Goal: Task Accomplishment & Management: Manage account settings

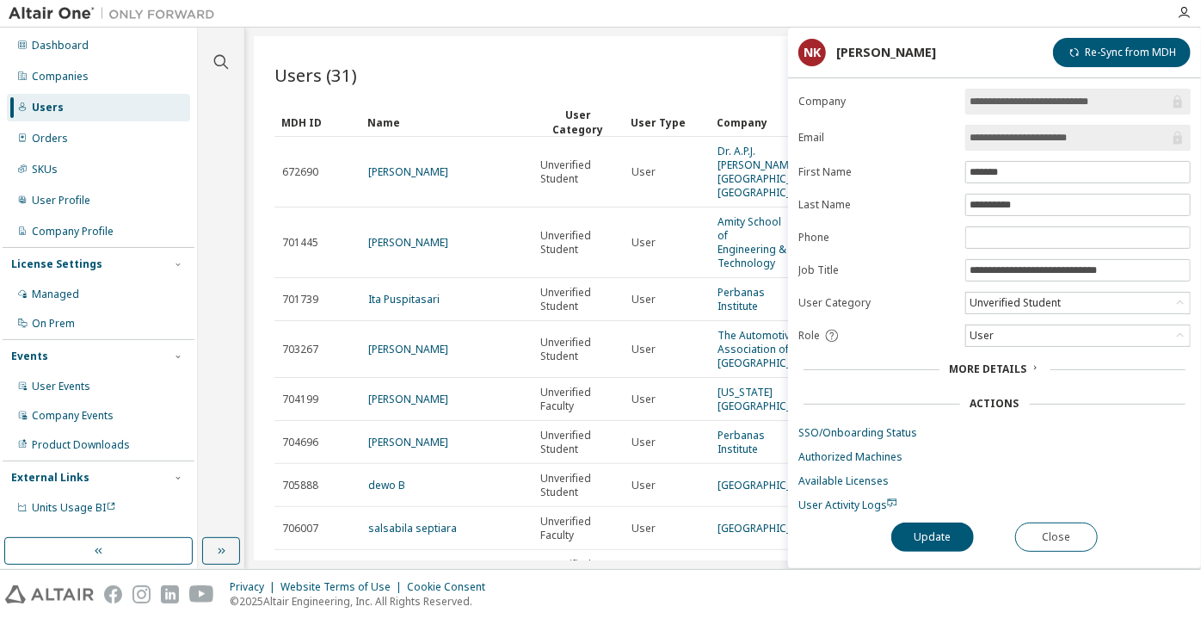
scroll to position [1498, 0]
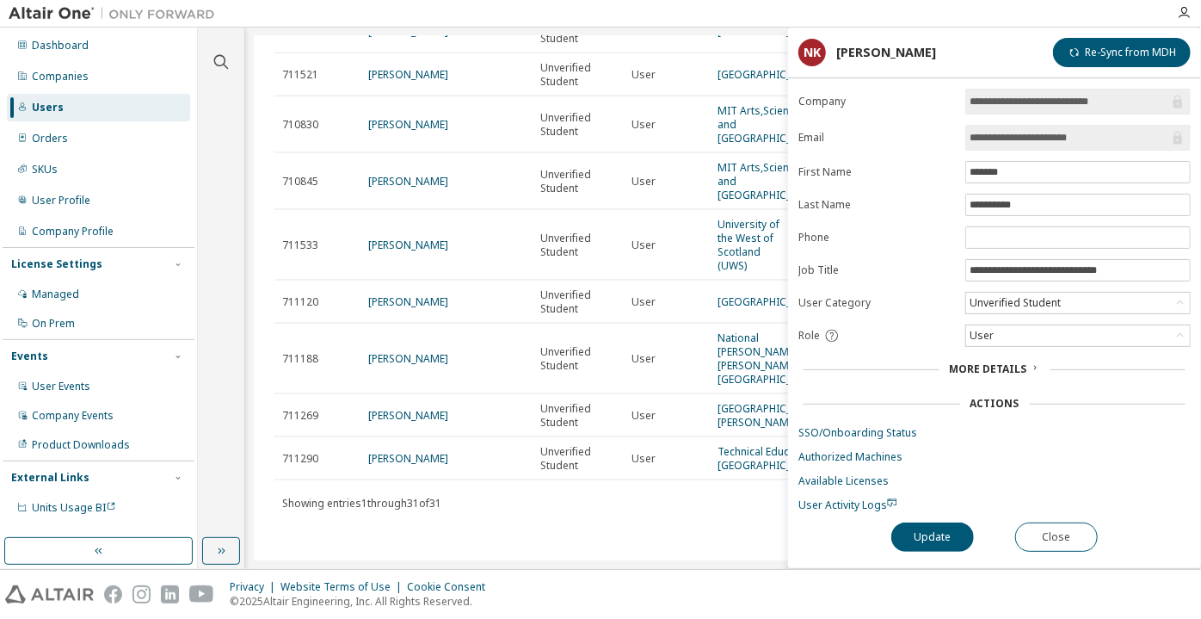
click at [995, 125] on span "**********" at bounding box center [1077, 138] width 225 height 26
click at [1058, 527] on button "Close" at bounding box center [1056, 536] width 83 height 29
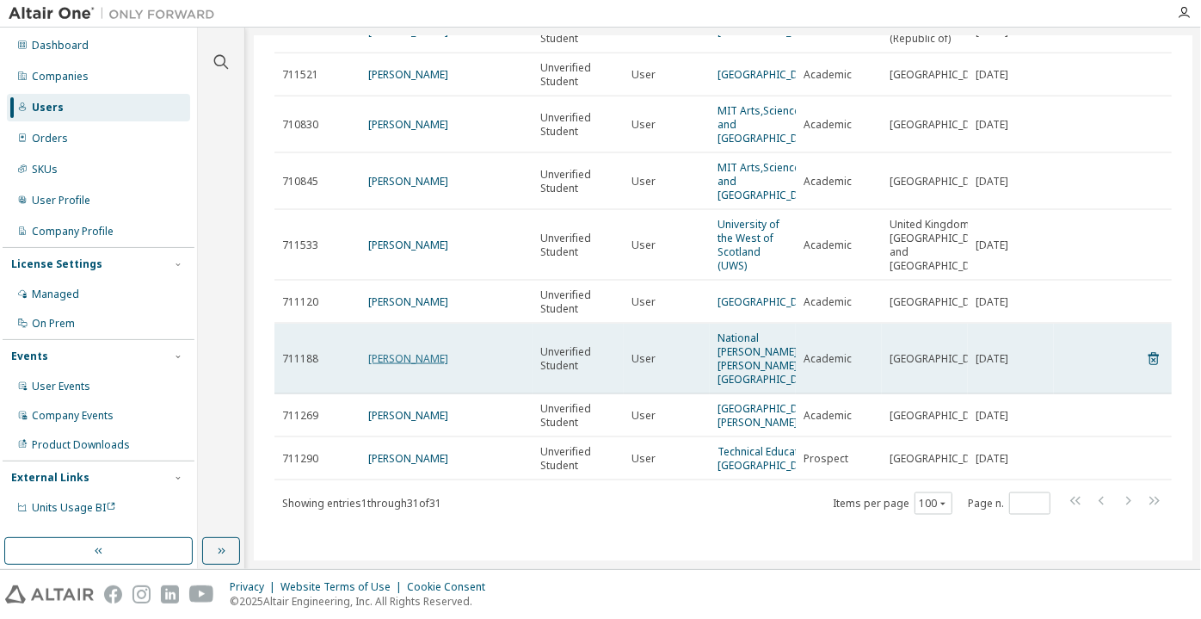
click at [383, 351] on link "YiHeng Lim" at bounding box center [408, 358] width 80 height 15
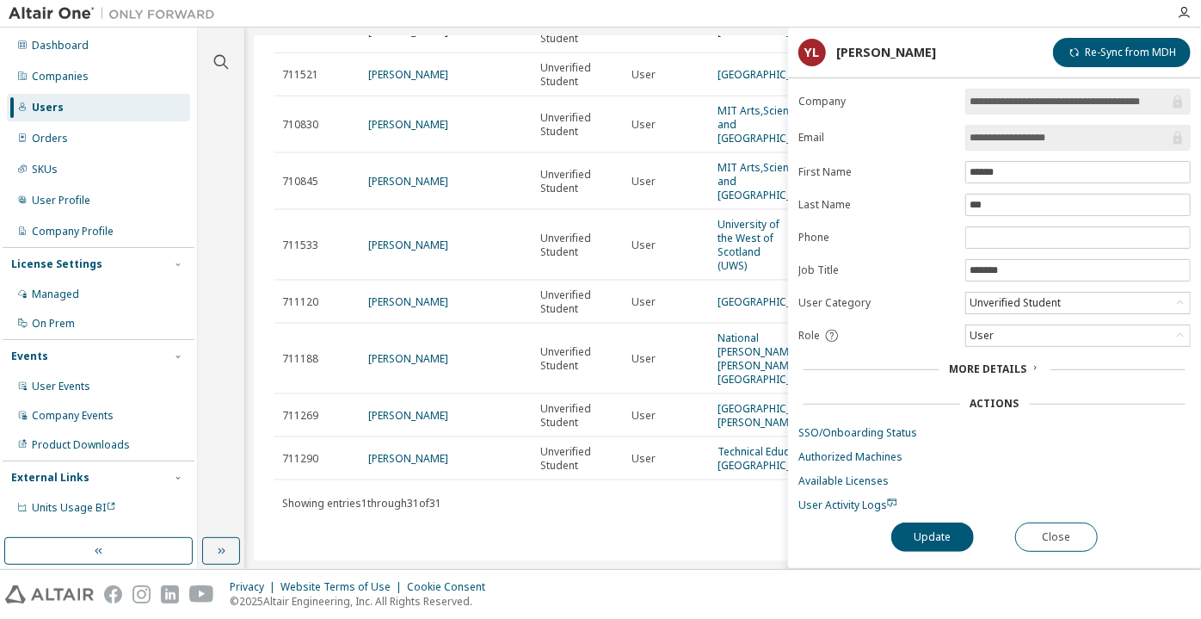
drag, startPoint x: 1072, startPoint y: 135, endPoint x: 1008, endPoint y: 141, distance: 64.8
click at [1008, 141] on input "**********" at bounding box center [1070, 137] width 200 height 17
click at [975, 137] on input "**********" at bounding box center [1070, 137] width 200 height 17
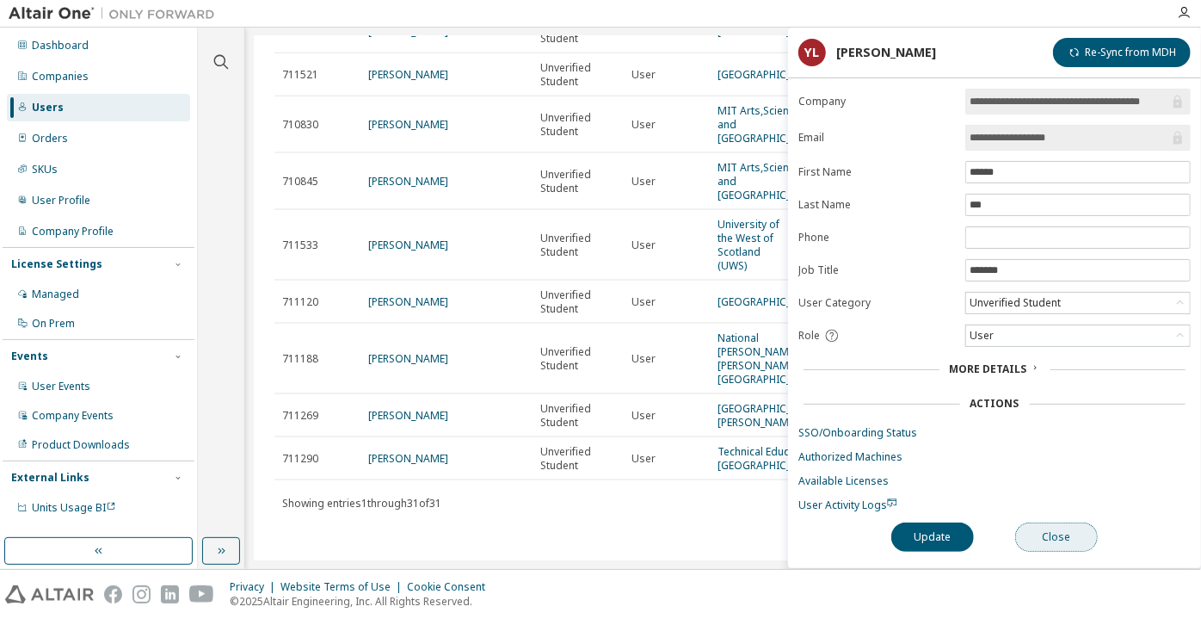
click at [1077, 537] on button "Close" at bounding box center [1056, 536] width 83 height 29
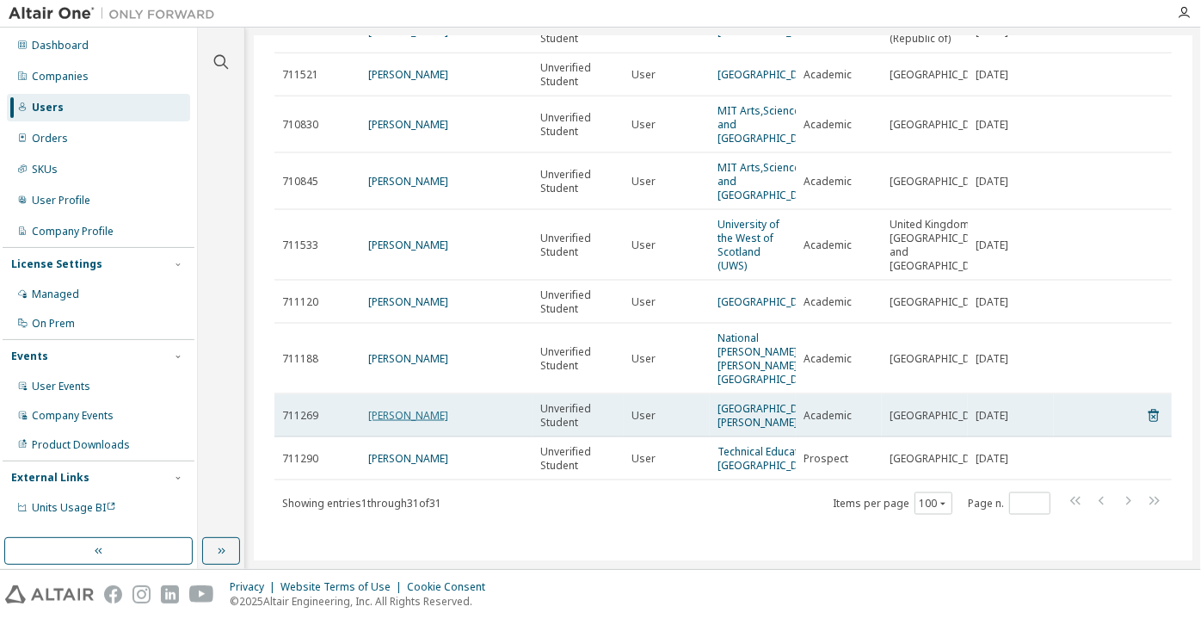
click at [447, 408] on link "ivan alexander orellana grobier" at bounding box center [408, 415] width 80 height 15
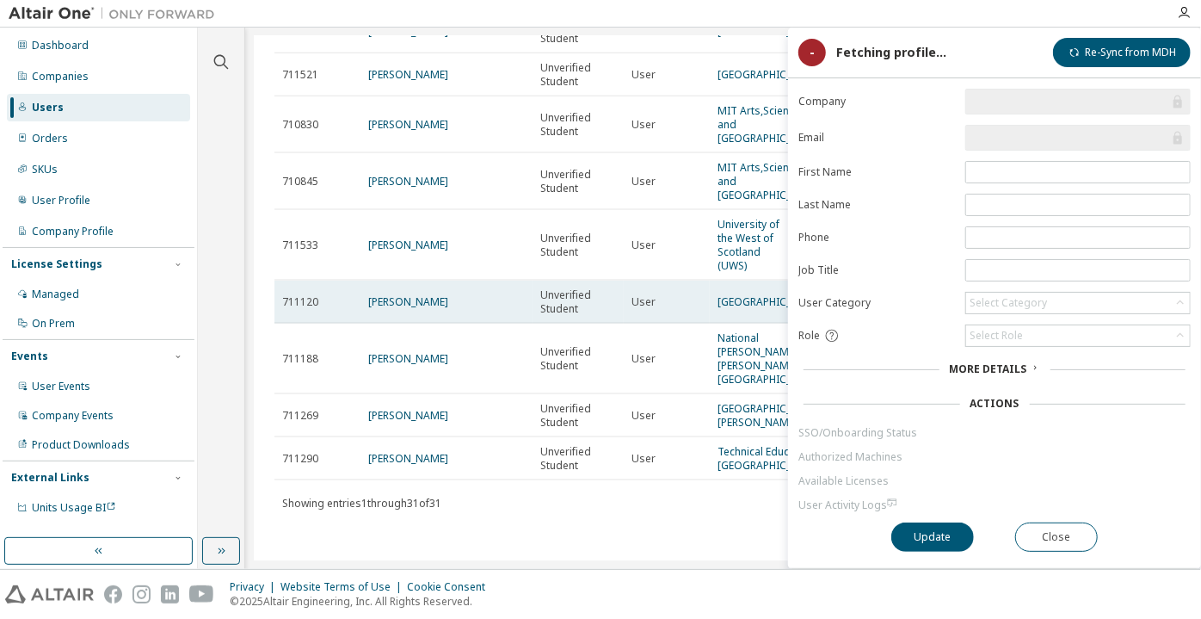
scroll to position [1420, 0]
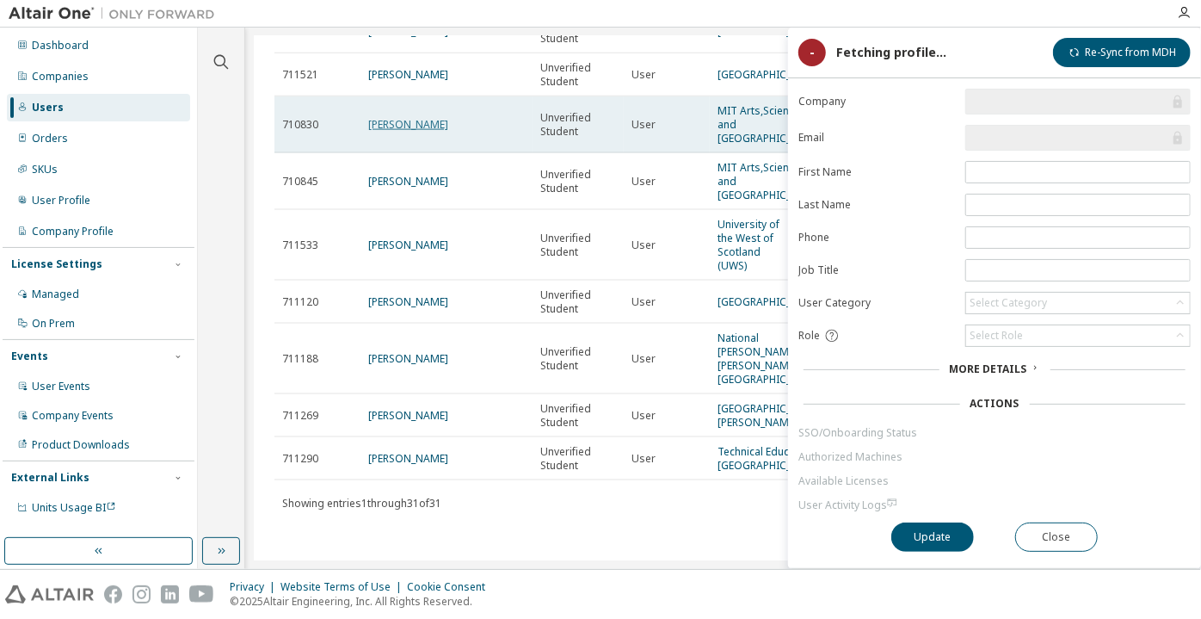
click at [410, 119] on link "Muqaddas Bamne" at bounding box center [408, 124] width 80 height 15
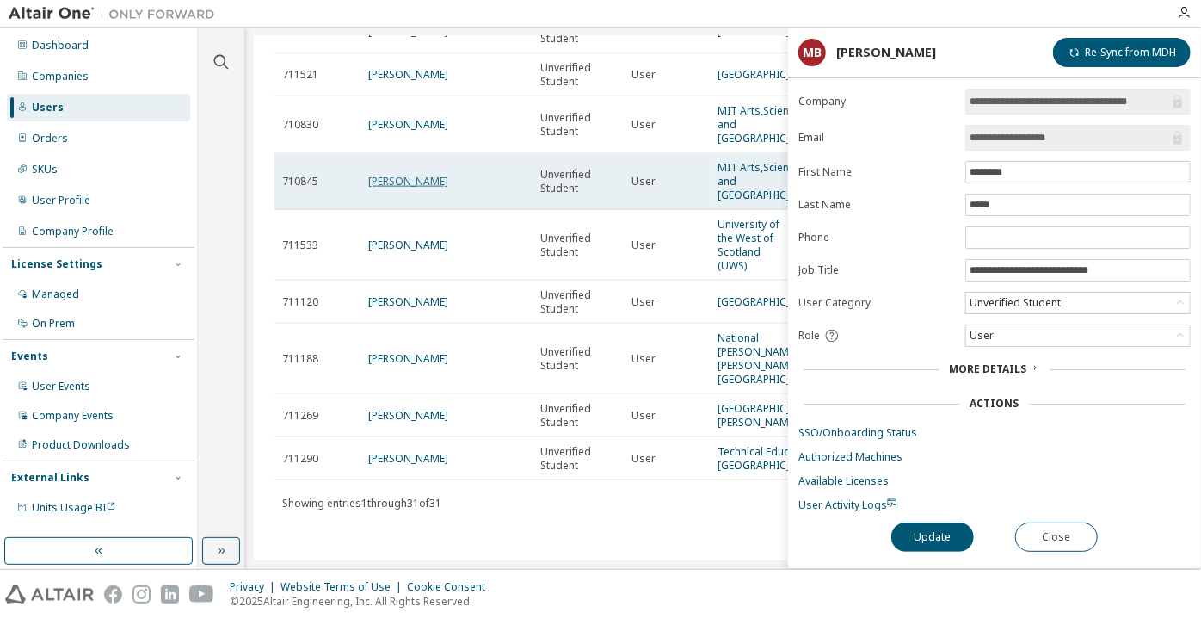
click at [433, 188] on link "Alexandros Menexopoulos" at bounding box center [408, 181] width 80 height 15
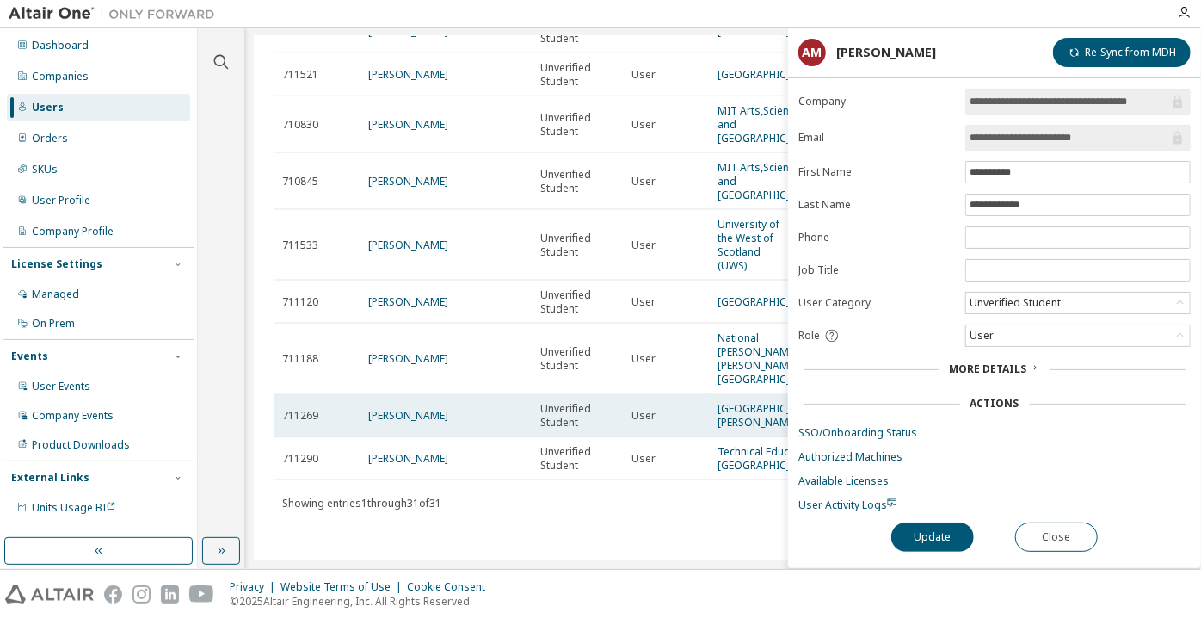
scroll to position [1498, 0]
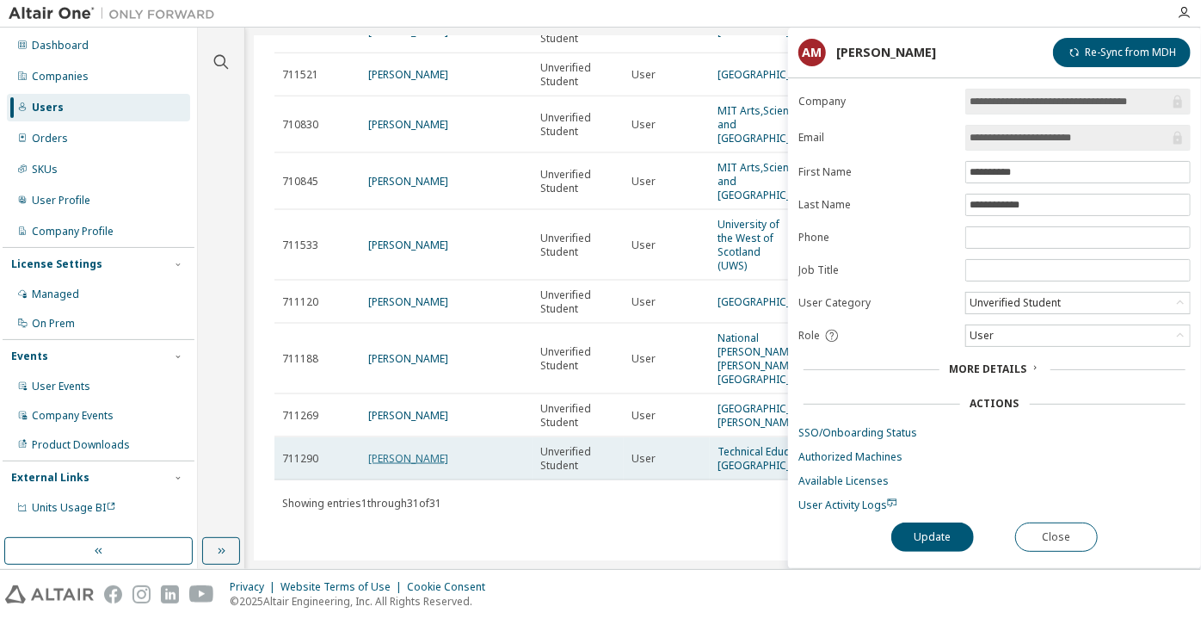
click at [448, 451] on link "Mikkel Krogh Johansen" at bounding box center [408, 458] width 80 height 15
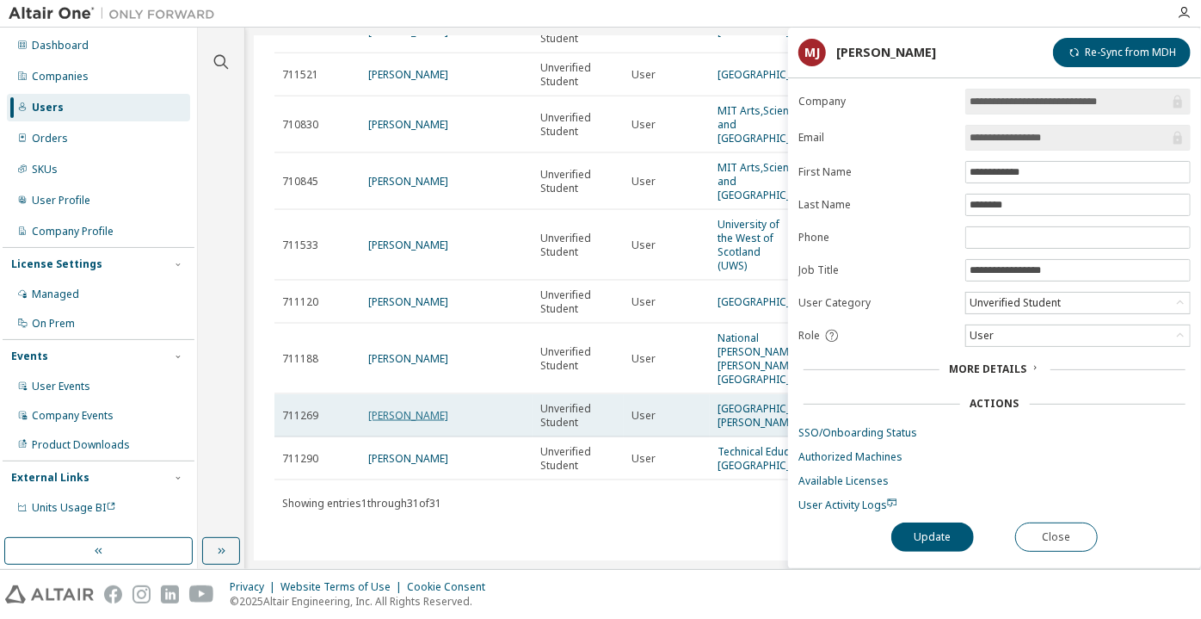
click at [448, 408] on link "ivan alexander orellana grobier" at bounding box center [408, 415] width 80 height 15
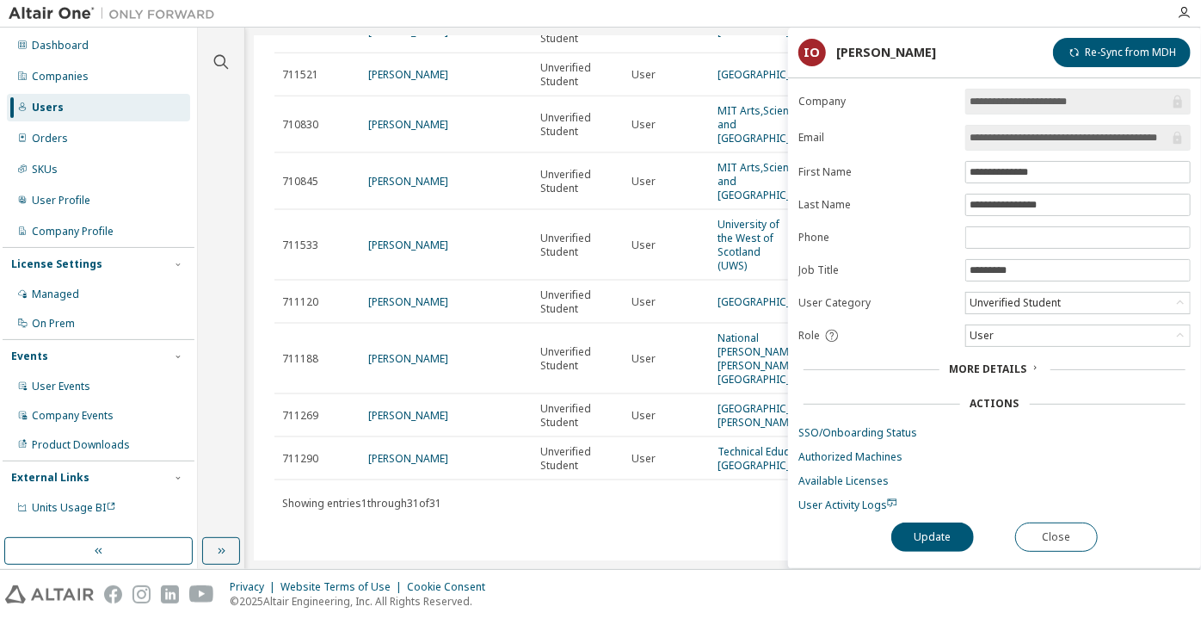
scroll to position [0, 32]
drag, startPoint x: 1089, startPoint y: 136, endPoint x: 1178, endPoint y: 148, distance: 89.4
click at [1178, 148] on span "**********" at bounding box center [1077, 138] width 225 height 26
click at [1005, 137] on input "**********" at bounding box center [1070, 137] width 200 height 17
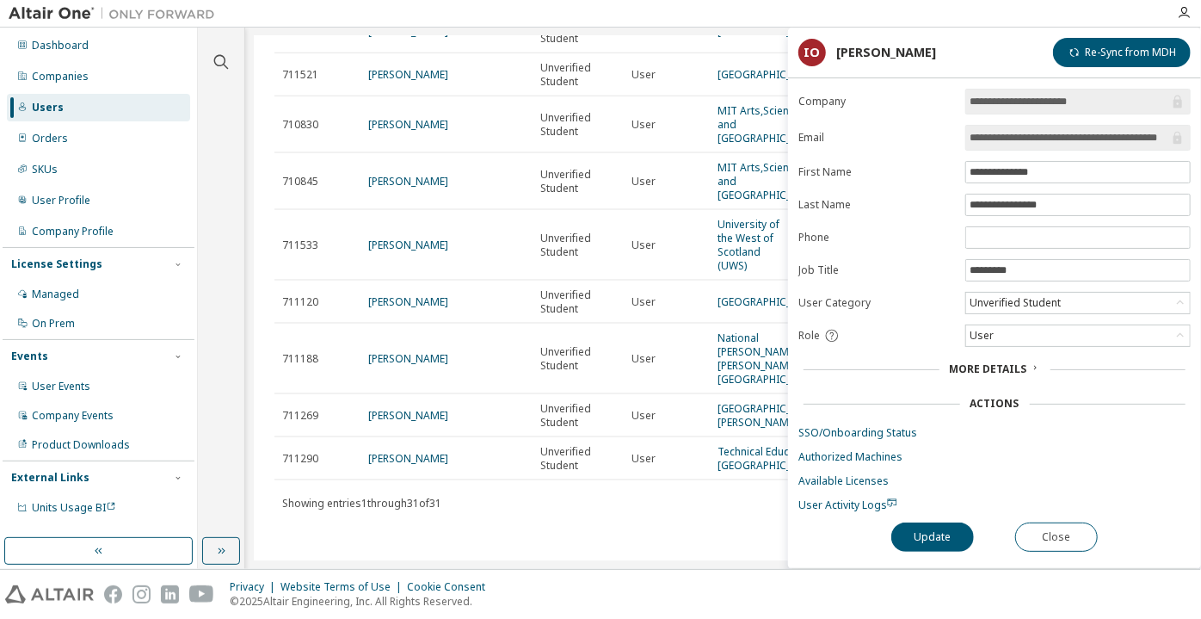
click at [1005, 137] on input "**********" at bounding box center [1070, 137] width 200 height 17
click at [1029, 543] on button "Close" at bounding box center [1056, 536] width 83 height 29
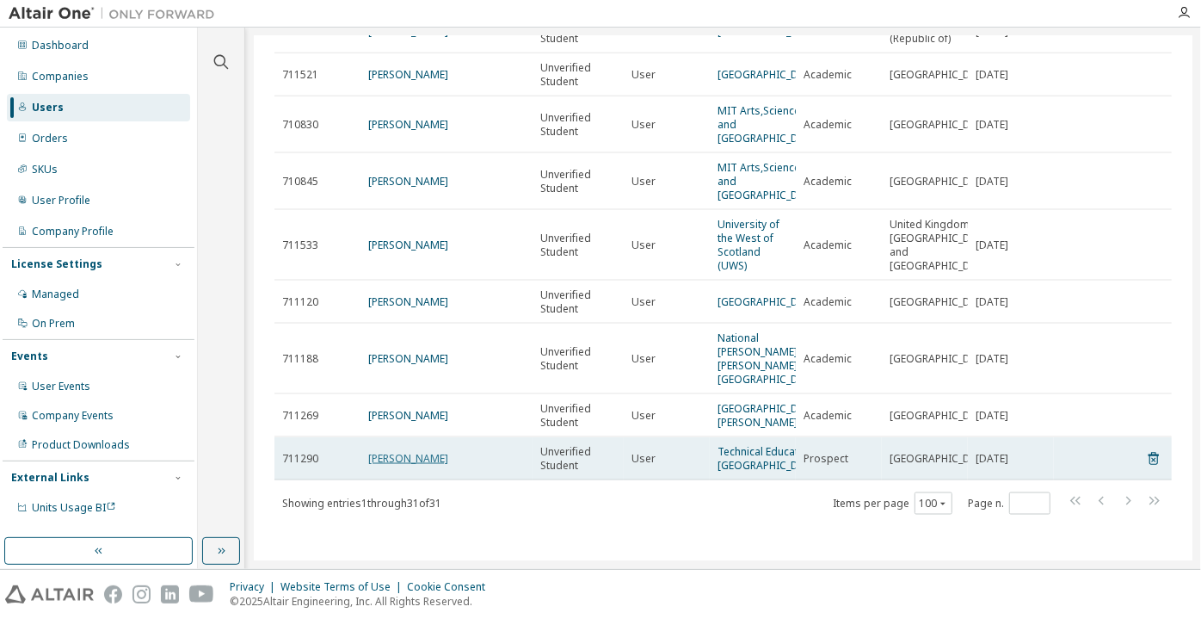
click at [422, 451] on link "Mikkel Krogh Johansen" at bounding box center [408, 458] width 80 height 15
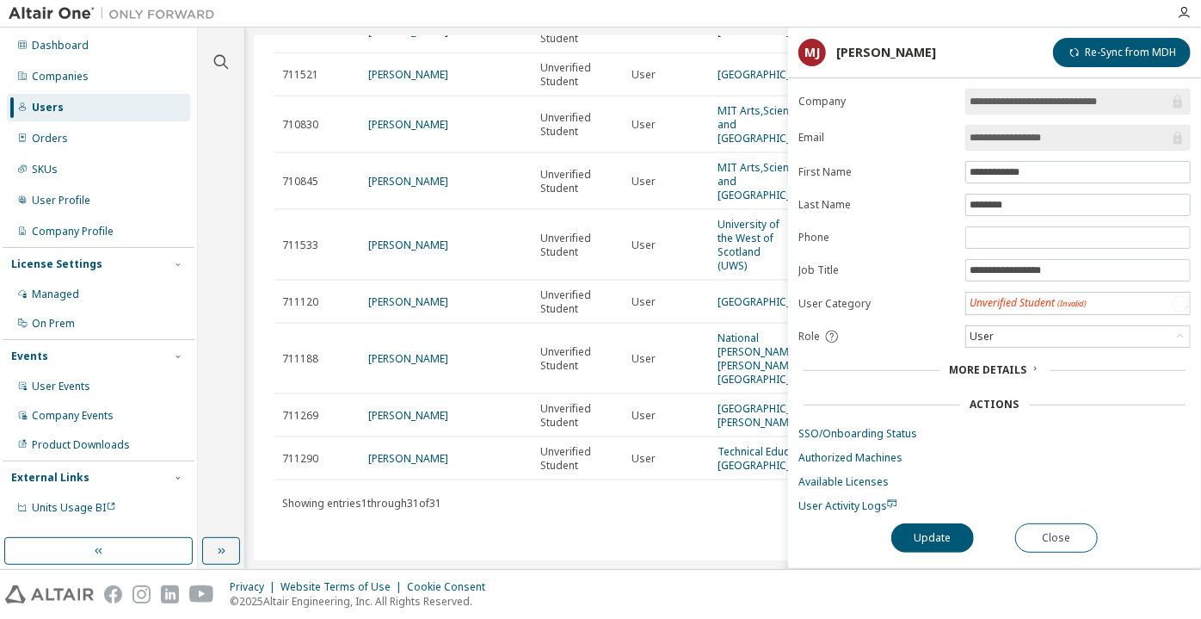
drag, startPoint x: 1062, startPoint y: 131, endPoint x: 1011, endPoint y: 134, distance: 50.9
click at [1011, 134] on input "**********" at bounding box center [1070, 137] width 200 height 17
drag, startPoint x: 1007, startPoint y: 138, endPoint x: 1113, endPoint y: 153, distance: 107.8
click at [1113, 153] on form "**********" at bounding box center [994, 301] width 392 height 424
click at [1053, 536] on button "Close" at bounding box center [1056, 536] width 83 height 29
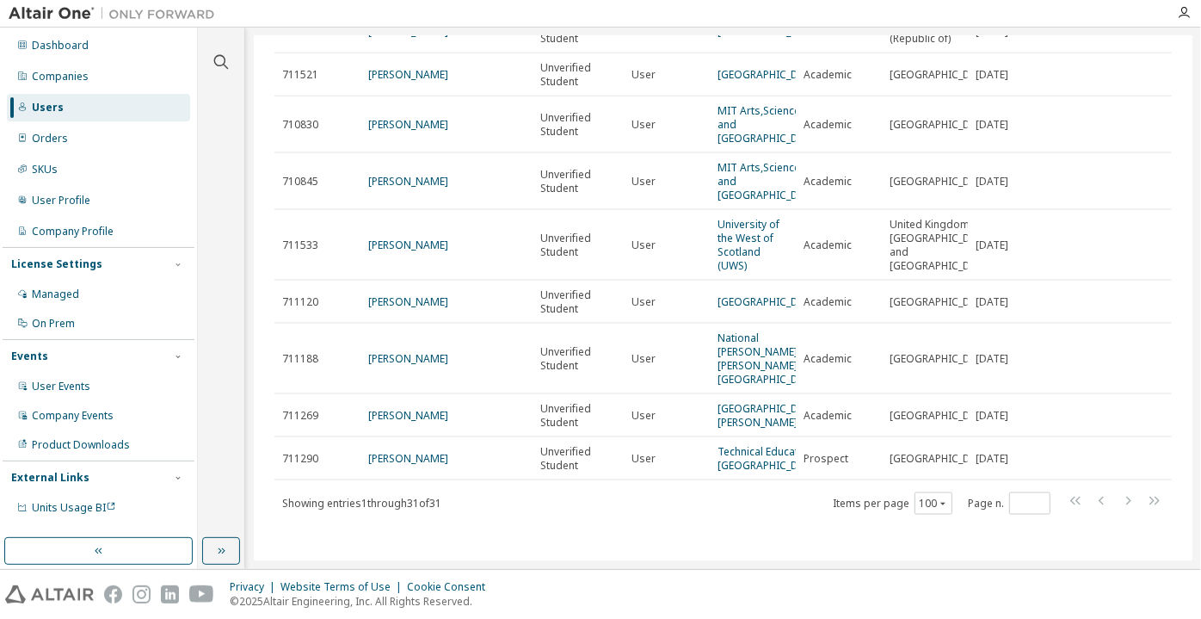
scroll to position [1341, 0]
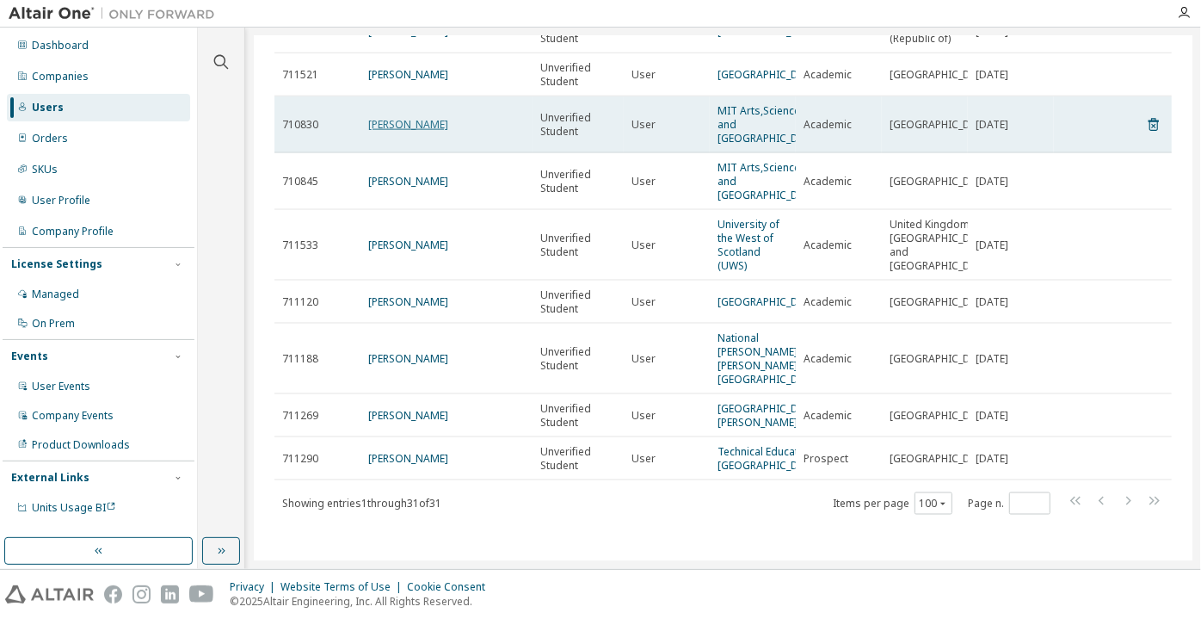
click at [394, 132] on link "Muqaddas Bamne" at bounding box center [408, 124] width 80 height 15
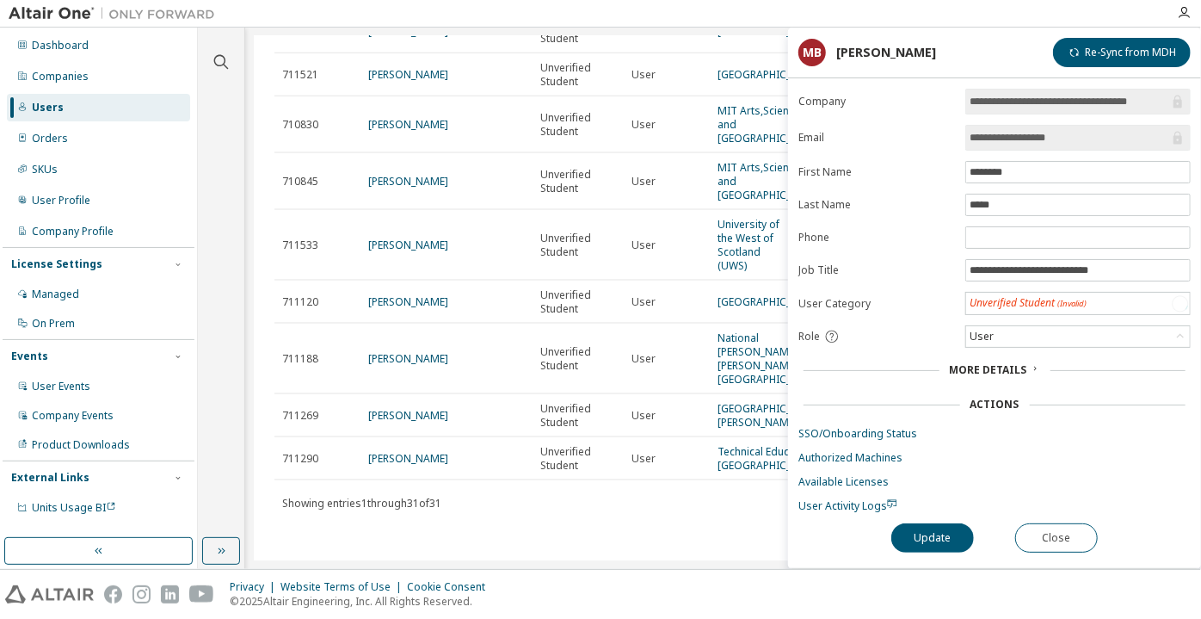
click at [1026, 147] on span "**********" at bounding box center [1077, 138] width 225 height 26
click at [1019, 141] on input "**********" at bounding box center [1070, 137] width 200 height 17
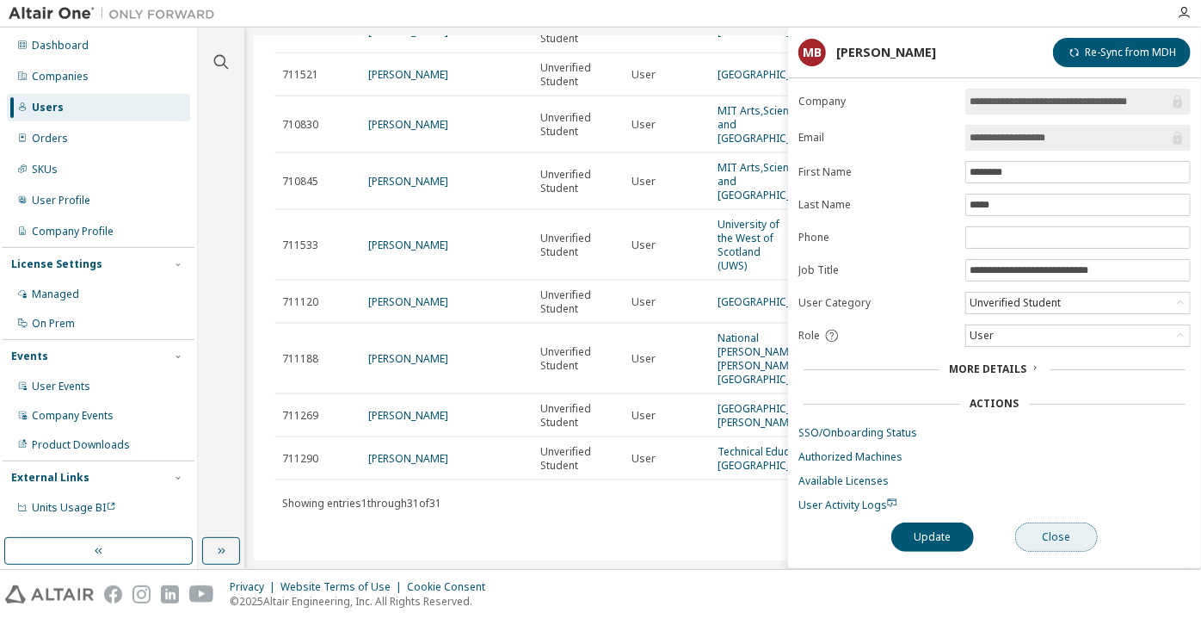
click at [1060, 531] on button "Close" at bounding box center [1056, 536] width 83 height 29
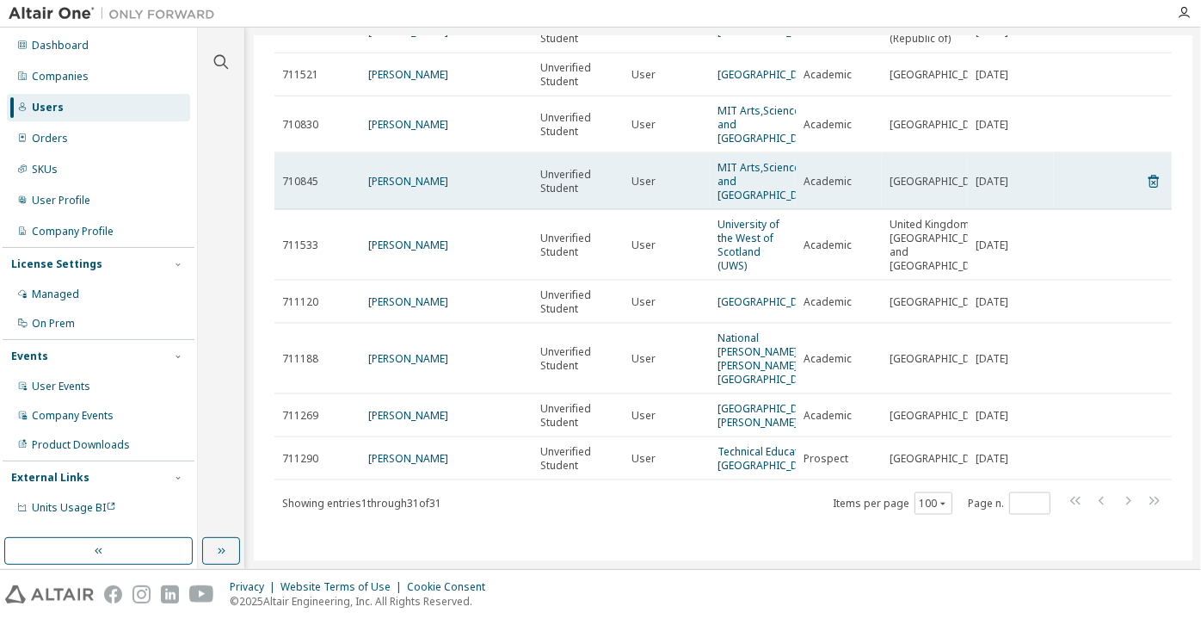
click at [422, 210] on td "Alexandros Menexopoulos" at bounding box center [447, 181] width 172 height 57
click at [420, 188] on link "Alexandros Menexopoulos" at bounding box center [408, 181] width 80 height 15
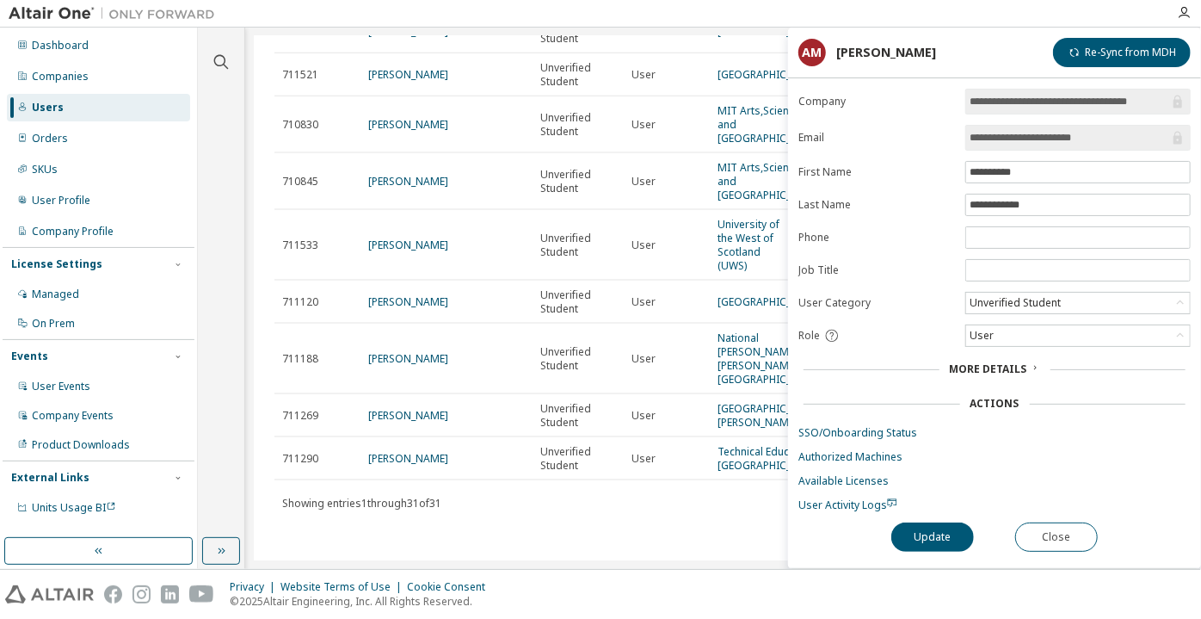
click at [1024, 131] on input "**********" at bounding box center [1070, 137] width 200 height 17
click at [1057, 522] on button "Close" at bounding box center [1056, 536] width 83 height 29
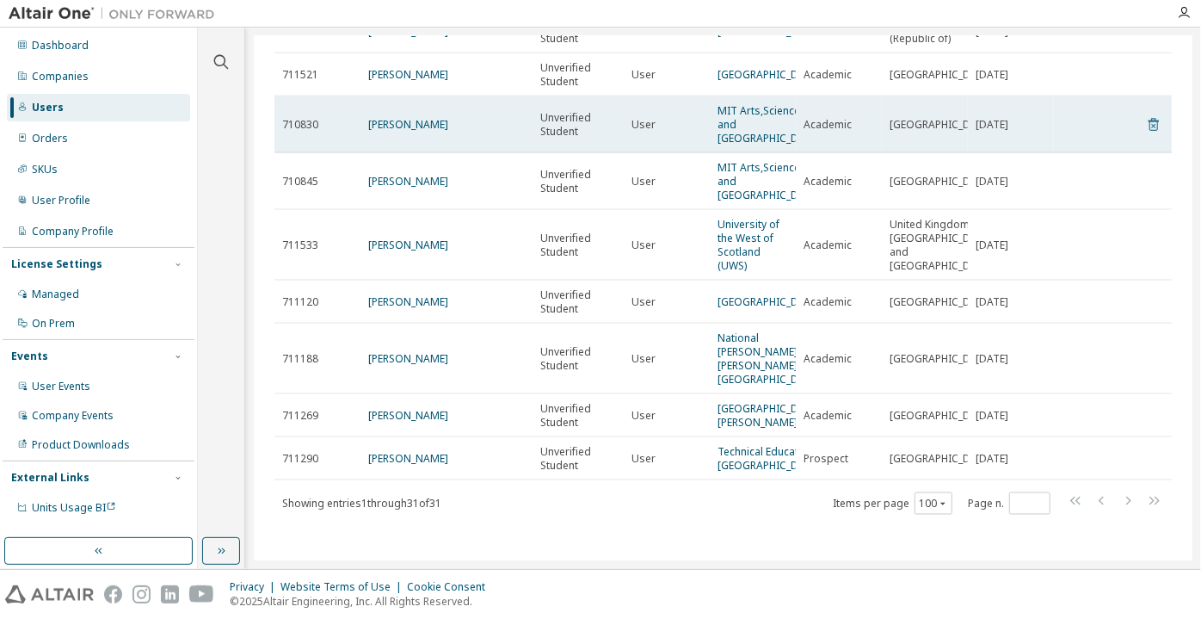
click at [1150, 132] on icon at bounding box center [1154, 125] width 10 height 13
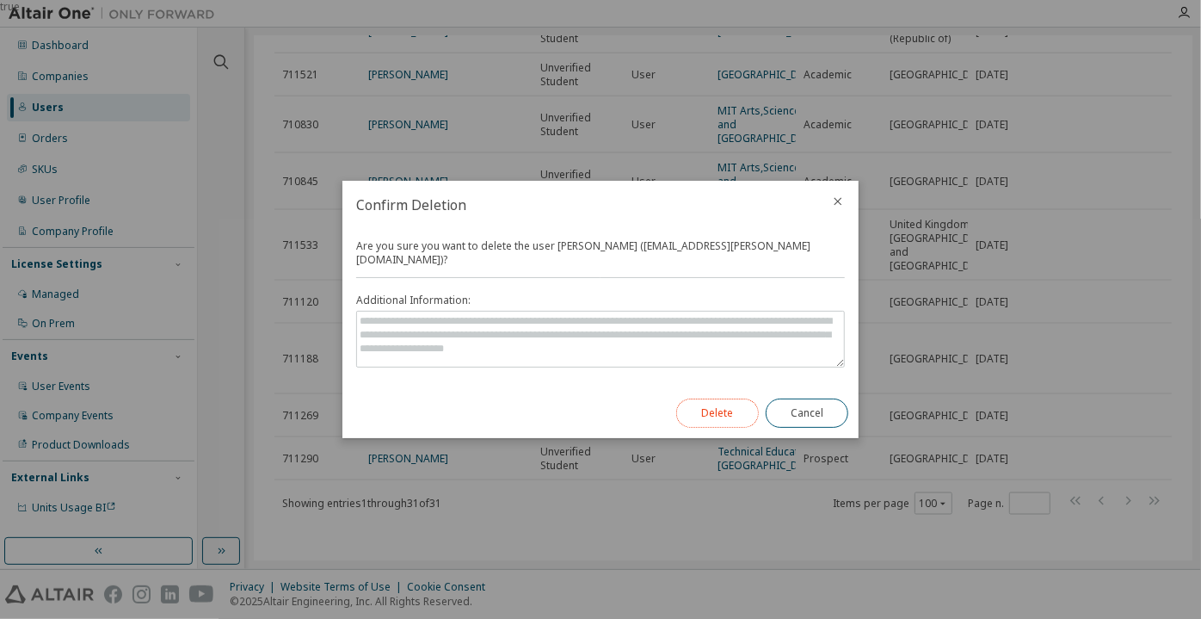
click at [727, 398] on button "Delete" at bounding box center [717, 412] width 83 height 29
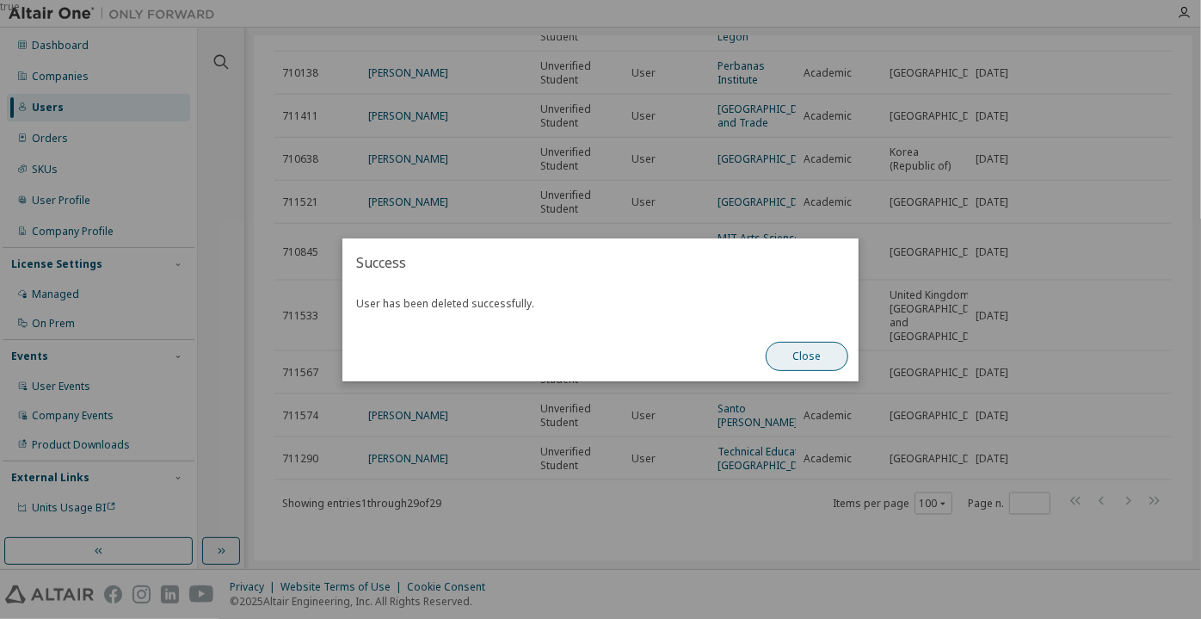
click at [840, 352] on button "Close" at bounding box center [807, 356] width 83 height 29
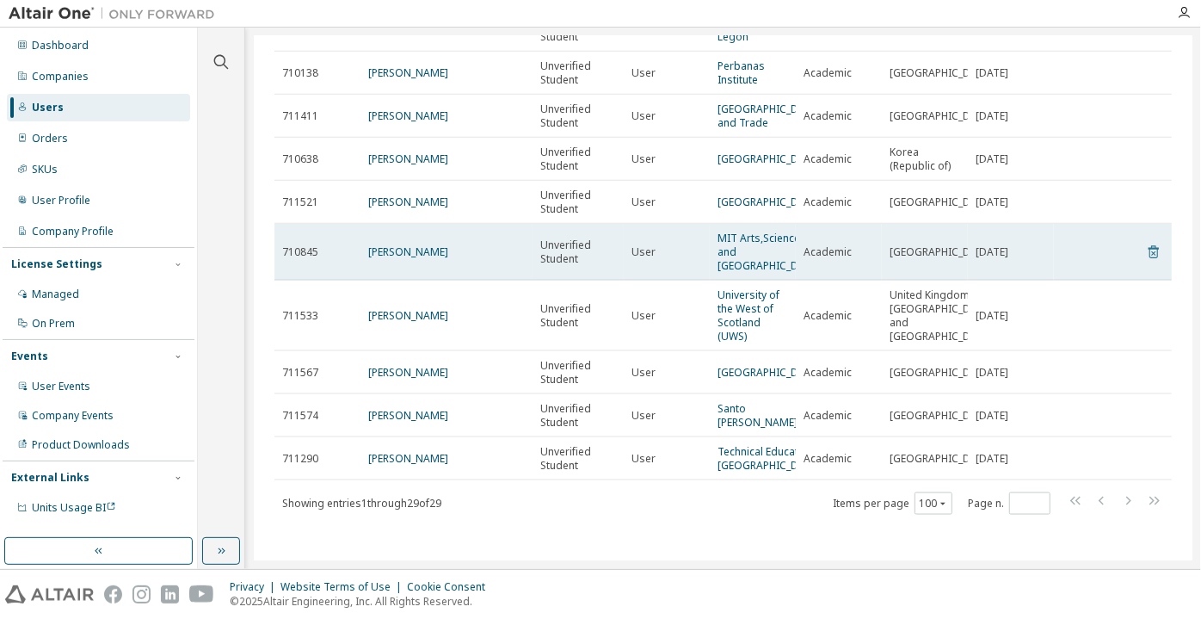
click at [1146, 242] on icon at bounding box center [1153, 252] width 15 height 21
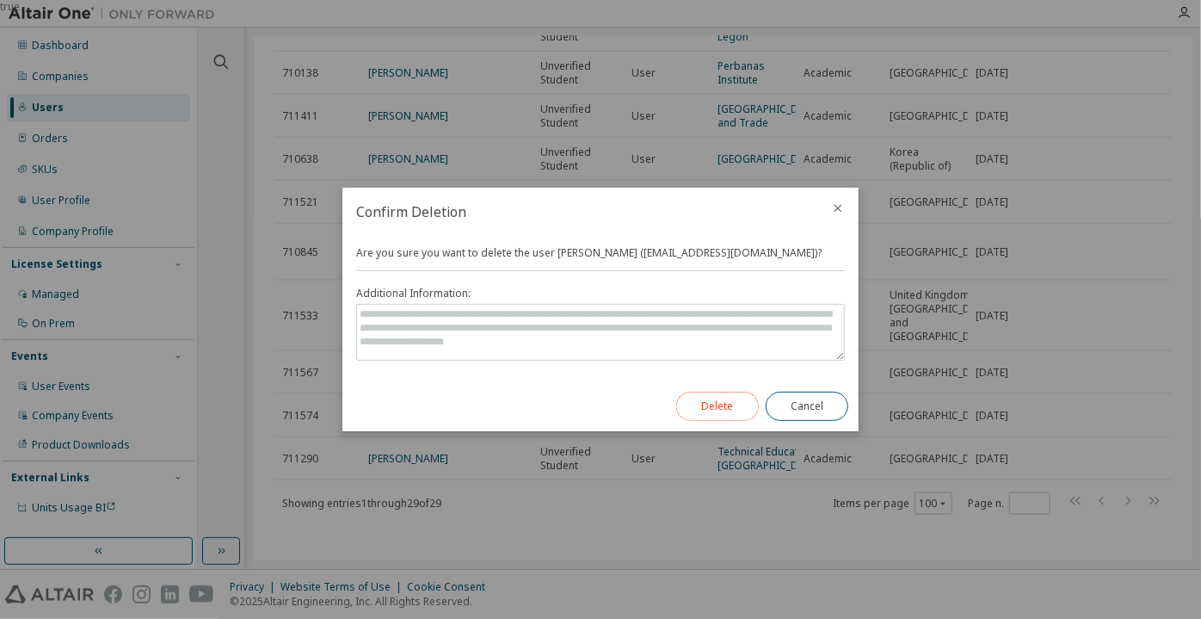
click at [750, 395] on button "Delete" at bounding box center [717, 405] width 83 height 29
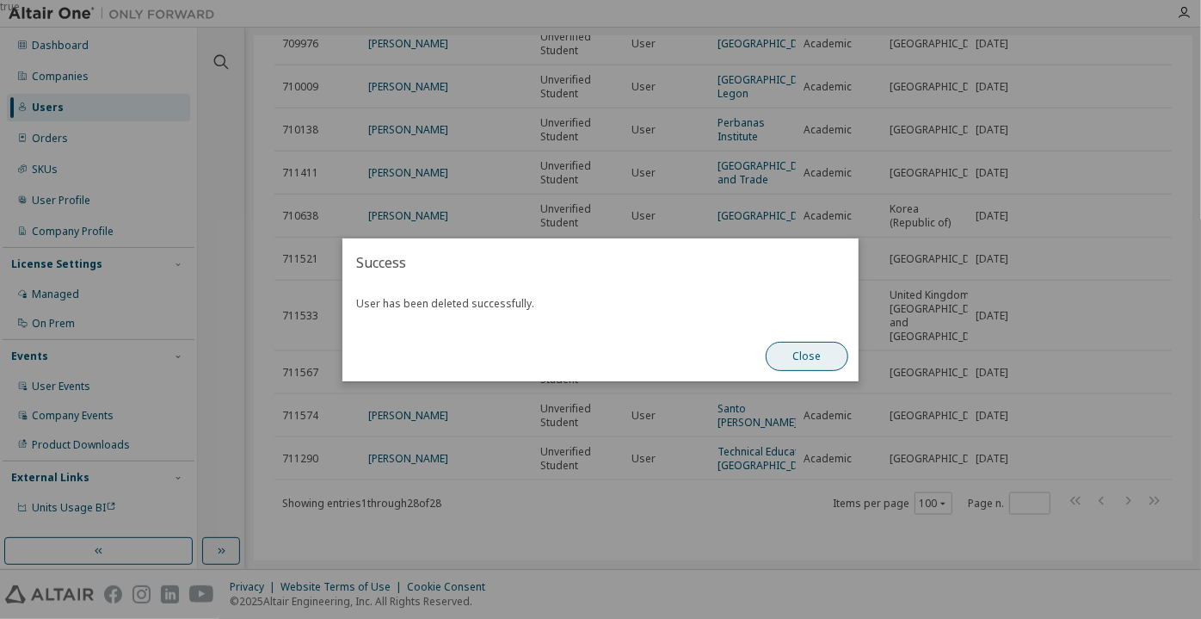
scroll to position [1259, 0]
click at [791, 353] on button "Close" at bounding box center [807, 356] width 83 height 29
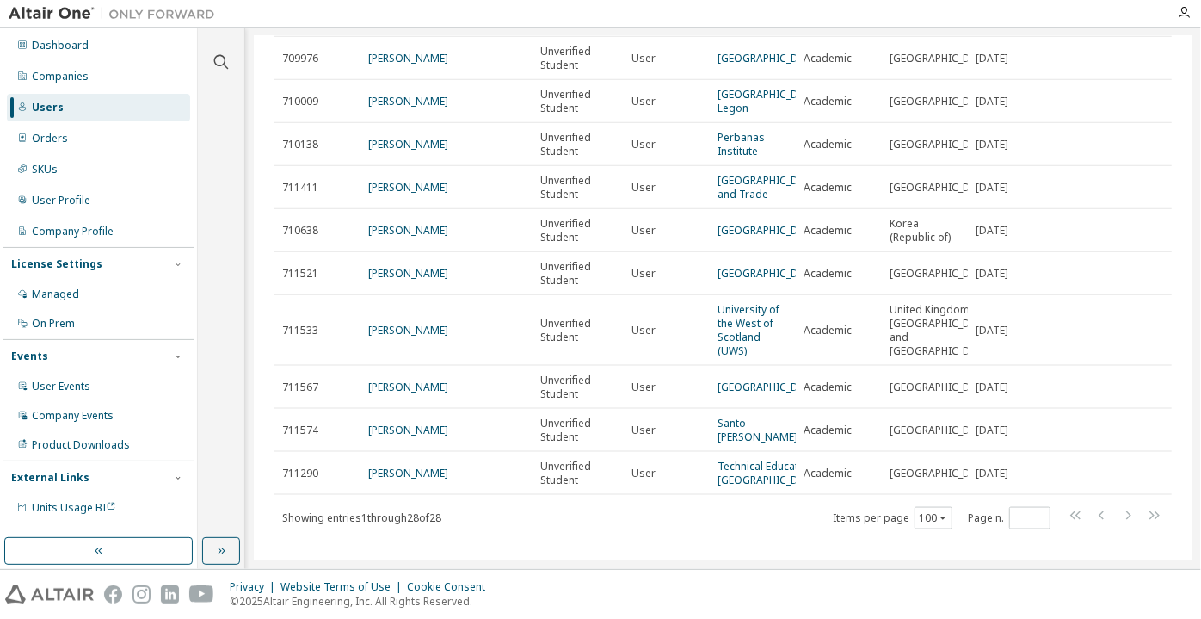
scroll to position [946, 0]
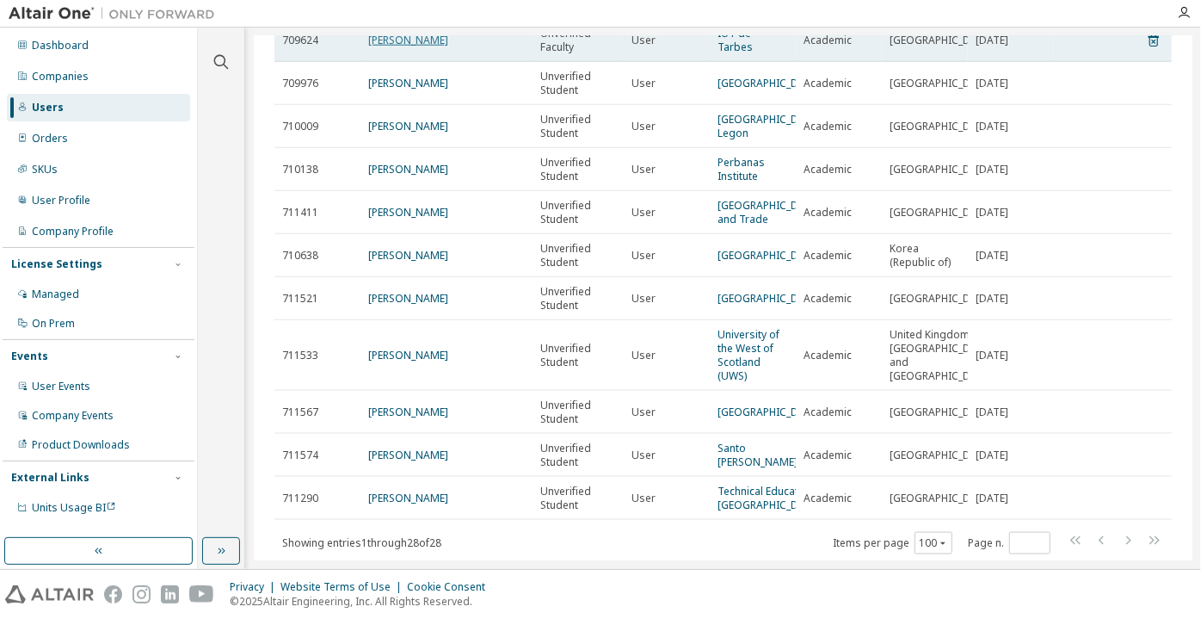
click at [413, 47] on link "Maxime LAMY" at bounding box center [408, 40] width 80 height 15
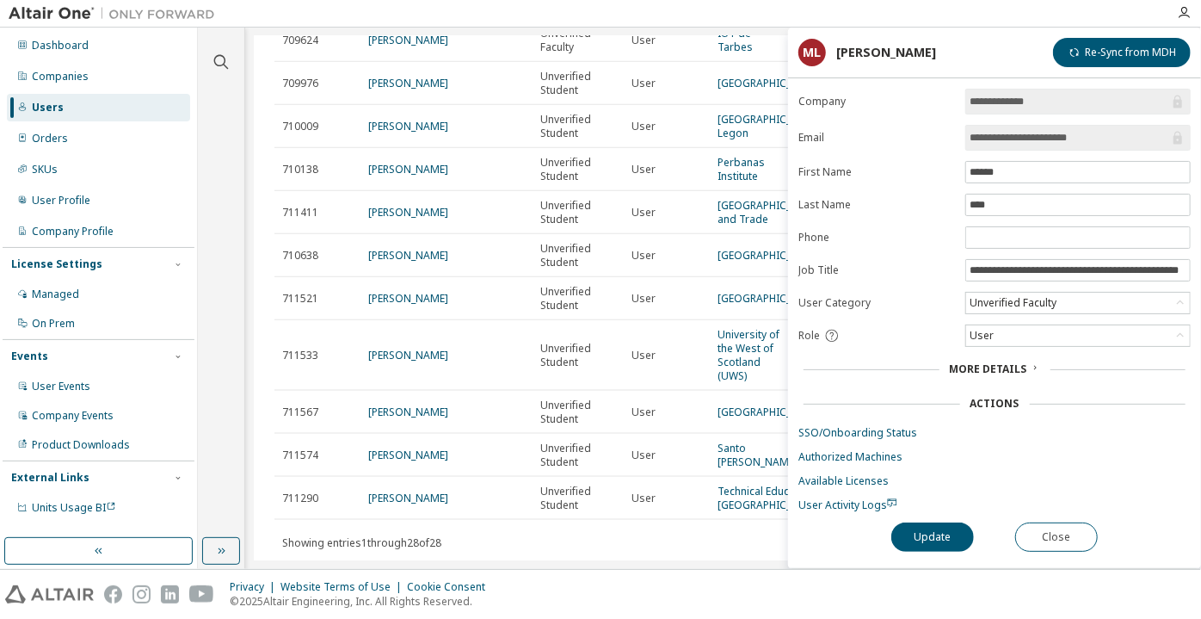
drag, startPoint x: 1009, startPoint y: 140, endPoint x: 1158, endPoint y: 133, distance: 149.1
click at [1158, 133] on input "**********" at bounding box center [1070, 137] width 200 height 17
click at [1057, 540] on button "Close" at bounding box center [1056, 536] width 83 height 29
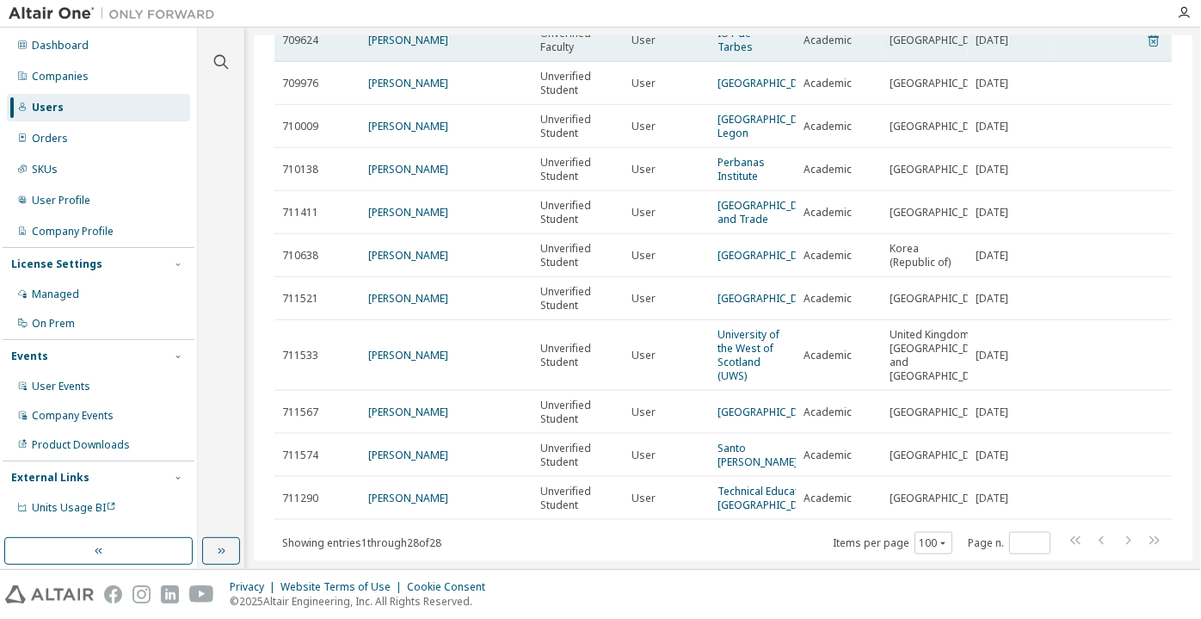
click at [1146, 51] on icon at bounding box center [1153, 40] width 15 height 21
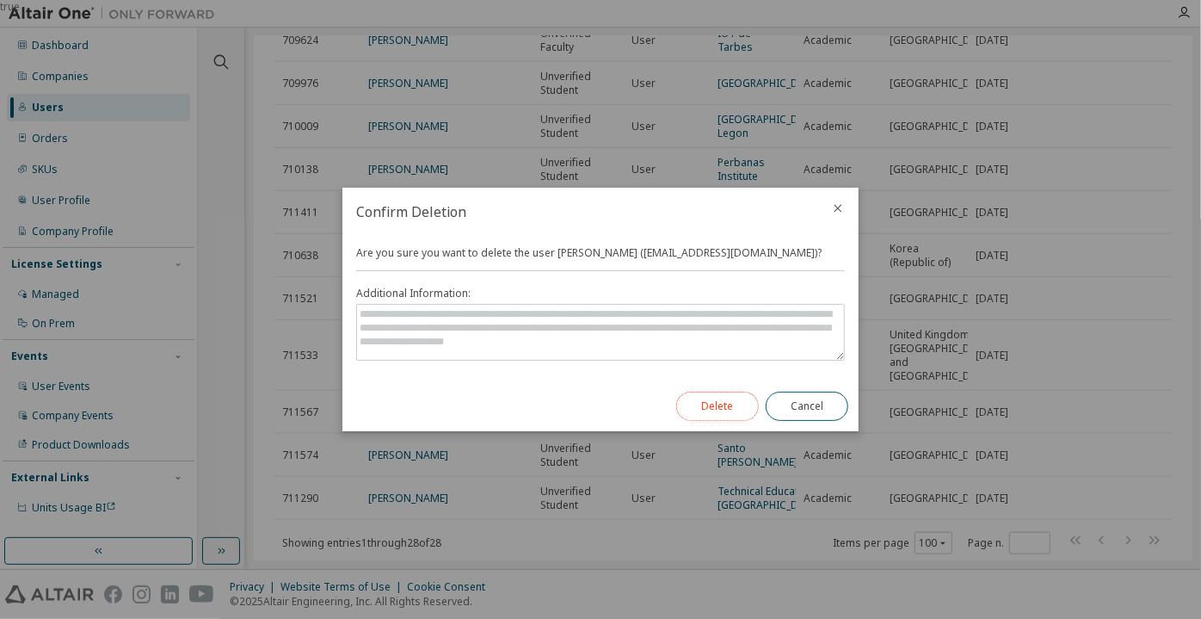
click at [735, 399] on button "Delete" at bounding box center [717, 405] width 83 height 29
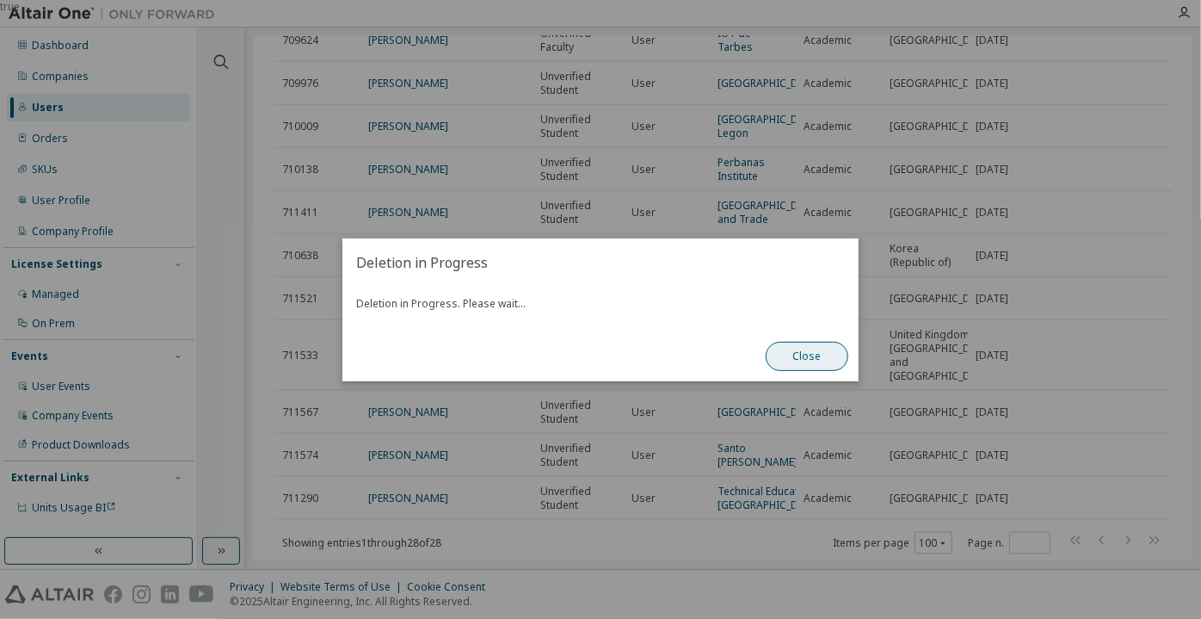
click at [784, 361] on button "Close" at bounding box center [807, 356] width 83 height 29
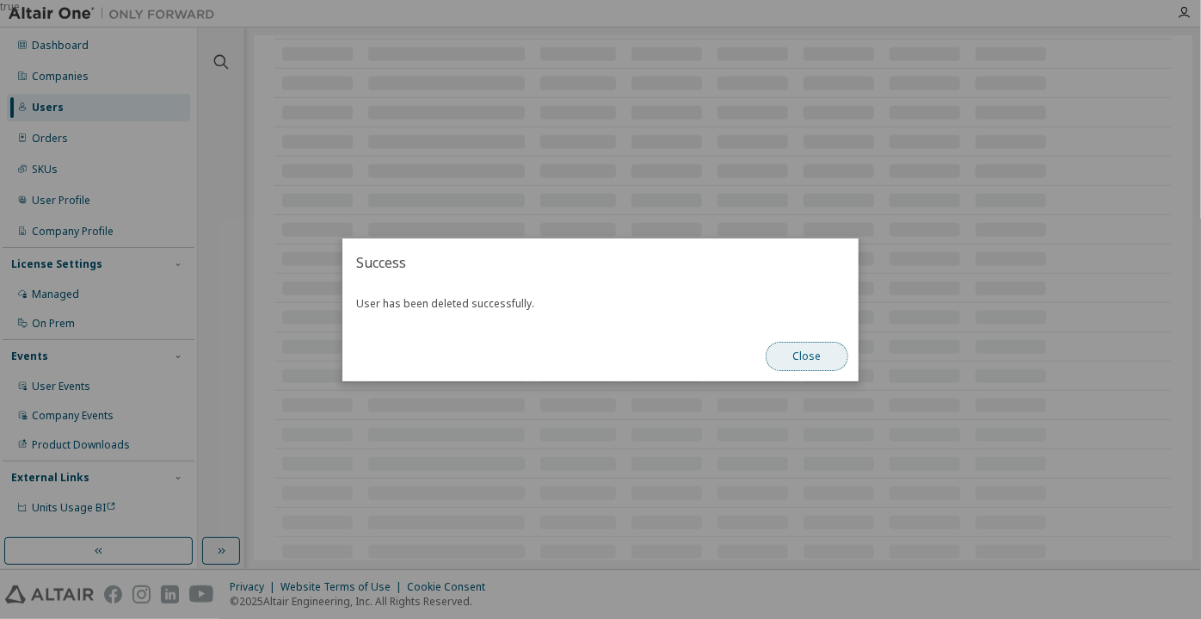
click at [784, 361] on button "Close" at bounding box center [807, 356] width 83 height 29
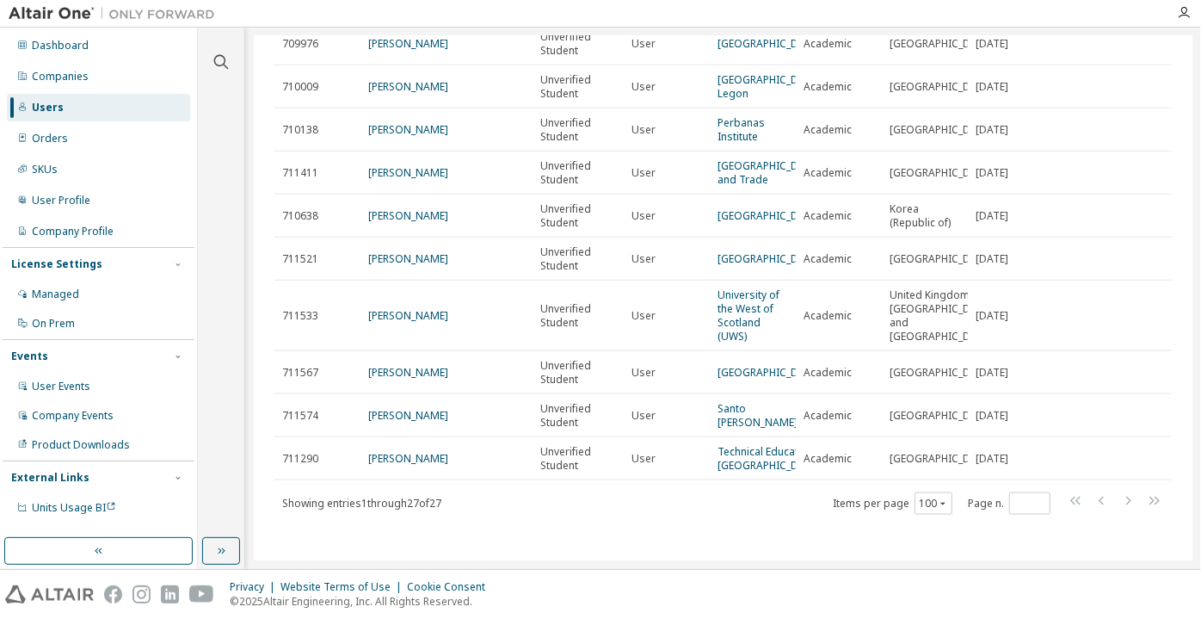
click at [373, 8] on link "Oleksandr Bondarenko" at bounding box center [408, 0] width 80 height 15
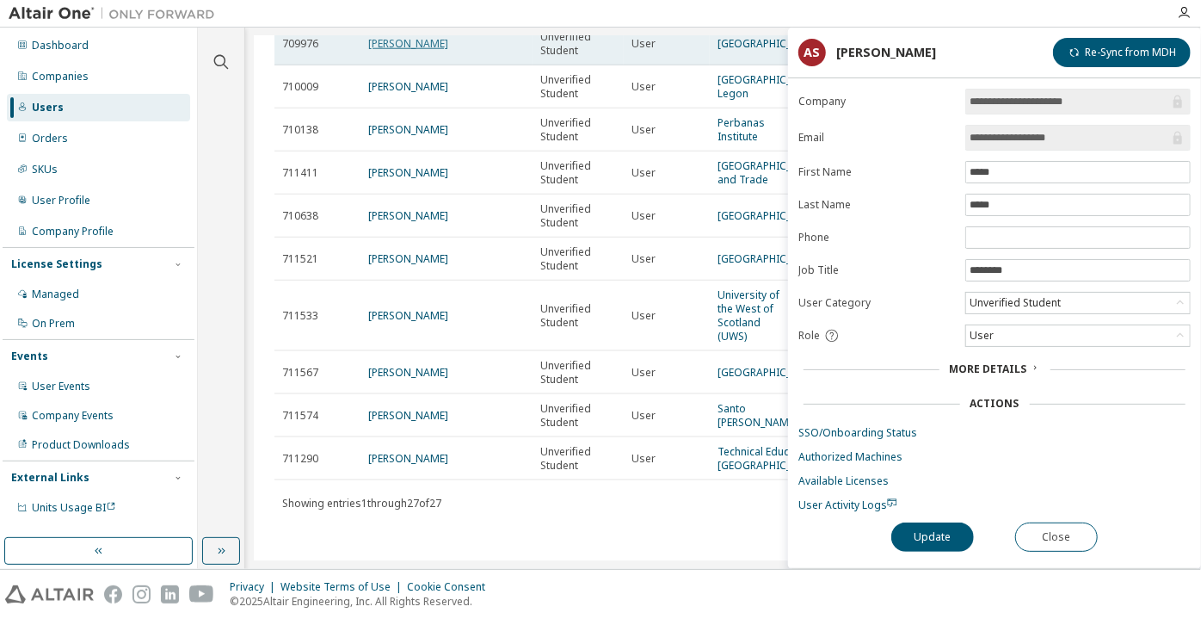
click at [423, 51] on link "Ahmad Rafli Syafrianoor" at bounding box center [408, 43] width 80 height 15
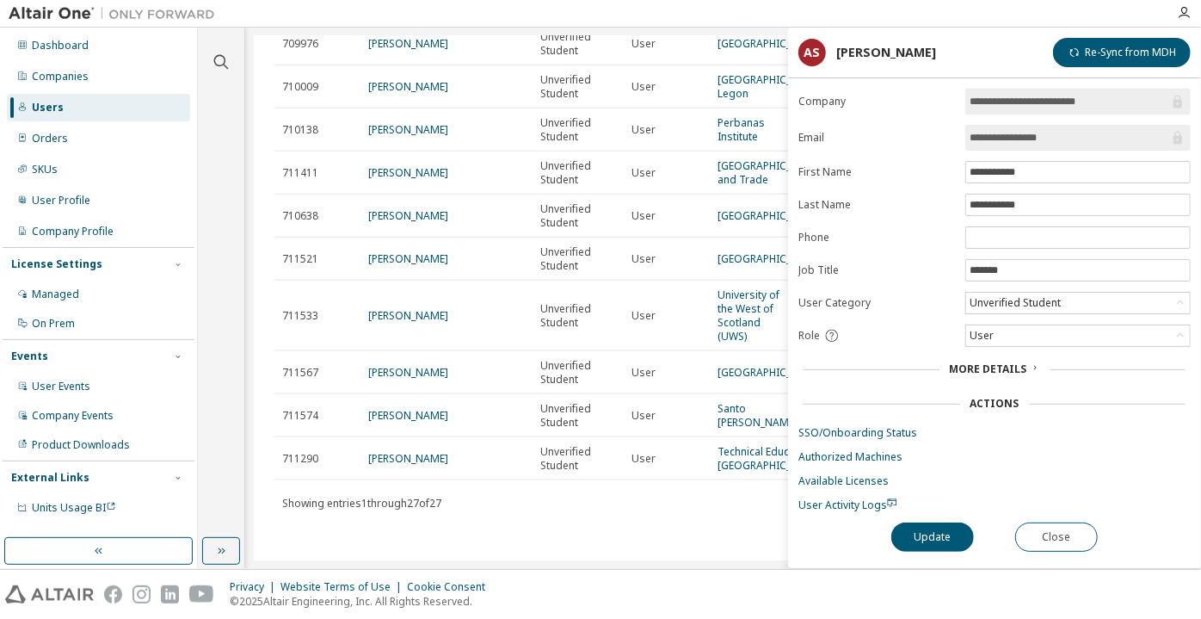
drag, startPoint x: 1069, startPoint y: 144, endPoint x: 1029, endPoint y: 144, distance: 40.4
click at [1029, 144] on input "**********" at bounding box center [1070, 137] width 200 height 17
click at [1031, 538] on button "Close" at bounding box center [1056, 536] width 83 height 29
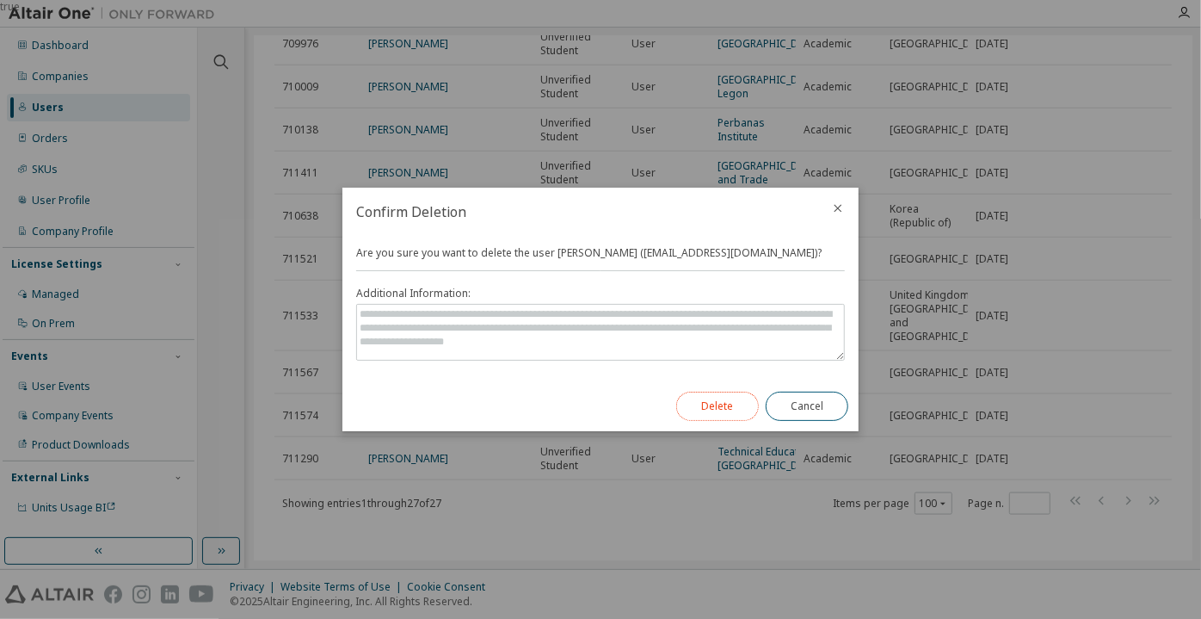
click at [700, 406] on button "Delete" at bounding box center [717, 405] width 83 height 29
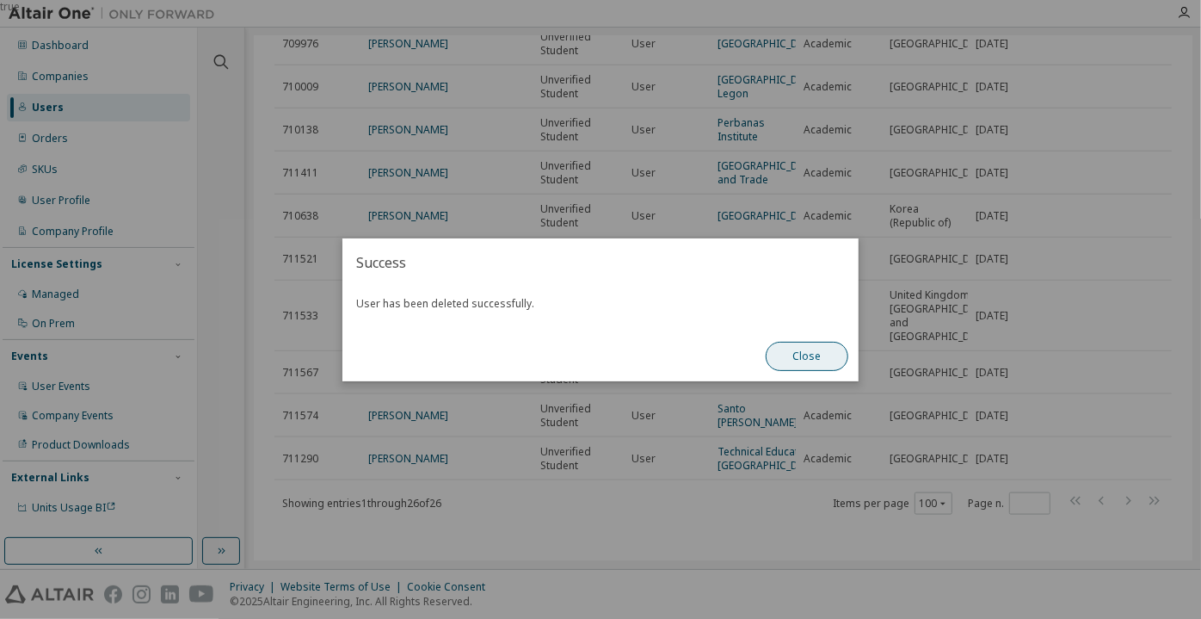
click at [787, 365] on button "Close" at bounding box center [807, 356] width 83 height 29
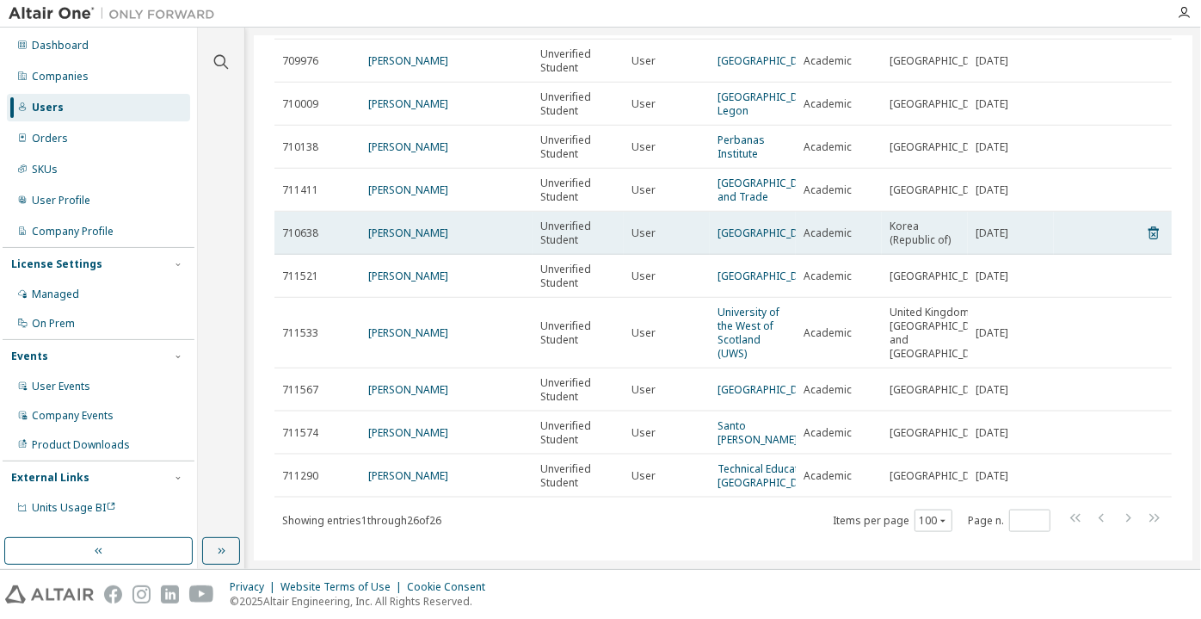
scroll to position [1024, 0]
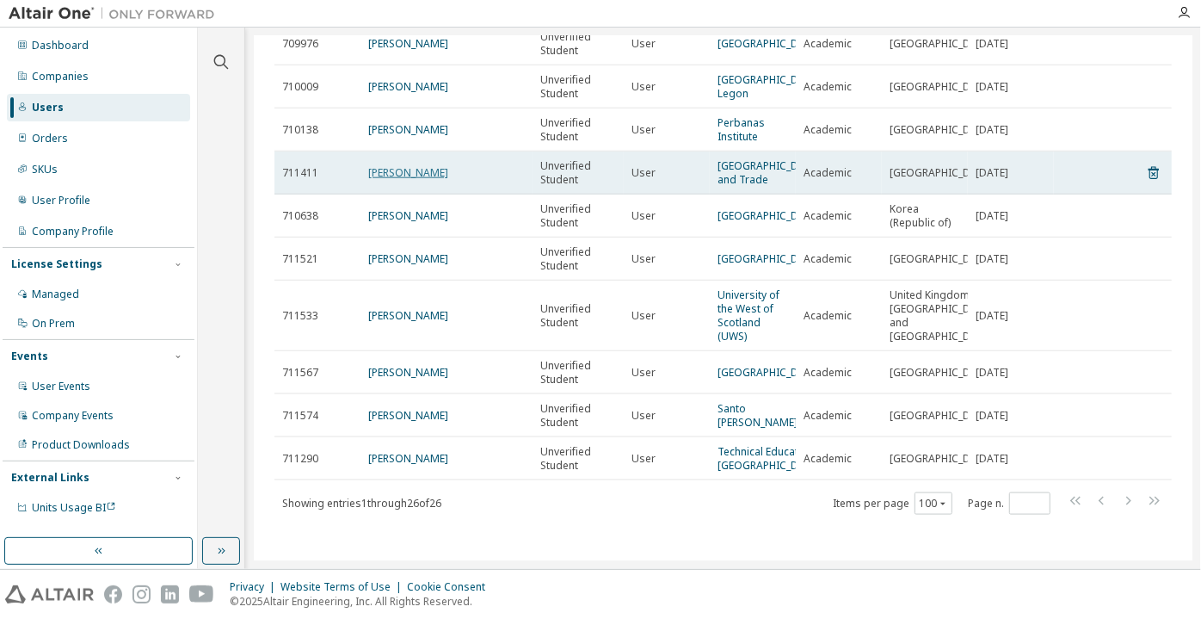
click at [386, 180] on link "Lai Ngoc" at bounding box center [408, 172] width 80 height 15
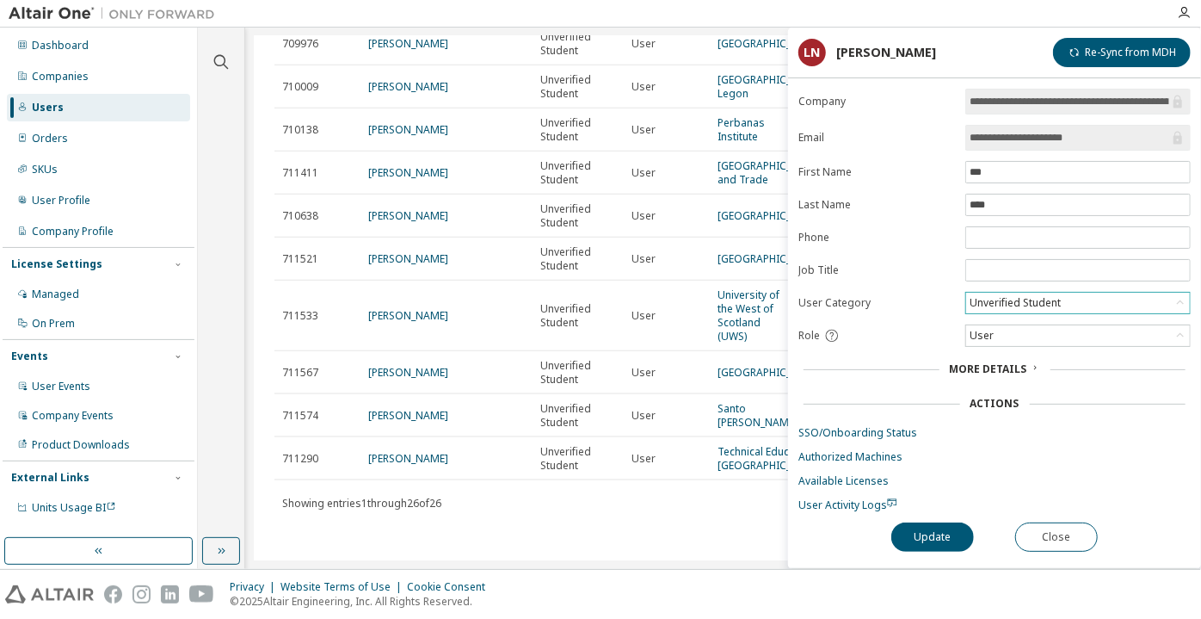
click at [1041, 293] on div "Unverified Student" at bounding box center [1015, 302] width 96 height 19
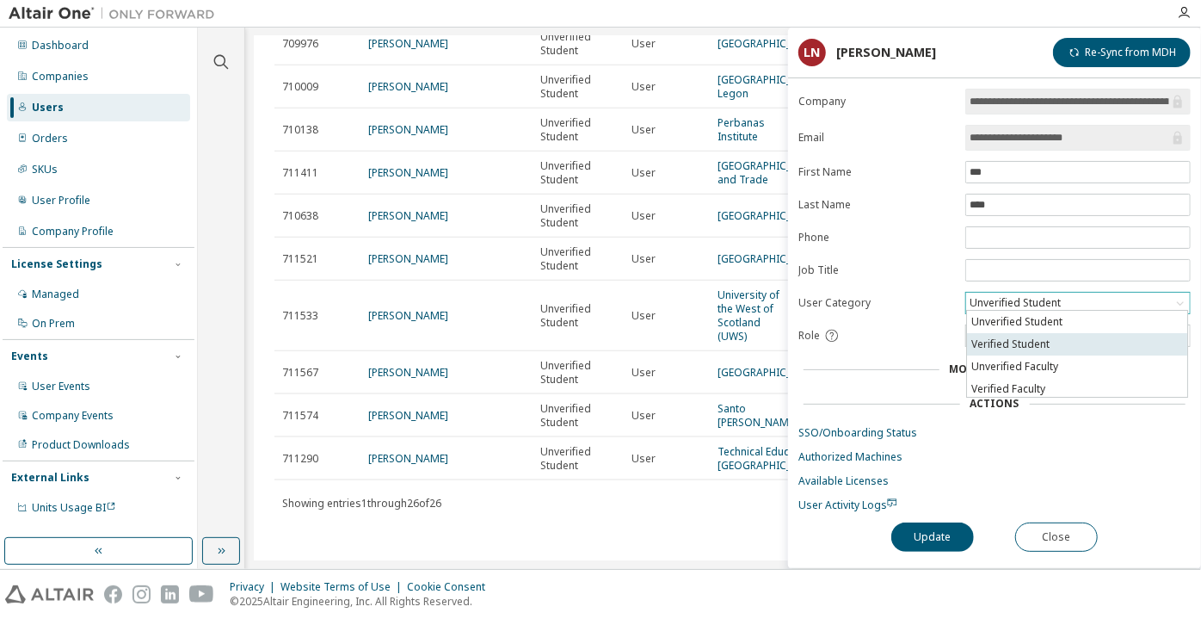
click at [1045, 336] on li "Verified Student" at bounding box center [1077, 344] width 220 height 22
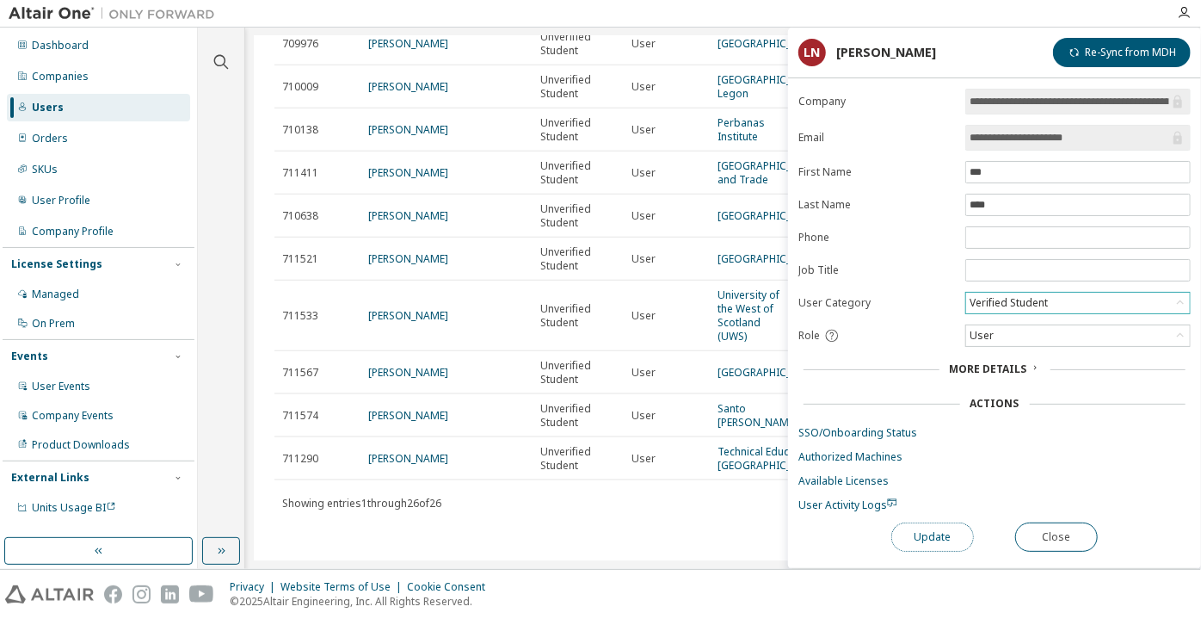
click at [940, 527] on button "Update" at bounding box center [932, 536] width 83 height 29
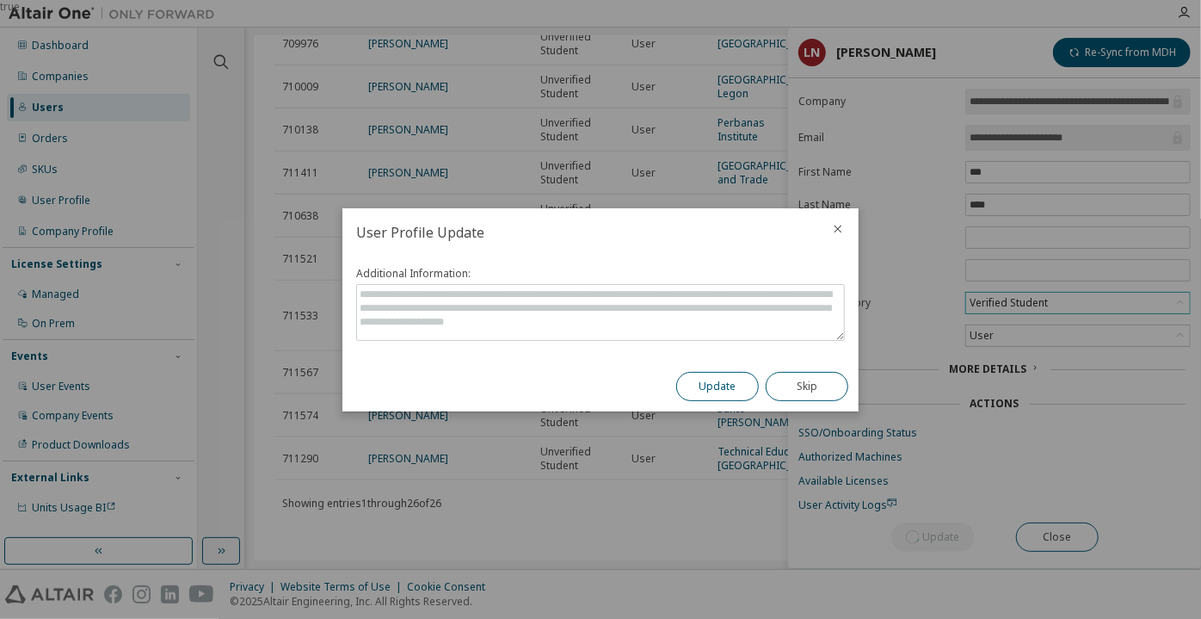
click at [730, 396] on button "Update" at bounding box center [717, 386] width 83 height 29
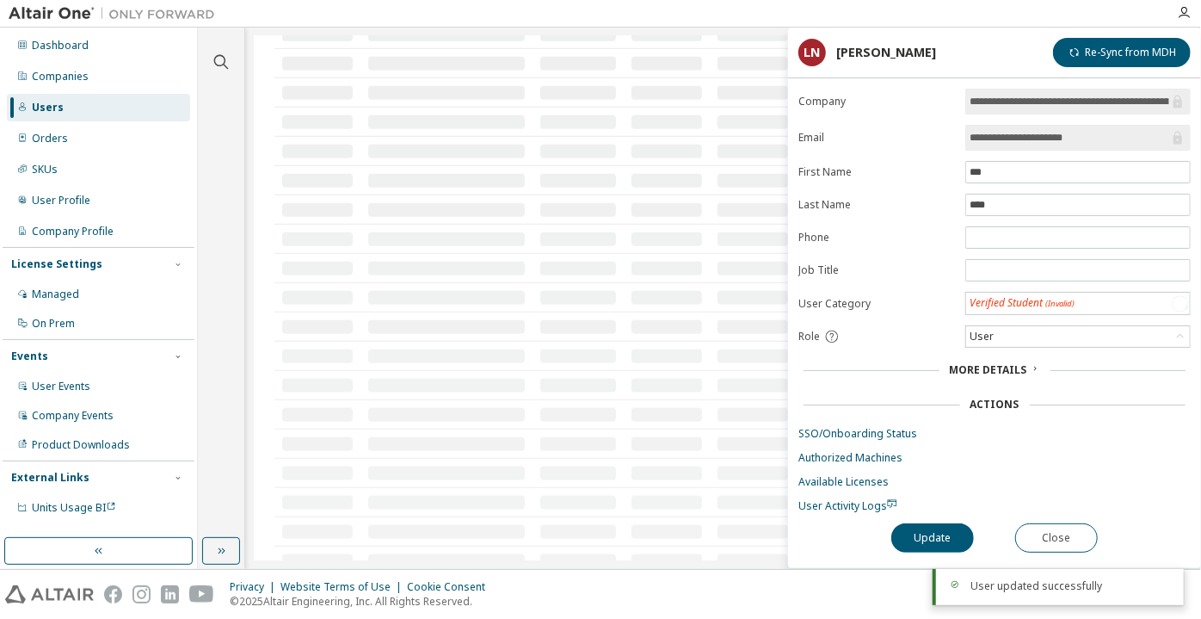
click at [395, 115] on div at bounding box center [446, 122] width 157 height 14
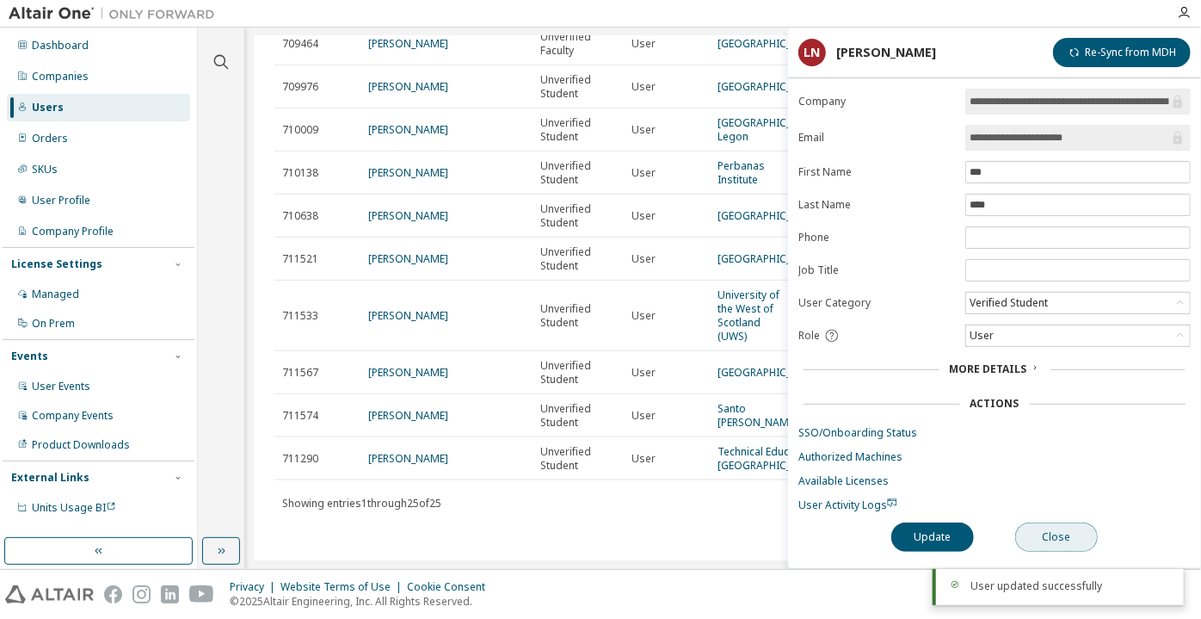
click at [1023, 538] on button "Close" at bounding box center [1056, 536] width 83 height 29
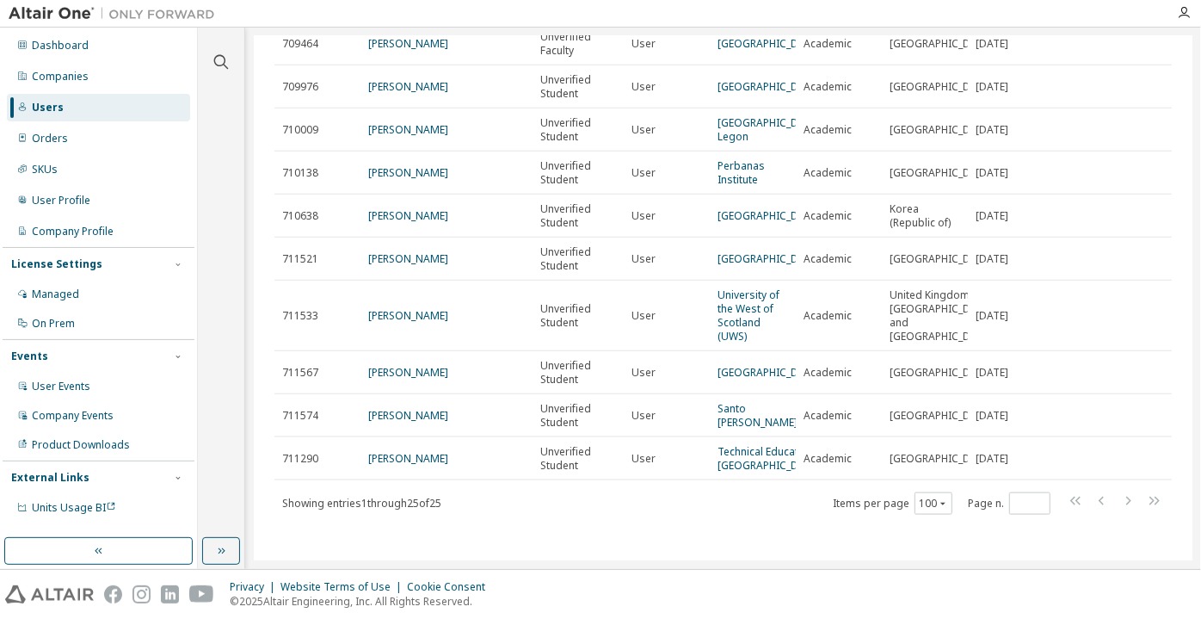
click at [385, 120] on td "ANTHONY ESHUN" at bounding box center [447, 129] width 172 height 43
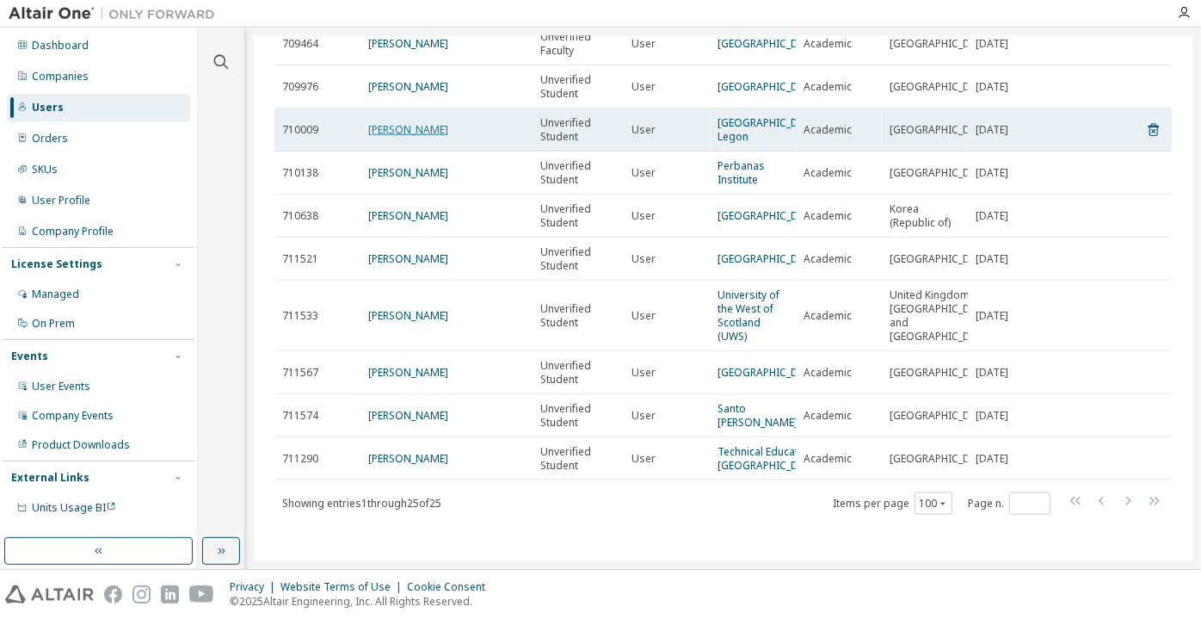
click at [384, 122] on link "ANTHONY ESHUN" at bounding box center [408, 129] width 80 height 15
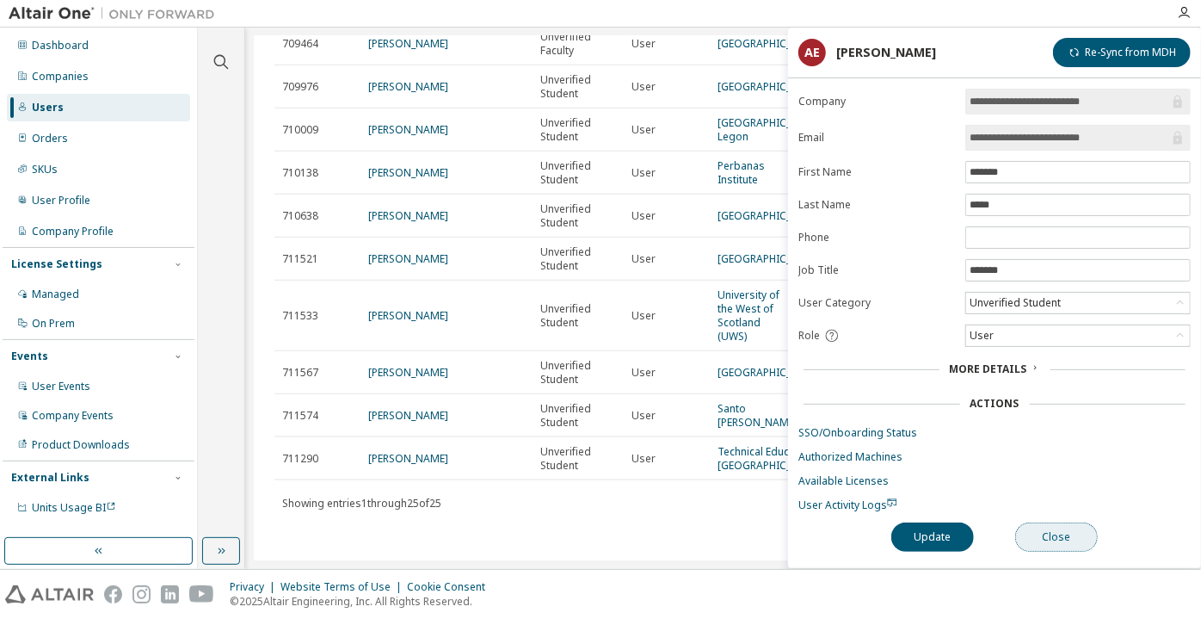
click at [1062, 527] on button "Close" at bounding box center [1056, 536] width 83 height 29
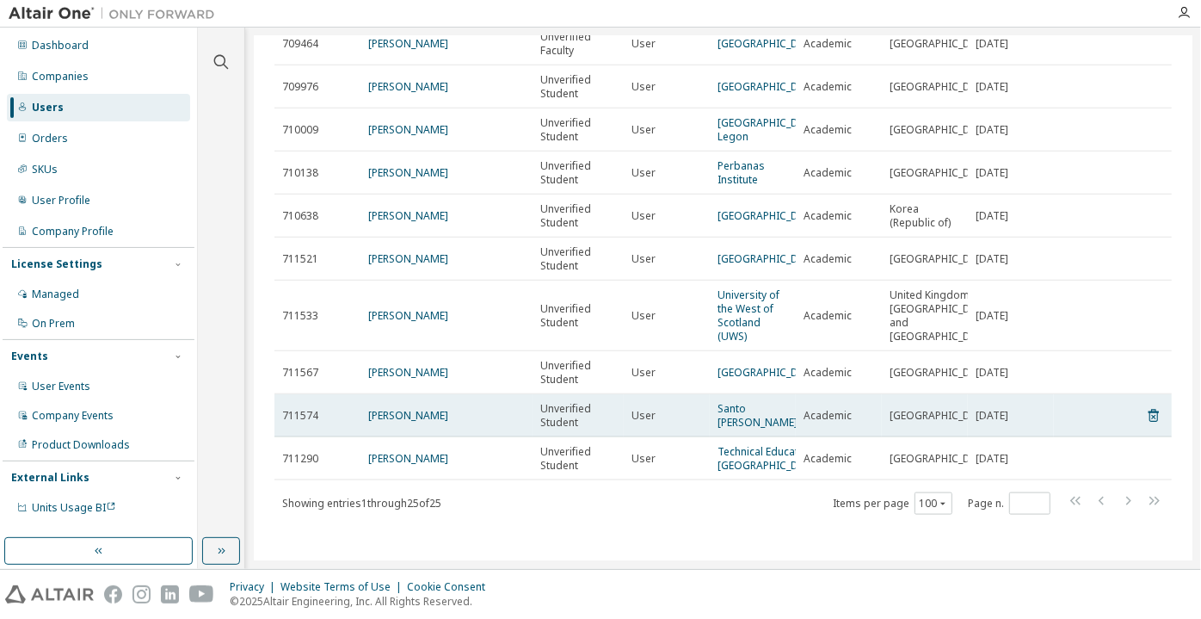
scroll to position [867, 0]
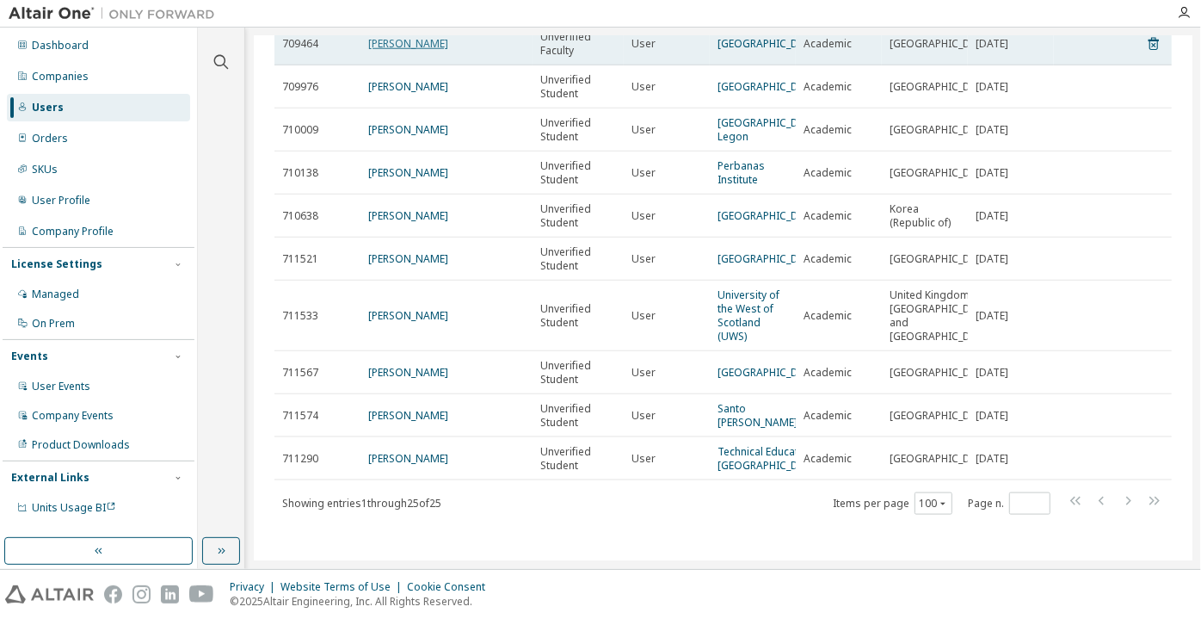
click at [406, 51] on link "Oleksandr Bondarenko" at bounding box center [408, 43] width 80 height 15
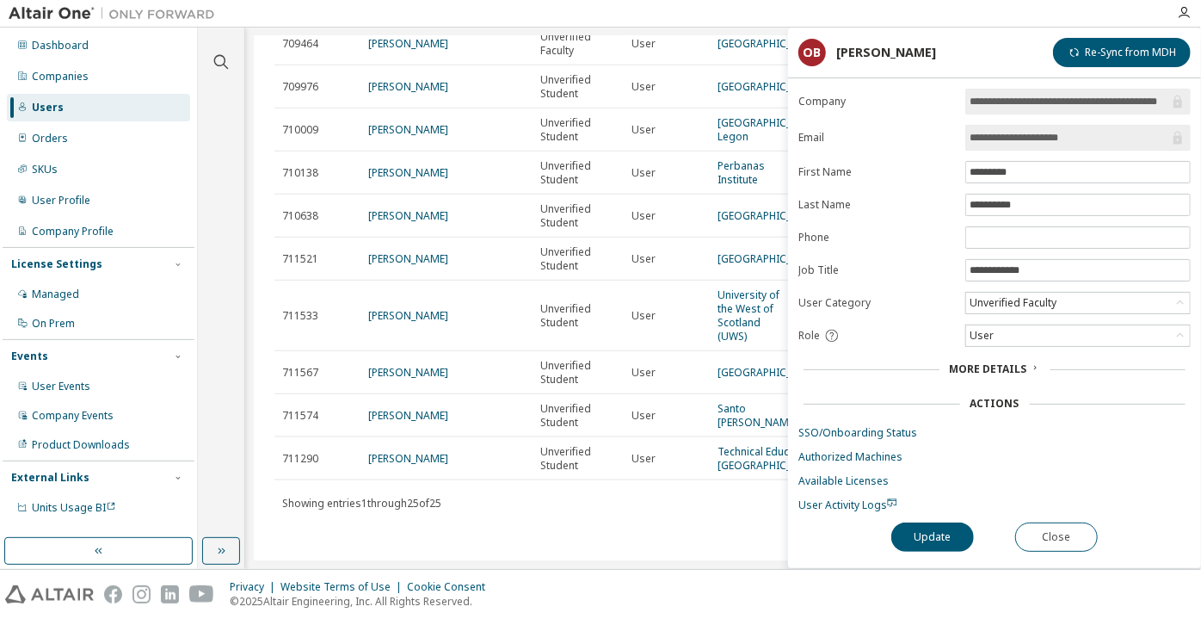
click at [410, 8] on link "yves tocny" at bounding box center [408, 0] width 80 height 15
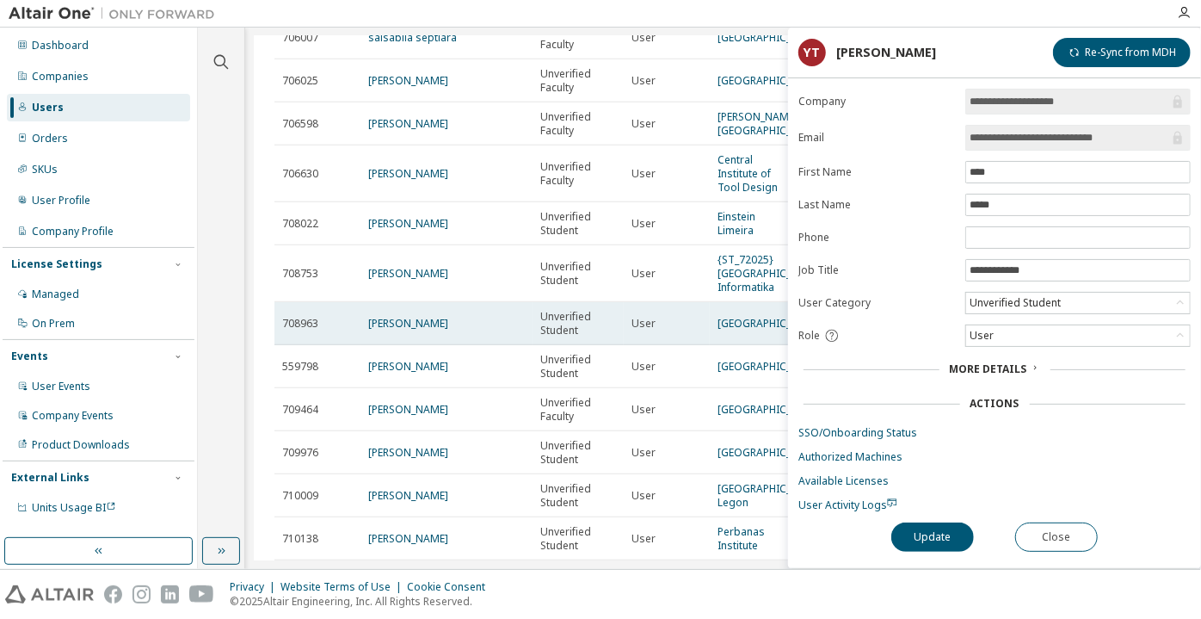
scroll to position [555, 0]
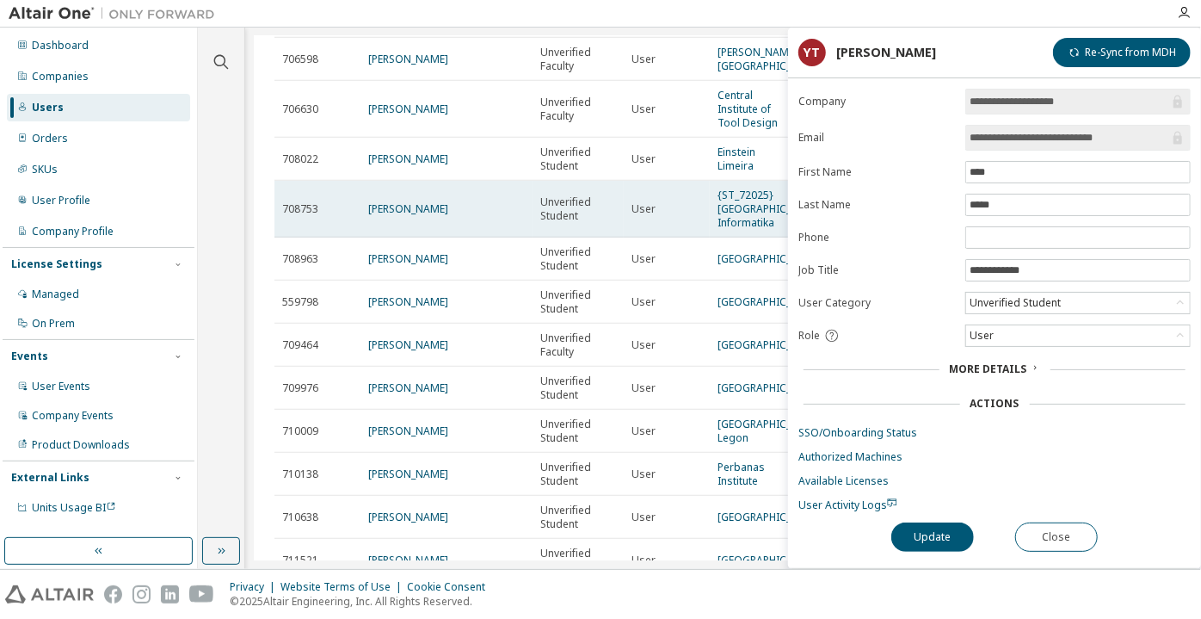
click at [379, 237] on td "Khoiryah Namira" at bounding box center [447, 209] width 172 height 57
click at [382, 216] on link "Khoiryah Namira" at bounding box center [408, 208] width 80 height 15
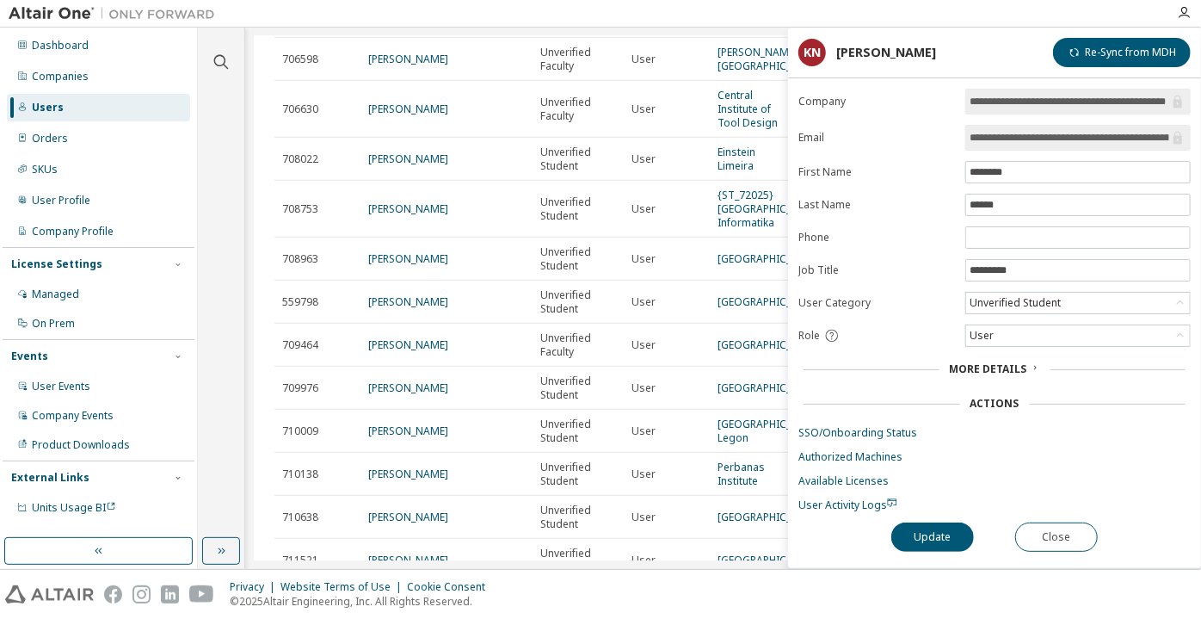
scroll to position [0, 39]
drag, startPoint x: 1133, startPoint y: 138, endPoint x: 1129, endPoint y: 153, distance: 16.1
click at [1198, 136] on div "**********" at bounding box center [994, 328] width 413 height 479
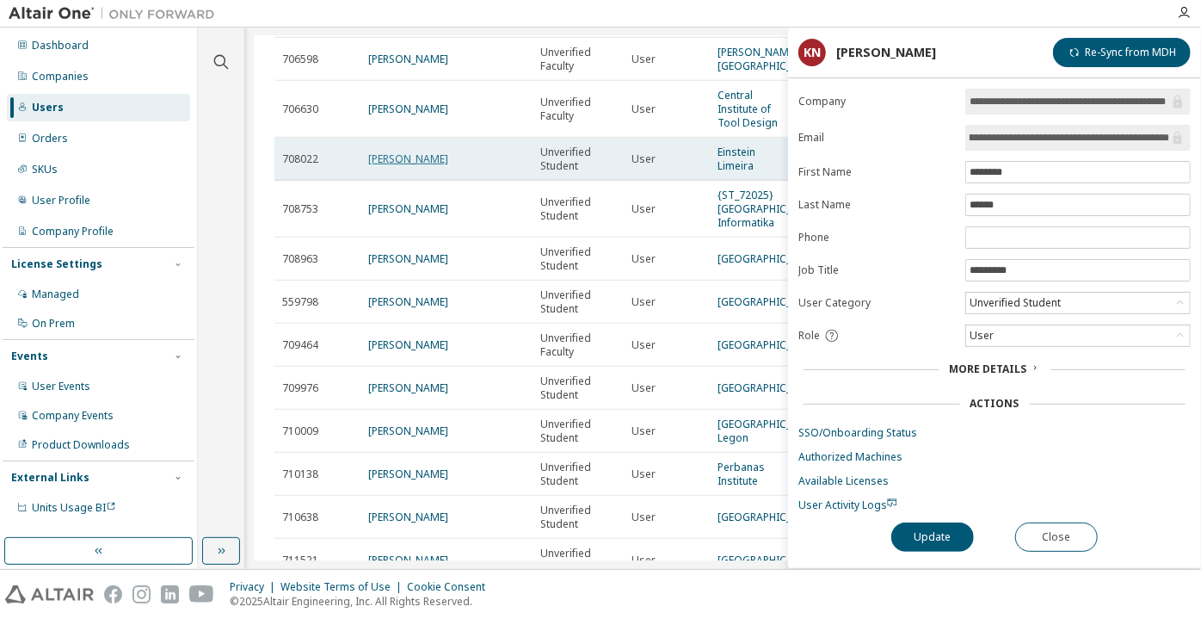
scroll to position [0, 0]
click at [404, 166] on link "Paulo Vinicius Padilha" at bounding box center [408, 158] width 80 height 15
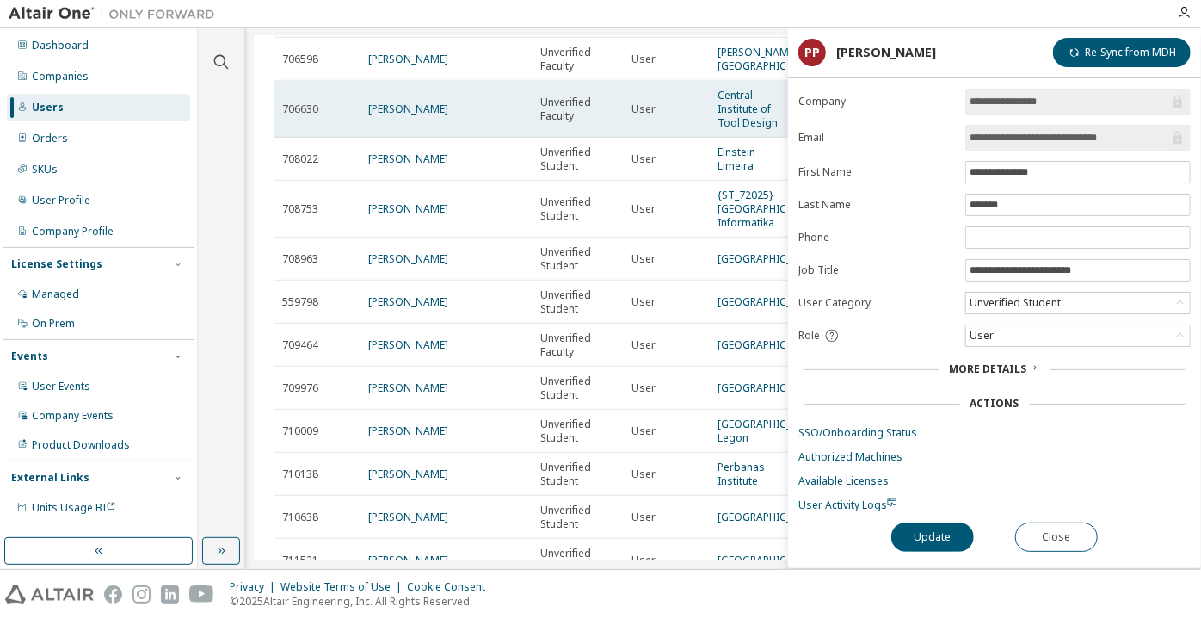
click at [413, 138] on td "Anil Bairapudi" at bounding box center [447, 109] width 172 height 57
click at [416, 116] on link "Anil Bairapudi" at bounding box center [408, 109] width 80 height 15
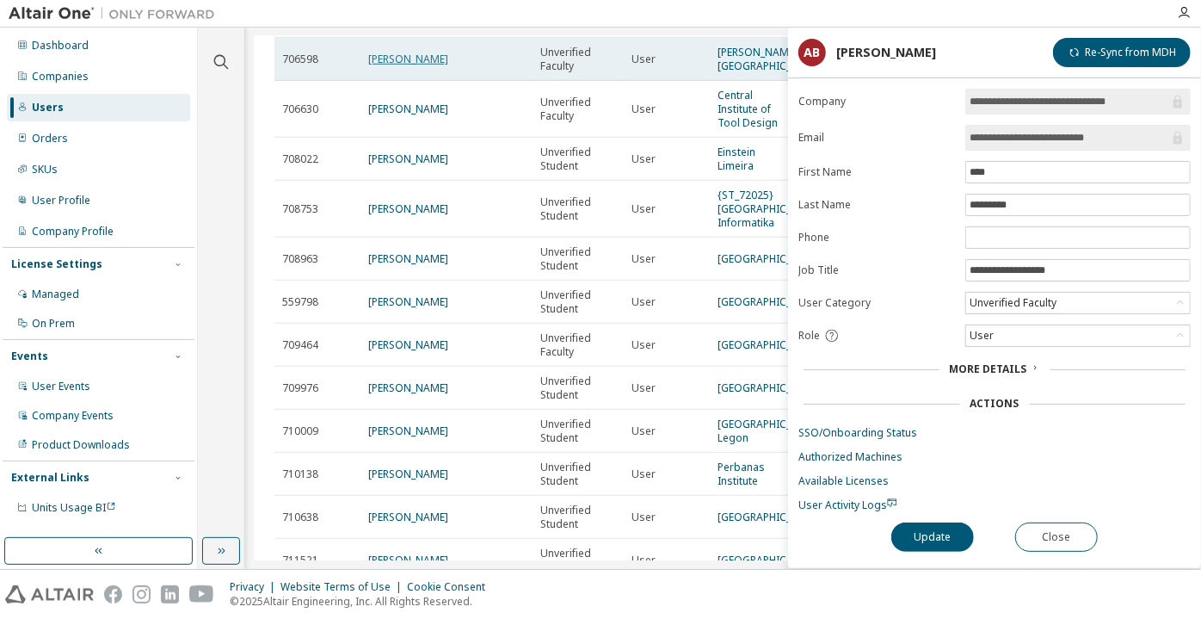
click at [401, 66] on link "Rahul Patil" at bounding box center [408, 59] width 80 height 15
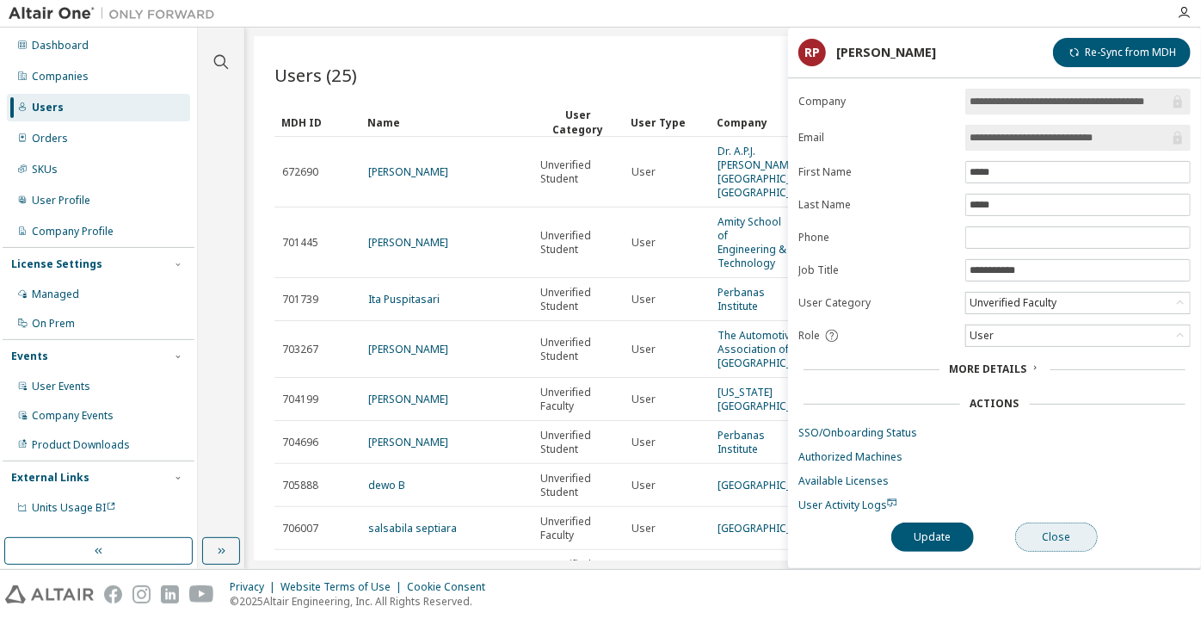
click at [1032, 539] on button "Close" at bounding box center [1056, 536] width 83 height 29
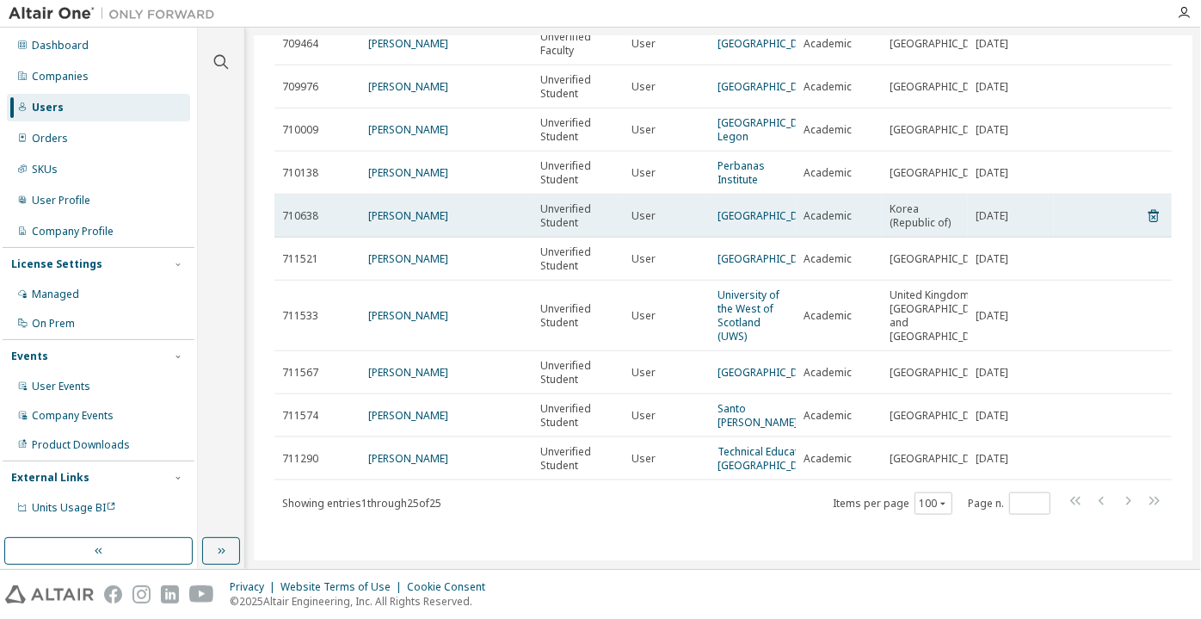
scroll to position [938, 0]
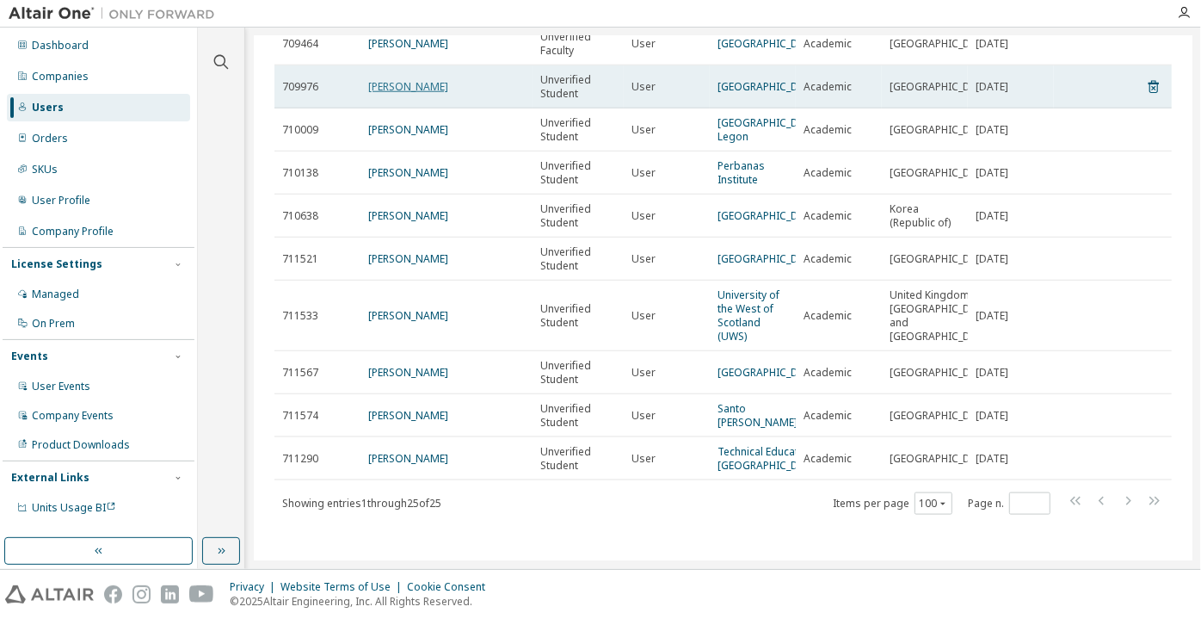
click at [424, 94] on link "Ahmad Rafli Syafrianoor" at bounding box center [408, 86] width 80 height 15
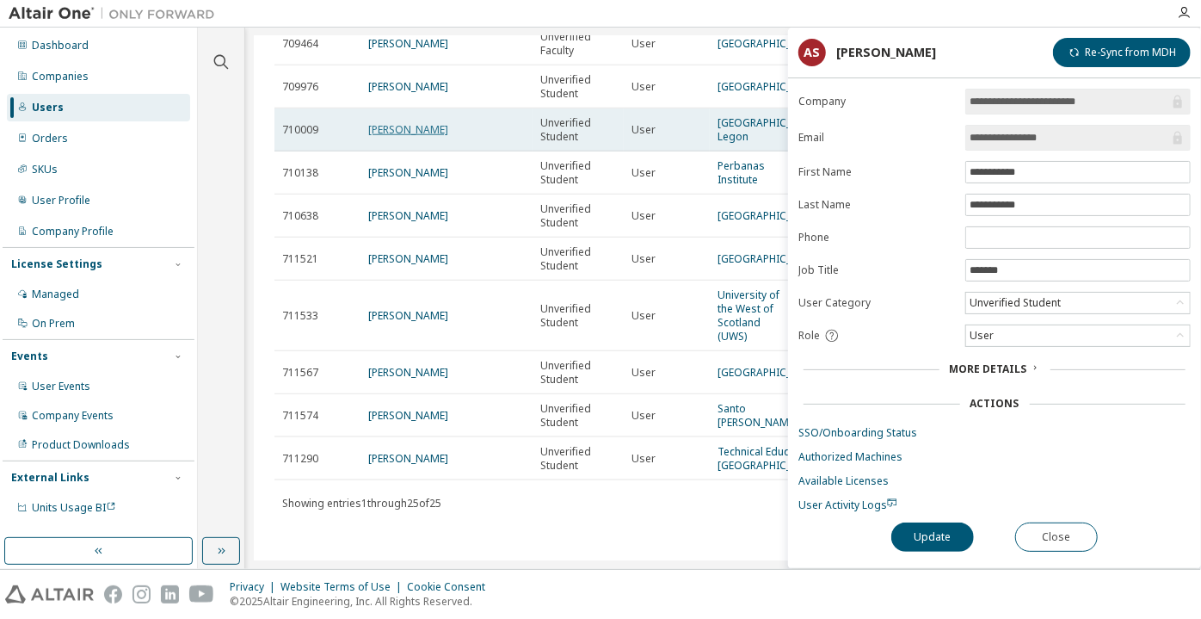
click at [401, 137] on link "ANTHONY ESHUN" at bounding box center [408, 129] width 80 height 15
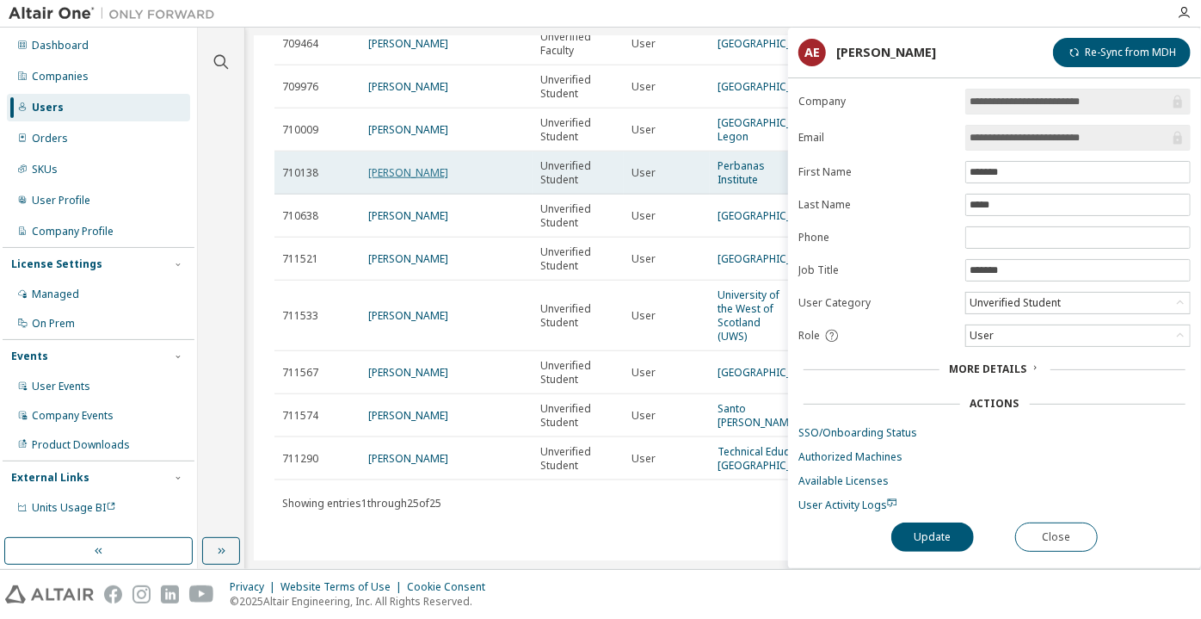
click at [406, 180] on link "Siti Fatimah Zahra" at bounding box center [408, 172] width 80 height 15
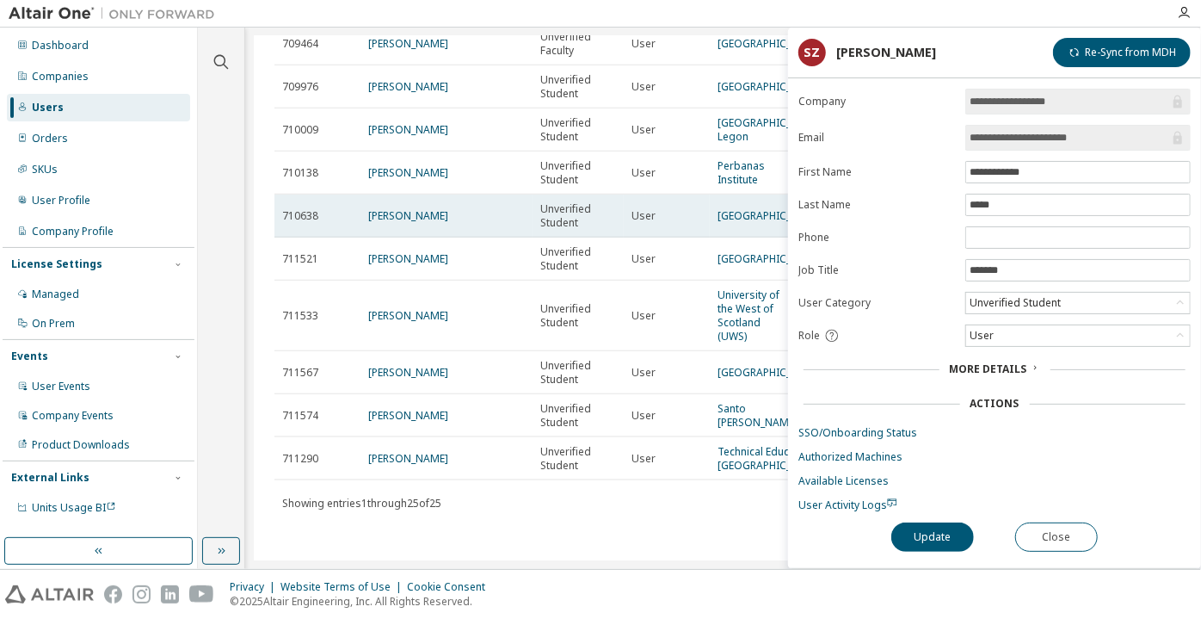
click at [386, 237] on td "Azira Naila" at bounding box center [447, 215] width 172 height 43
click at [408, 208] on link "Azira Naila" at bounding box center [408, 215] width 80 height 15
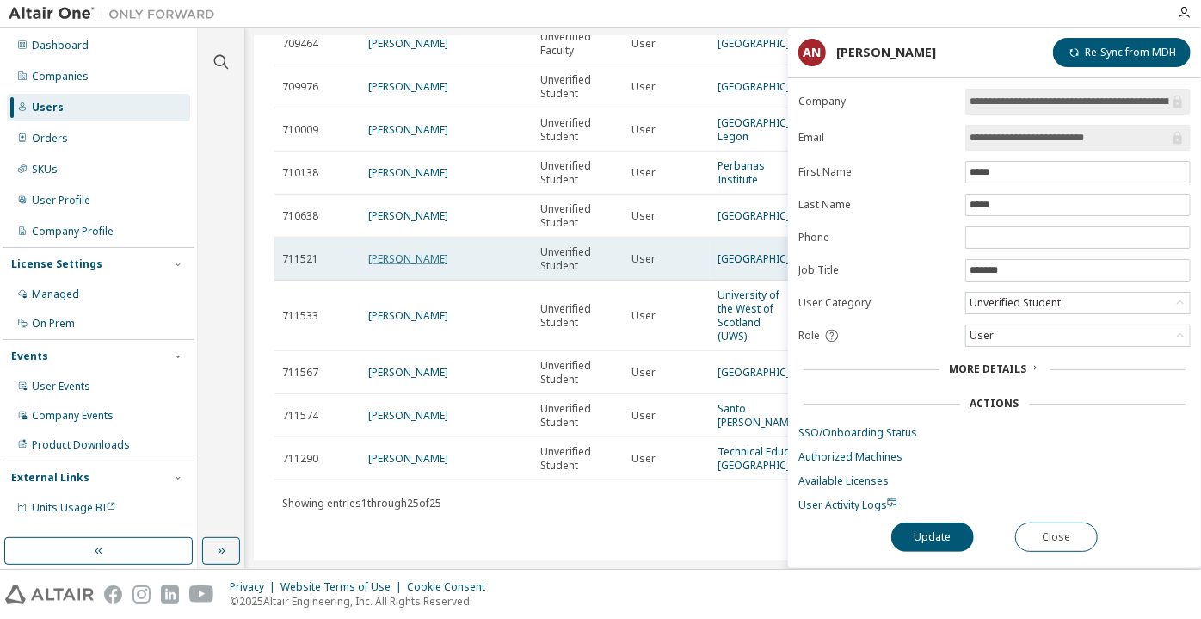
click at [420, 251] on link "junhong chen" at bounding box center [408, 258] width 80 height 15
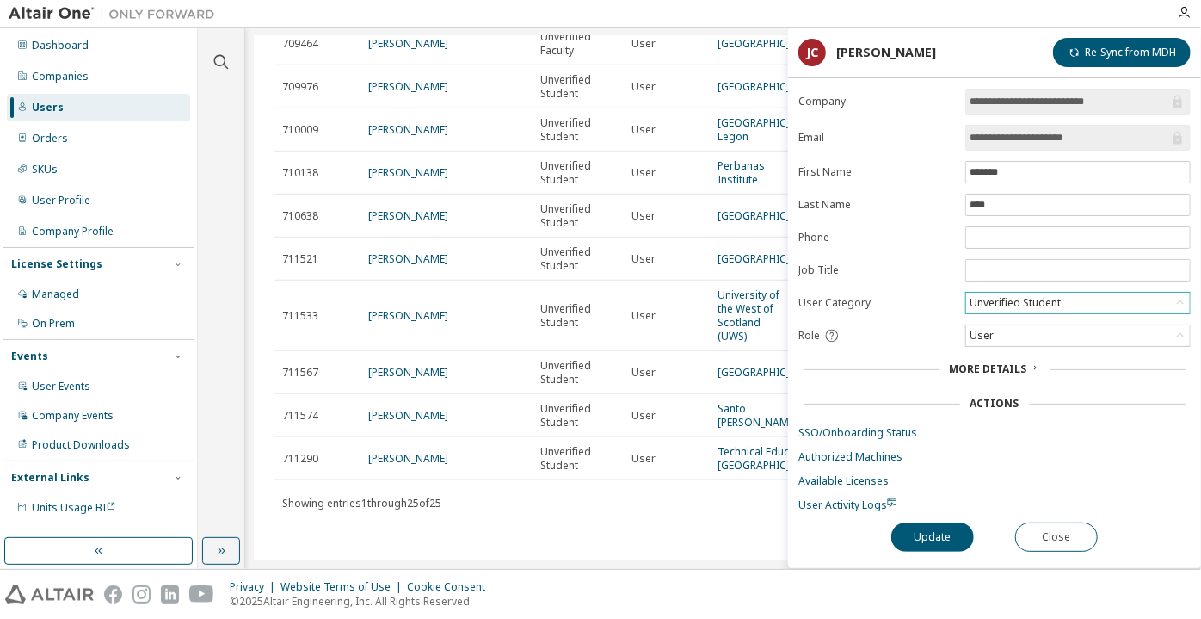
click at [1033, 300] on div "Unverified Student" at bounding box center [1015, 302] width 96 height 19
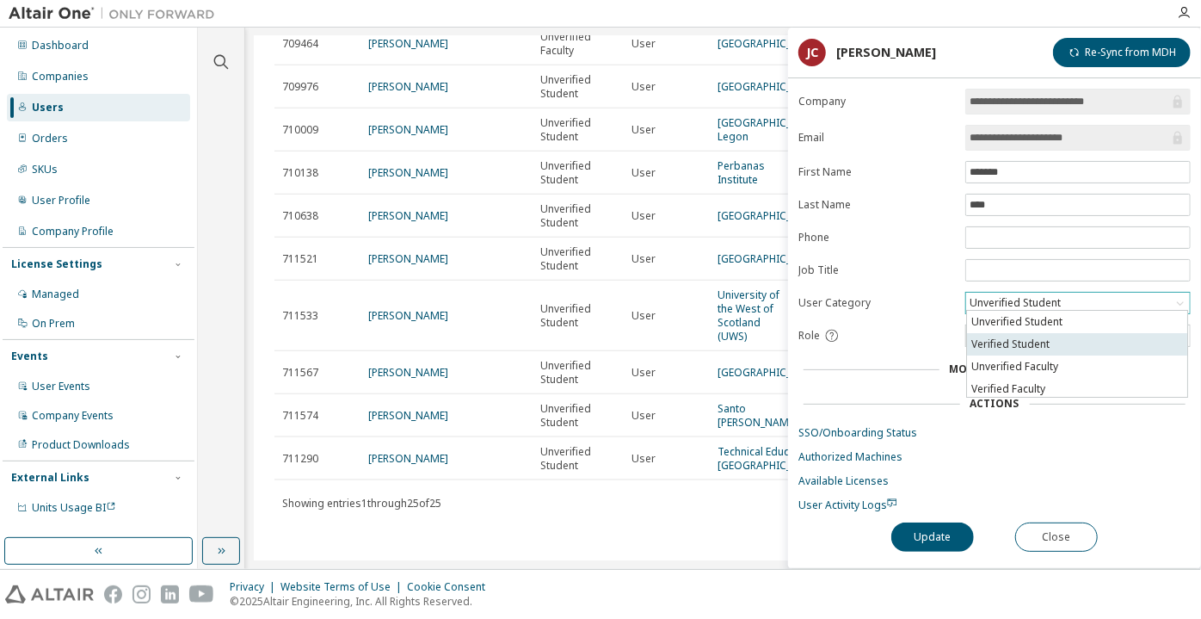
click at [1007, 342] on li "Verified Student" at bounding box center [1077, 344] width 220 height 22
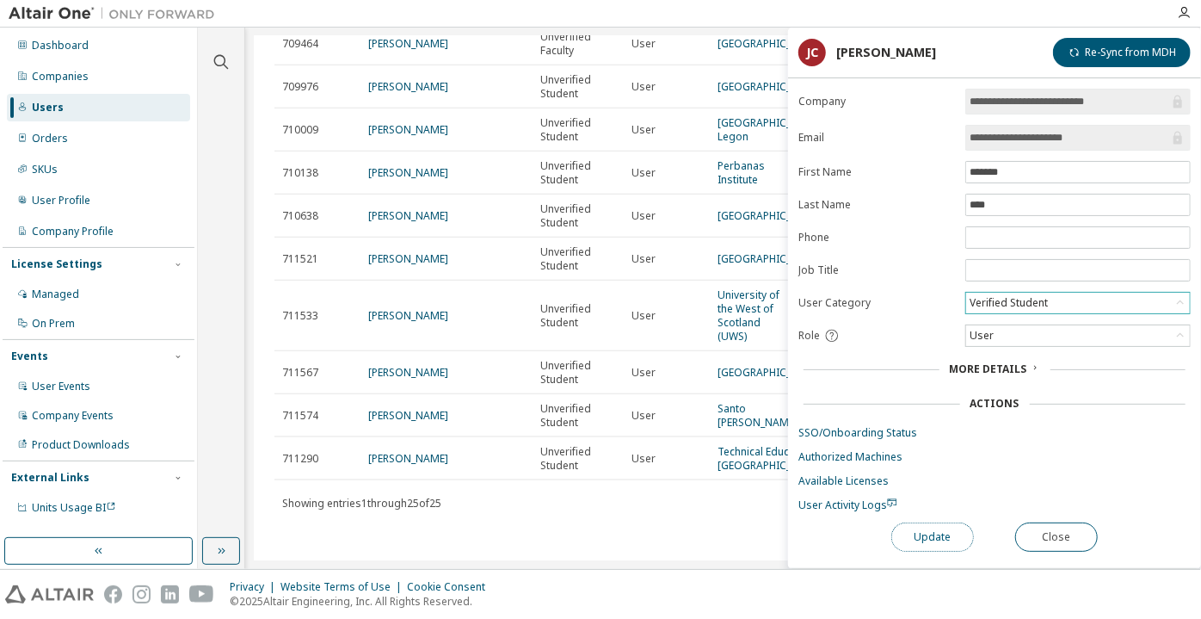
click at [952, 536] on button "Update" at bounding box center [932, 536] width 83 height 29
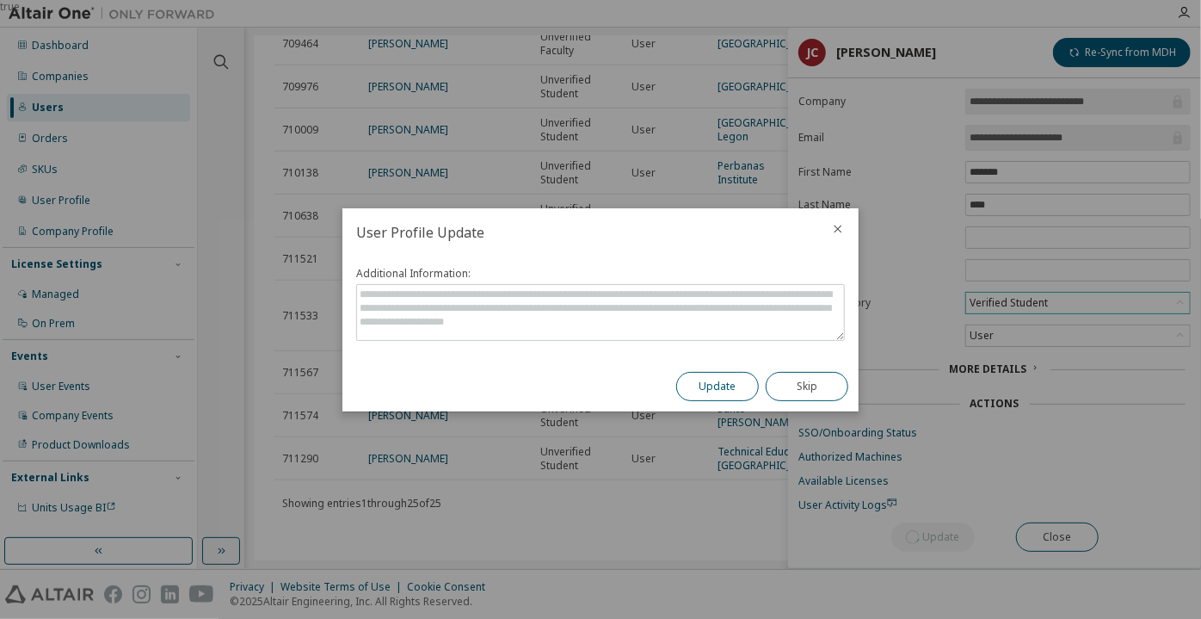
click at [718, 380] on button "Update" at bounding box center [717, 386] width 83 height 29
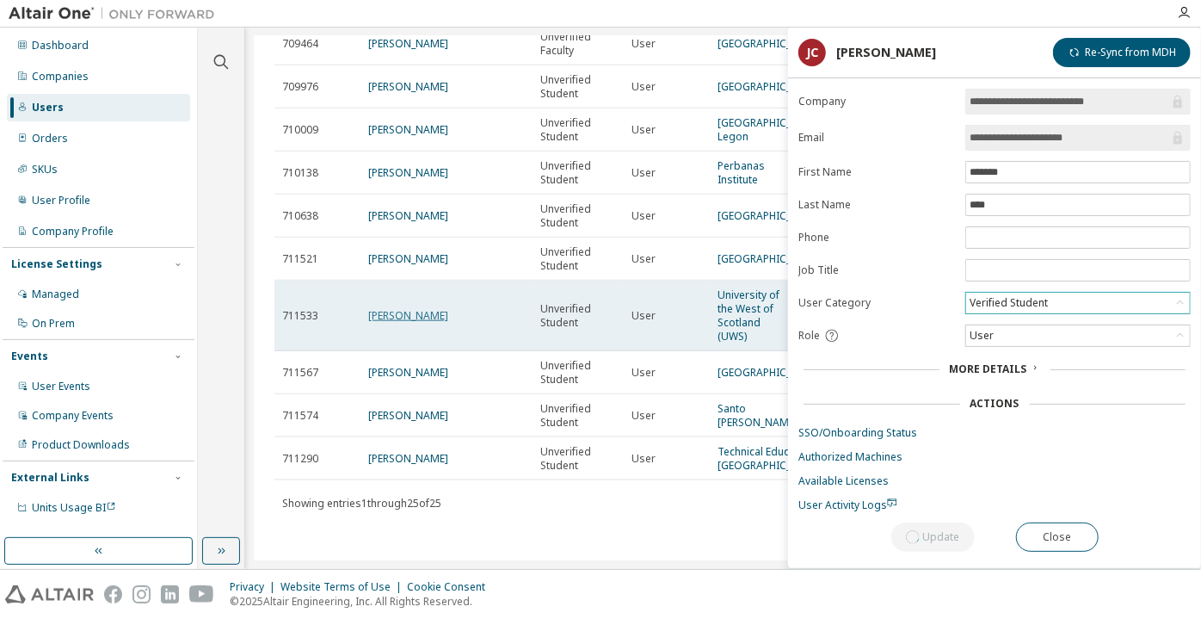
click at [402, 308] on link "Umar Butt" at bounding box center [408, 315] width 80 height 15
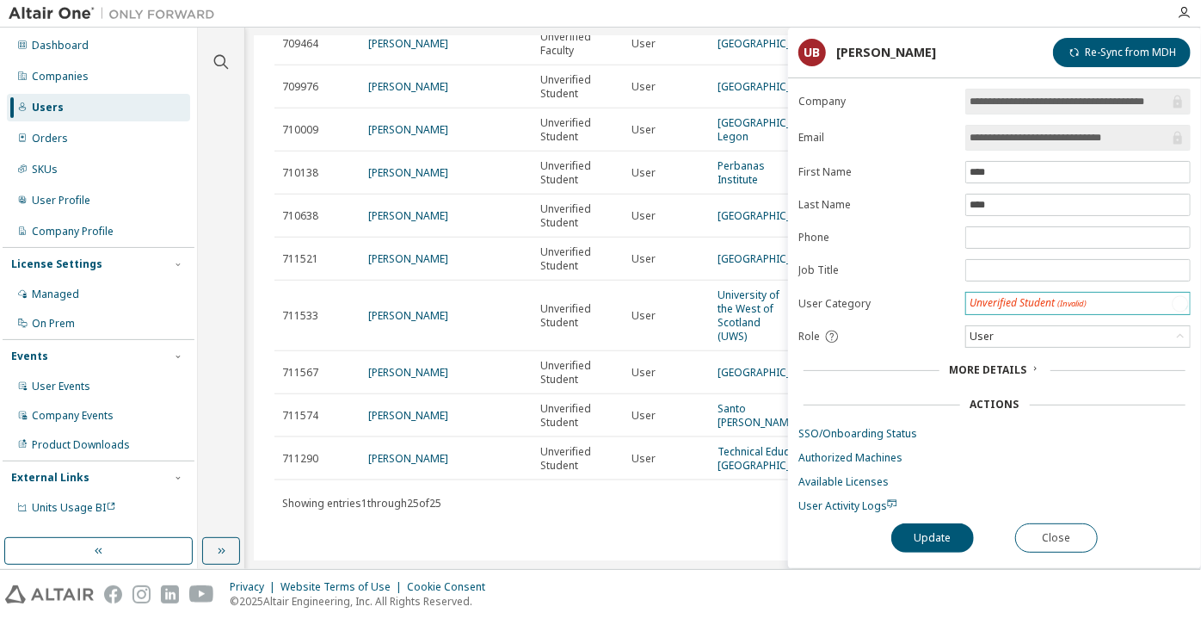
click at [1026, 299] on div "Unverified Student (Invalid)" at bounding box center [1028, 303] width 117 height 15
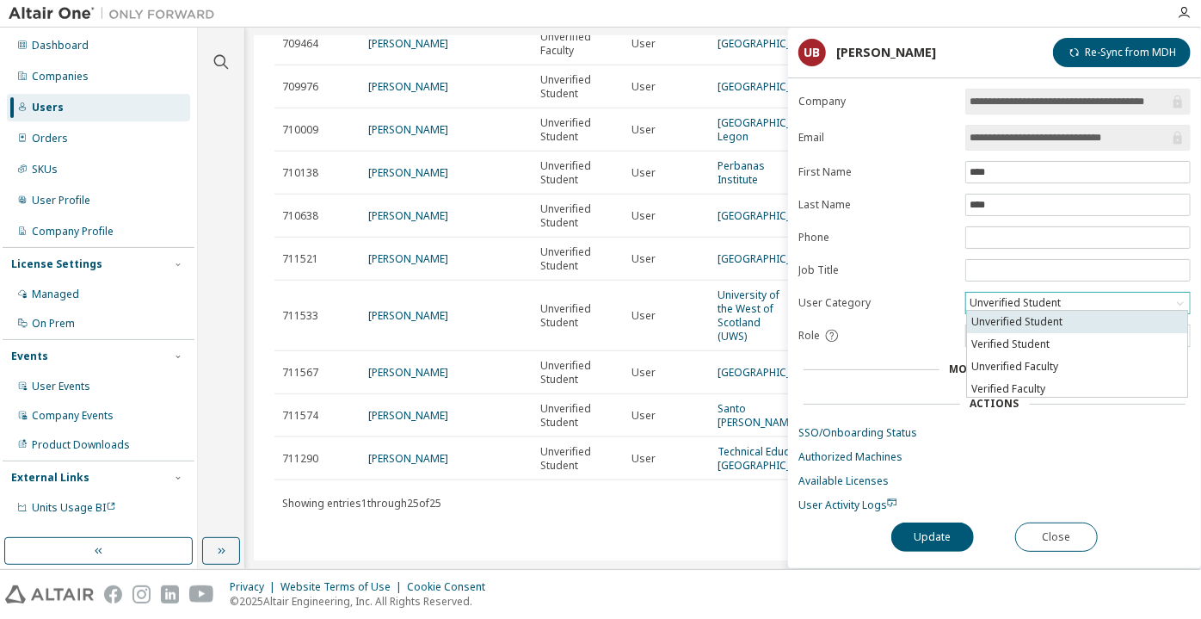
click at [1031, 328] on li "Unverified Student" at bounding box center [1077, 322] width 220 height 22
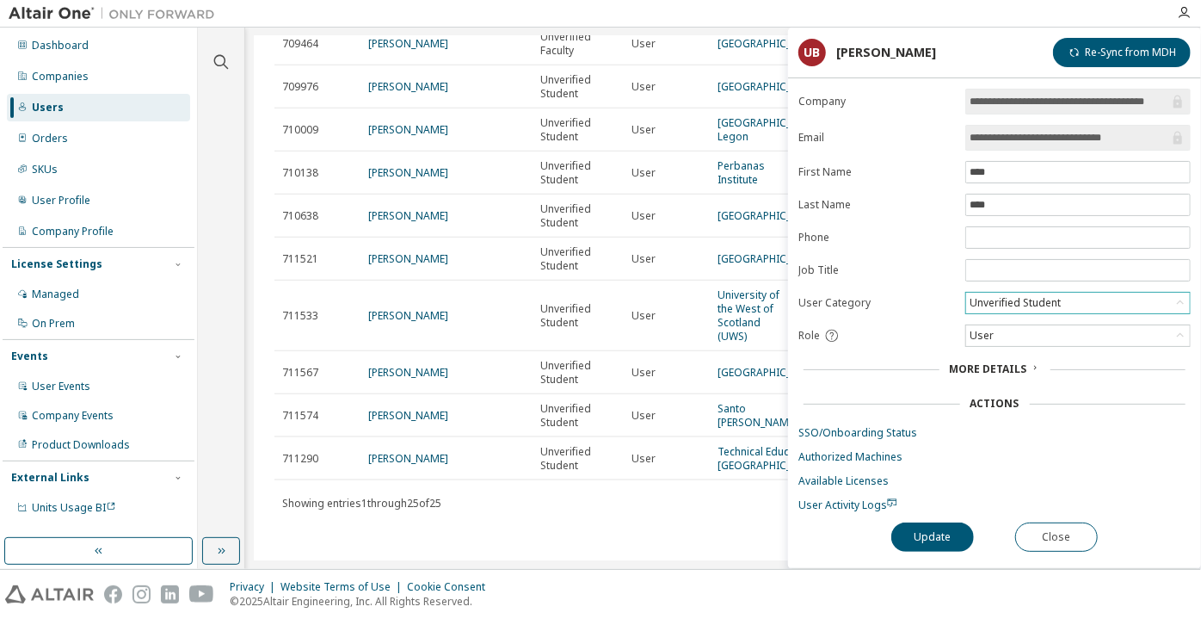
click at [995, 307] on div "Unverified Student" at bounding box center [1015, 302] width 96 height 19
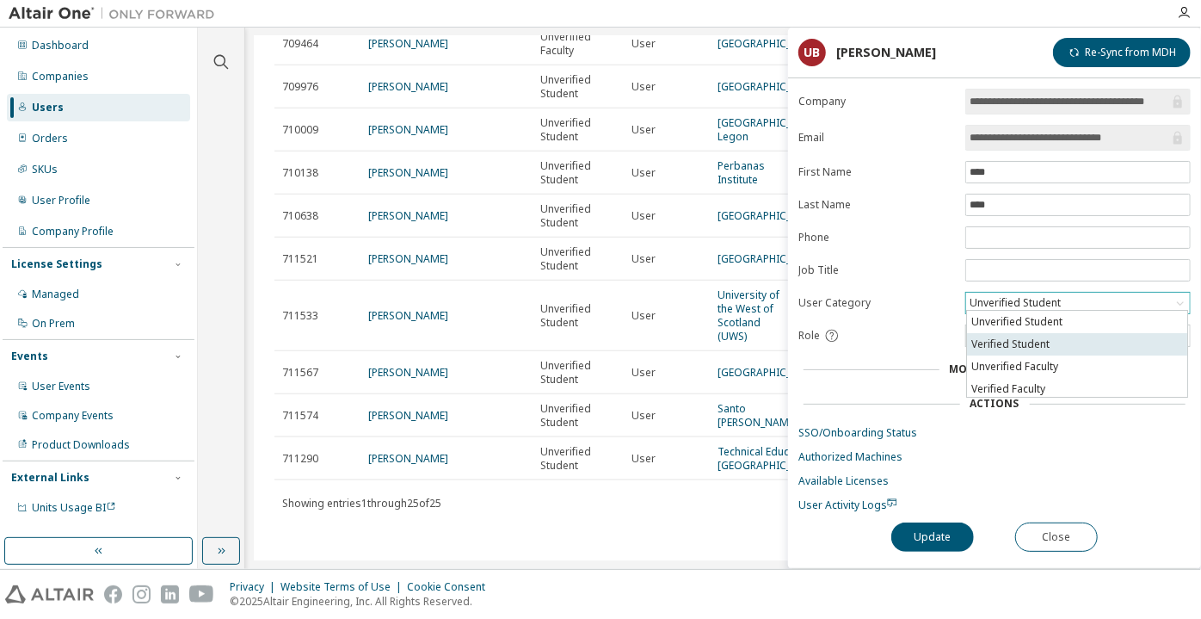
click at [1005, 342] on li "Verified Student" at bounding box center [1077, 344] width 220 height 22
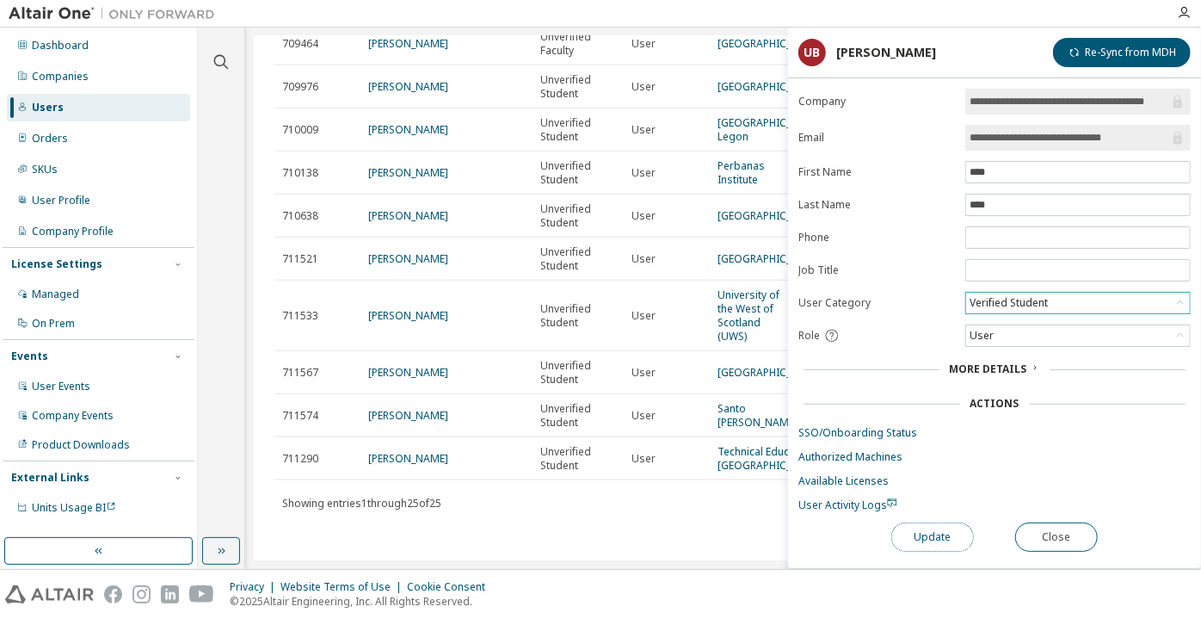
click at [970, 528] on button "Update" at bounding box center [932, 536] width 83 height 29
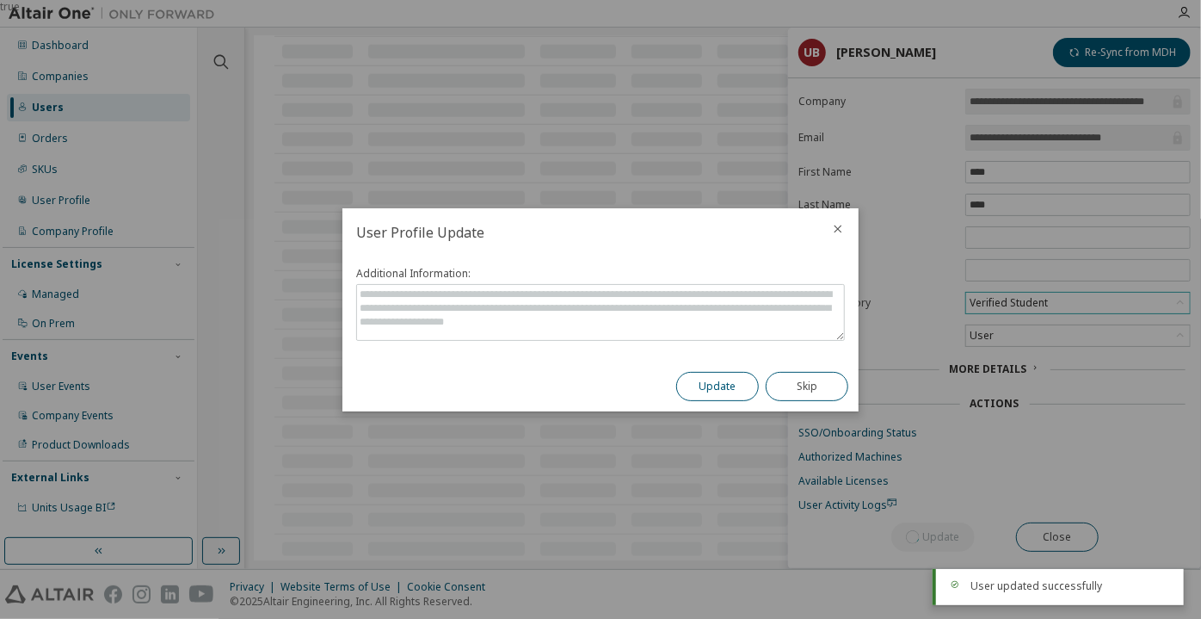
click at [741, 385] on button "Update" at bounding box center [717, 386] width 83 height 29
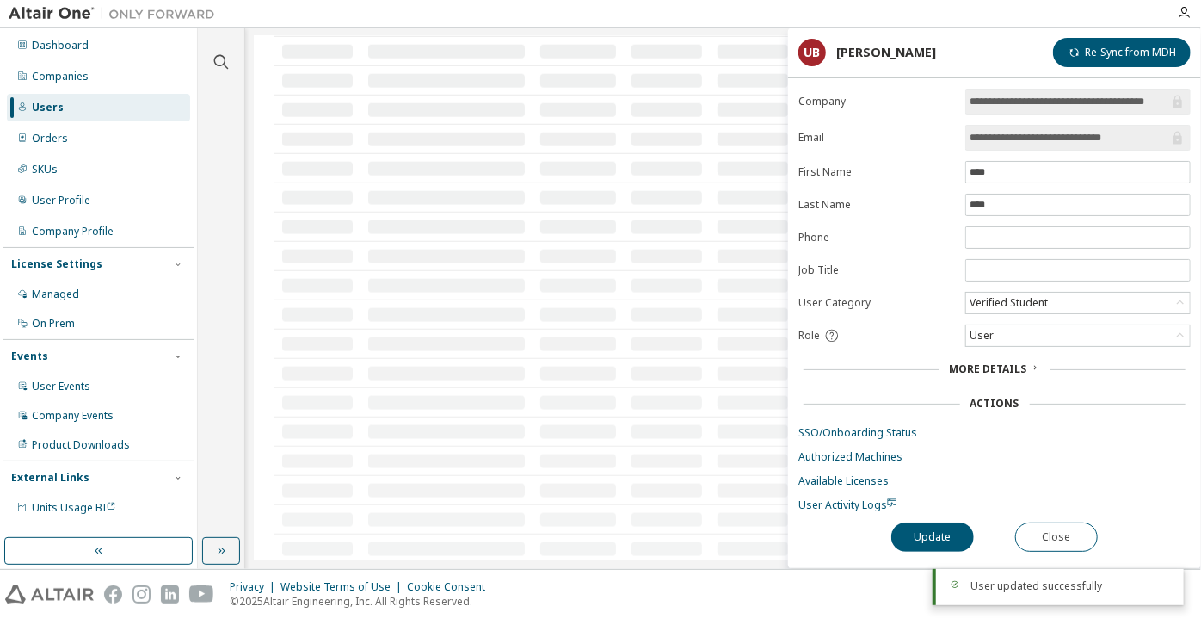
scroll to position [961, 0]
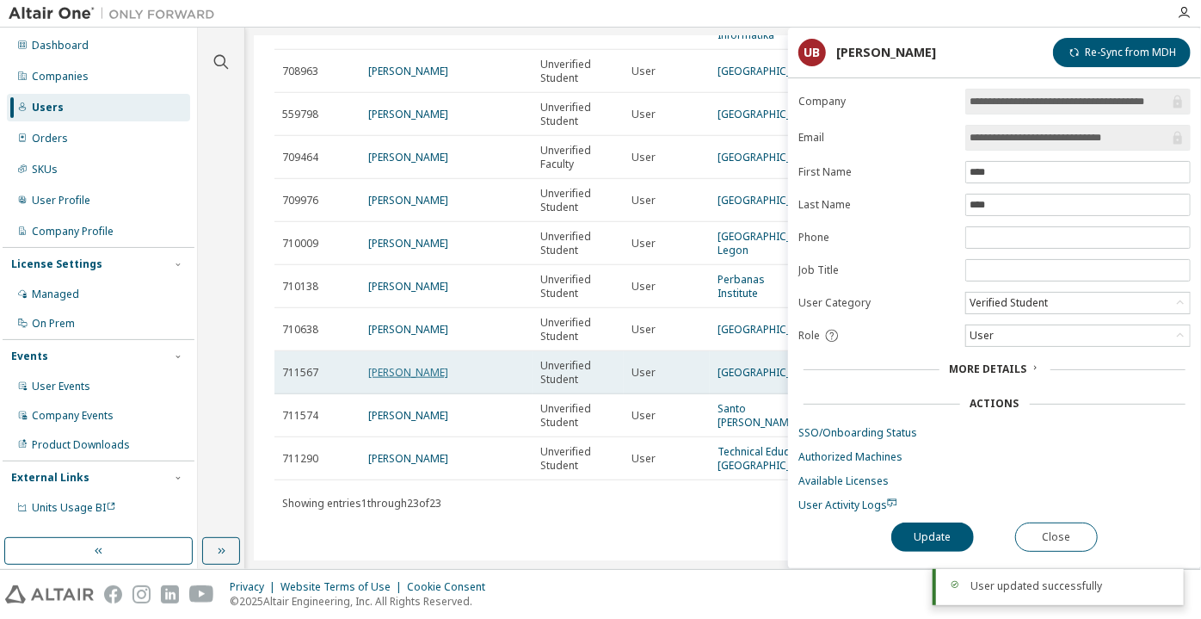
click at [394, 365] on link "Nazanin Kianinejad" at bounding box center [408, 372] width 80 height 15
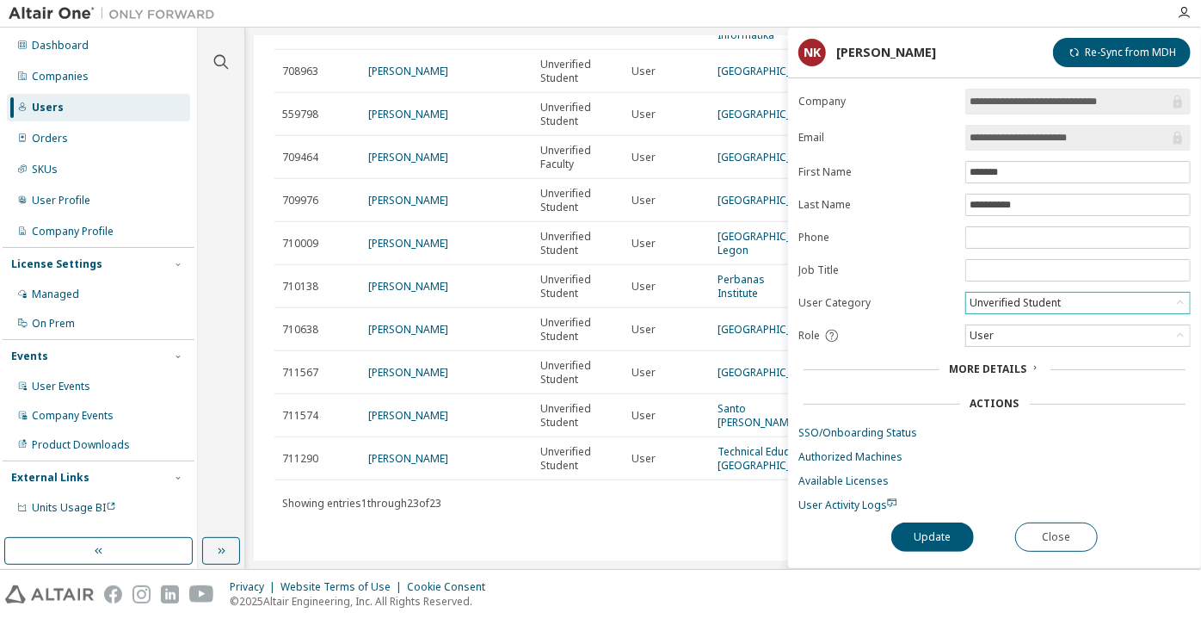
click at [998, 293] on div "Unverified Student" at bounding box center [1015, 302] width 96 height 19
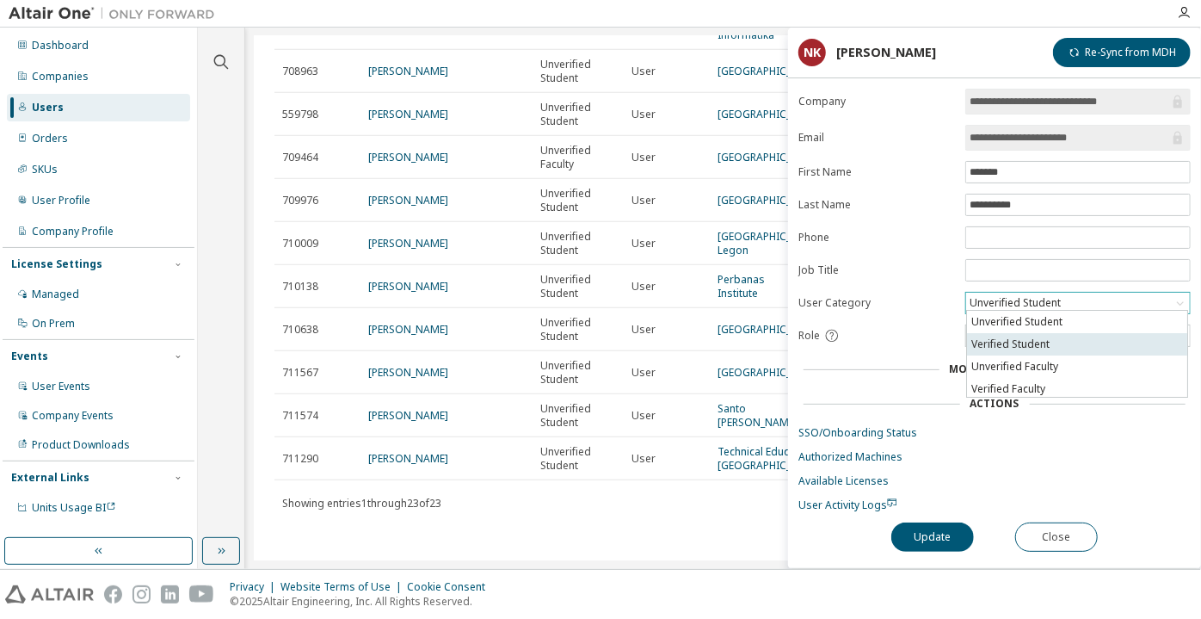
click at [1027, 333] on li "Verified Student" at bounding box center [1077, 344] width 220 height 22
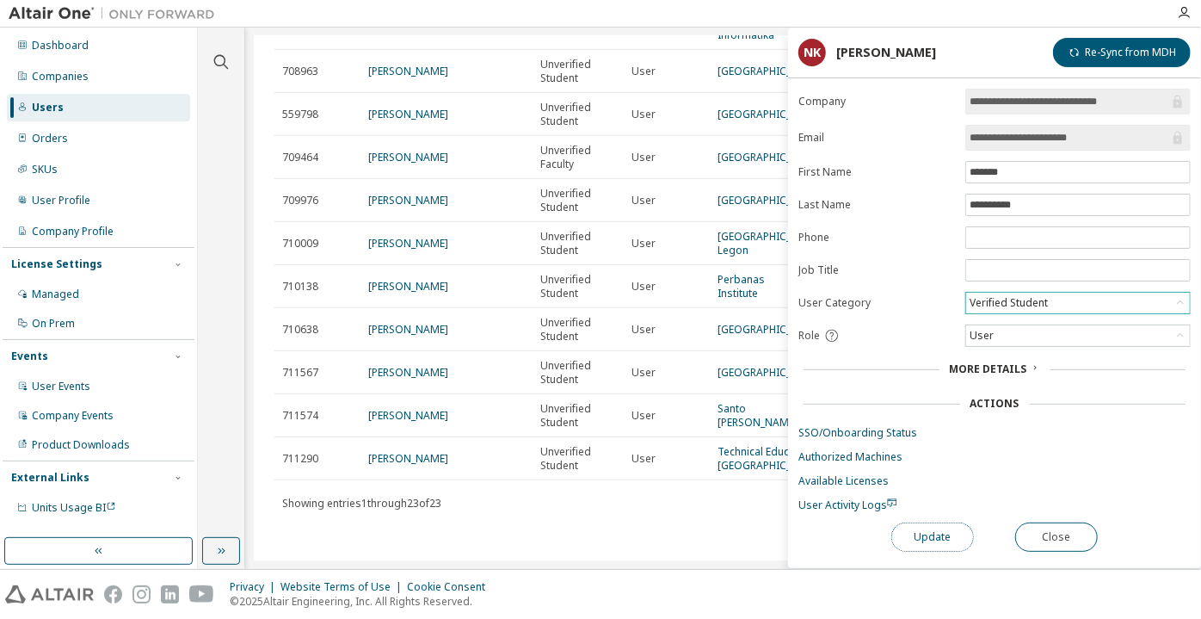
click at [938, 539] on button "Update" at bounding box center [932, 536] width 83 height 29
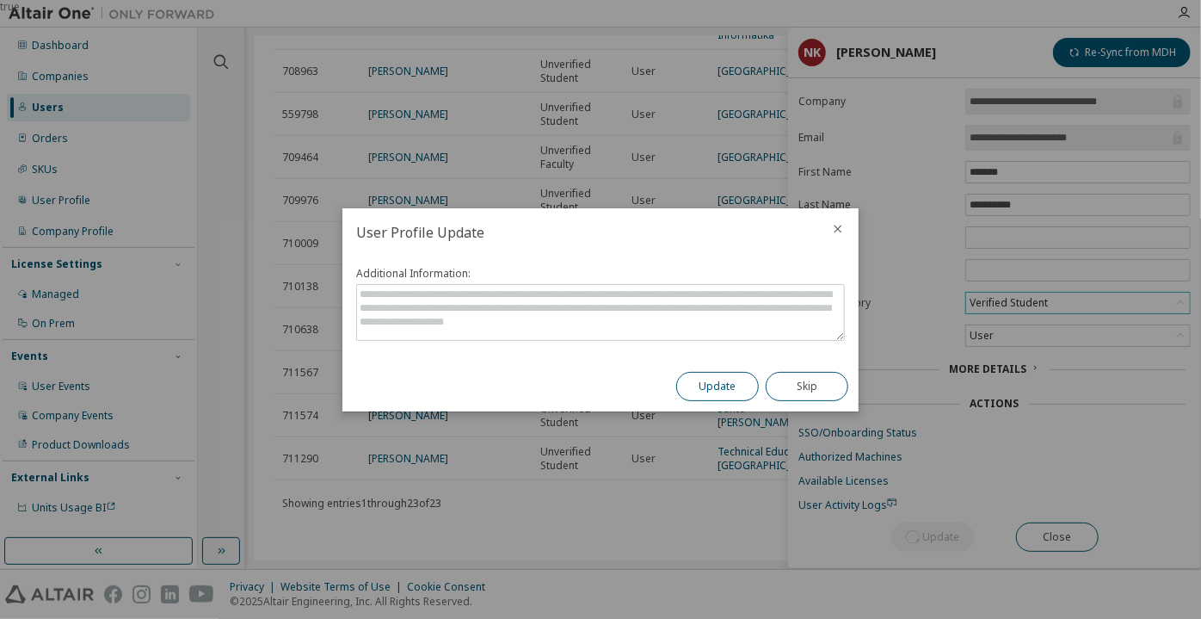
click at [735, 379] on button "Update" at bounding box center [717, 386] width 83 height 29
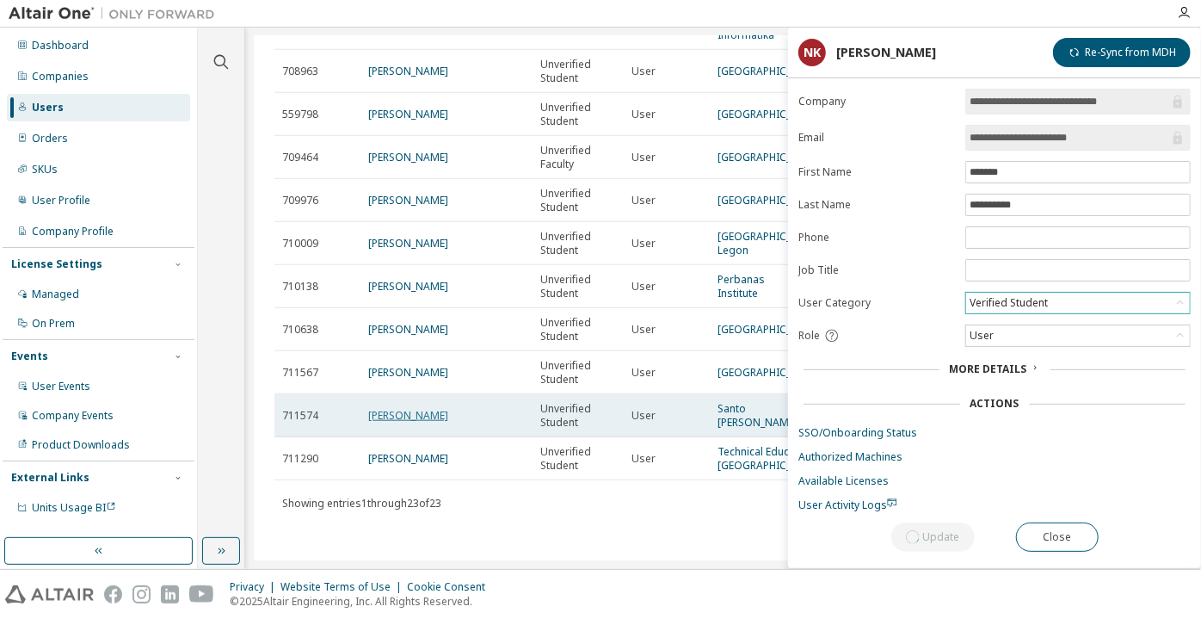
click at [422, 408] on link "ivan alexander orellana grobier" at bounding box center [408, 415] width 80 height 15
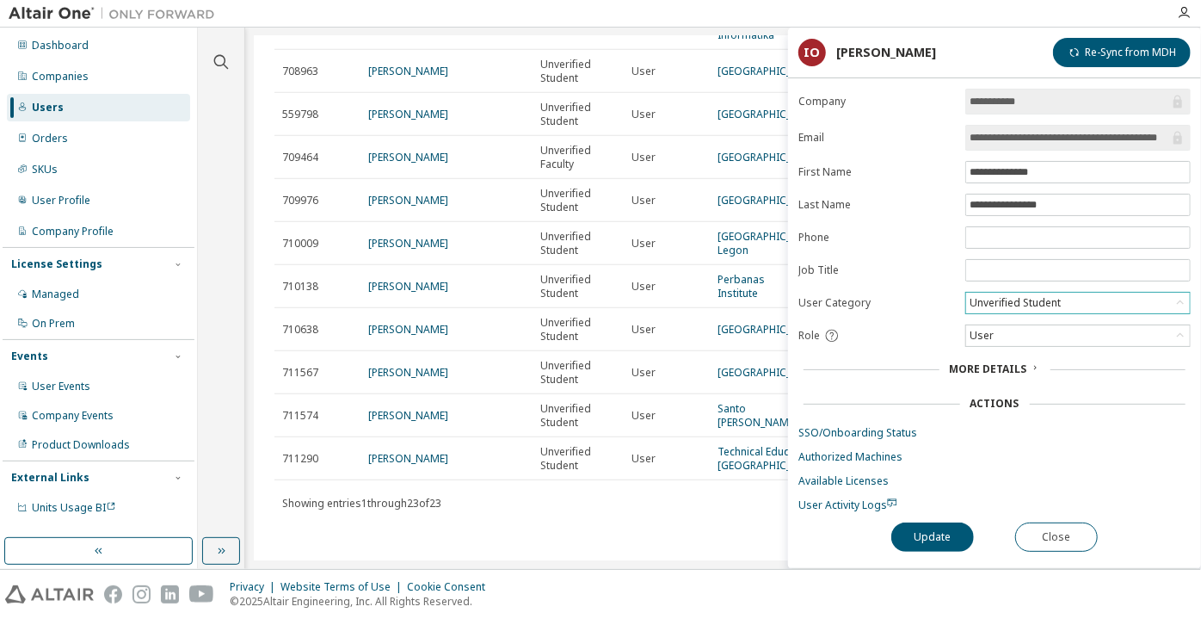
click at [1008, 293] on div "Unverified Student" at bounding box center [1078, 303] width 224 height 21
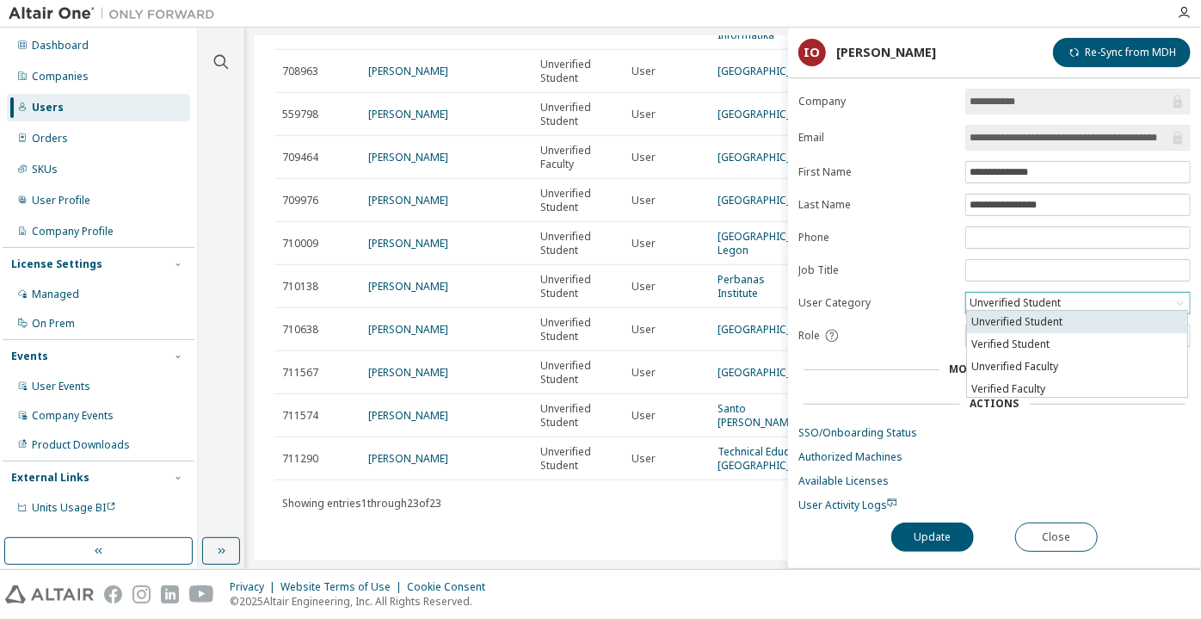
click at [1026, 328] on li "Unverified Student" at bounding box center [1077, 322] width 220 height 22
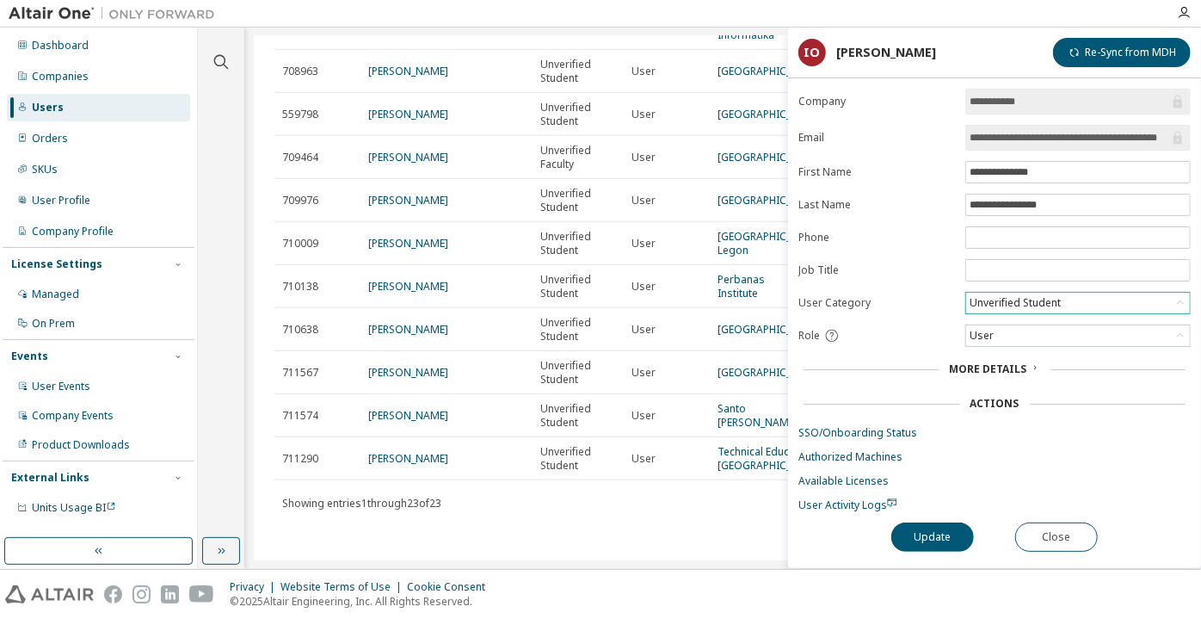
click at [1009, 296] on div "Unverified Student" at bounding box center [1015, 302] width 96 height 19
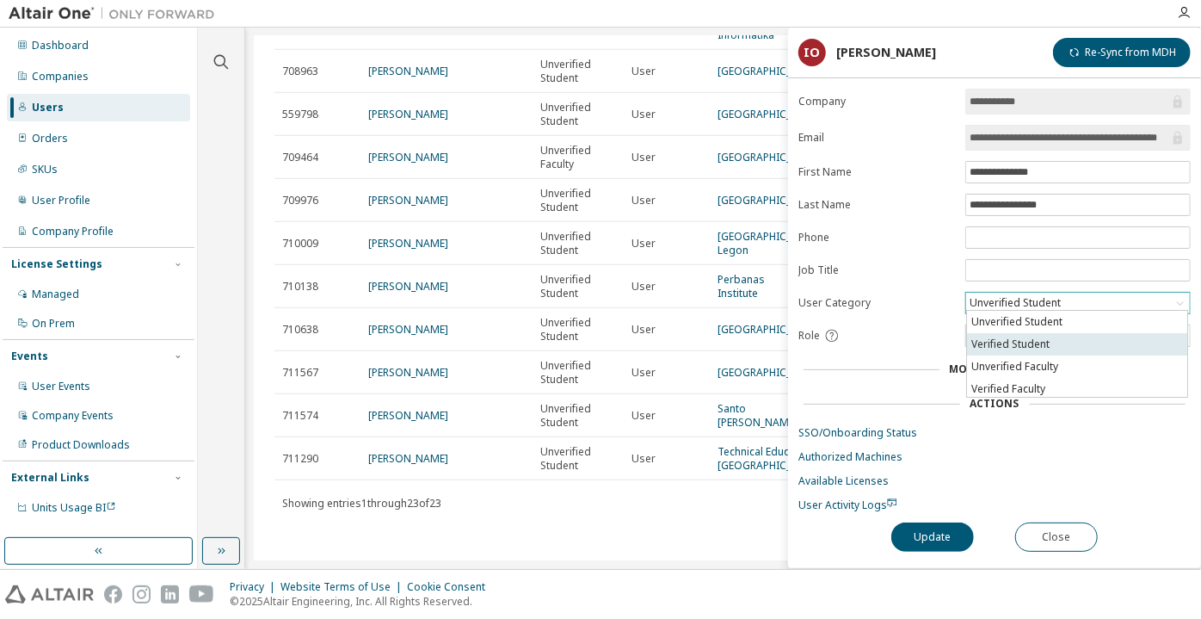
click at [1009, 336] on li "Verified Student" at bounding box center [1077, 344] width 220 height 22
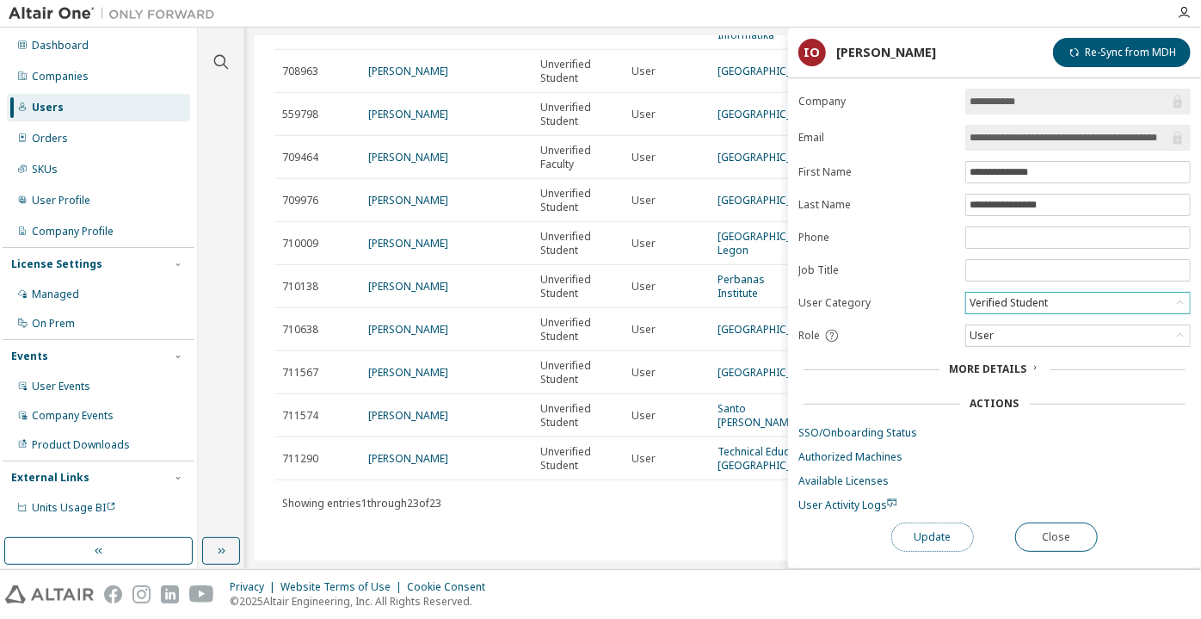
click at [959, 531] on button "Update" at bounding box center [932, 536] width 83 height 29
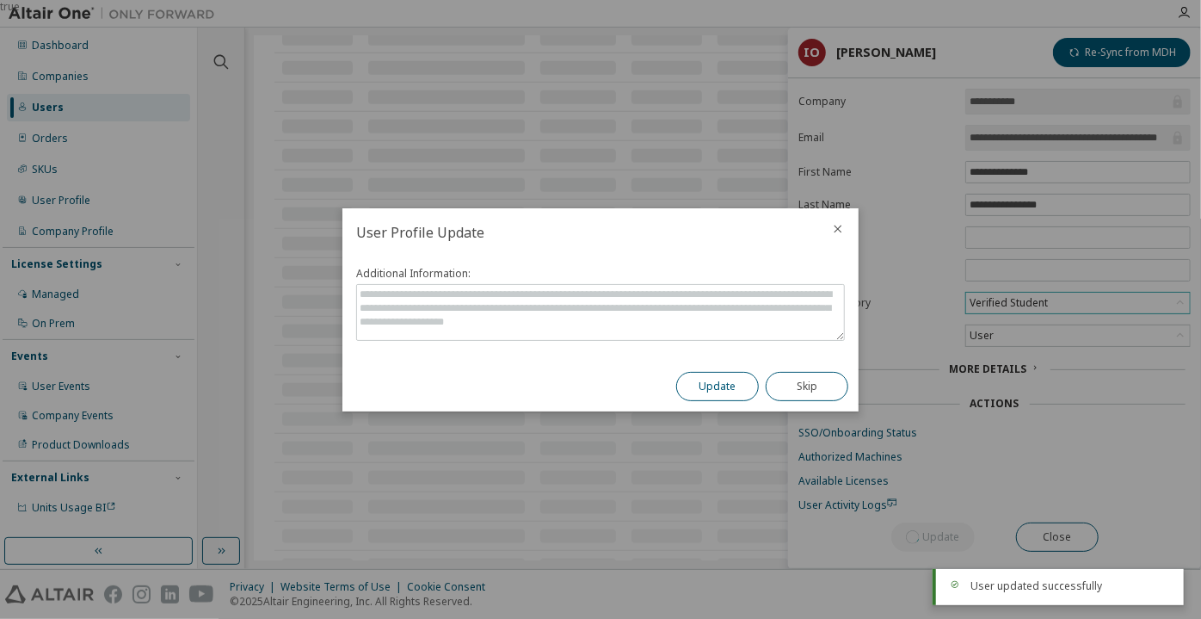
scroll to position [1094, 0]
click at [712, 385] on button "Update" at bounding box center [717, 386] width 83 height 29
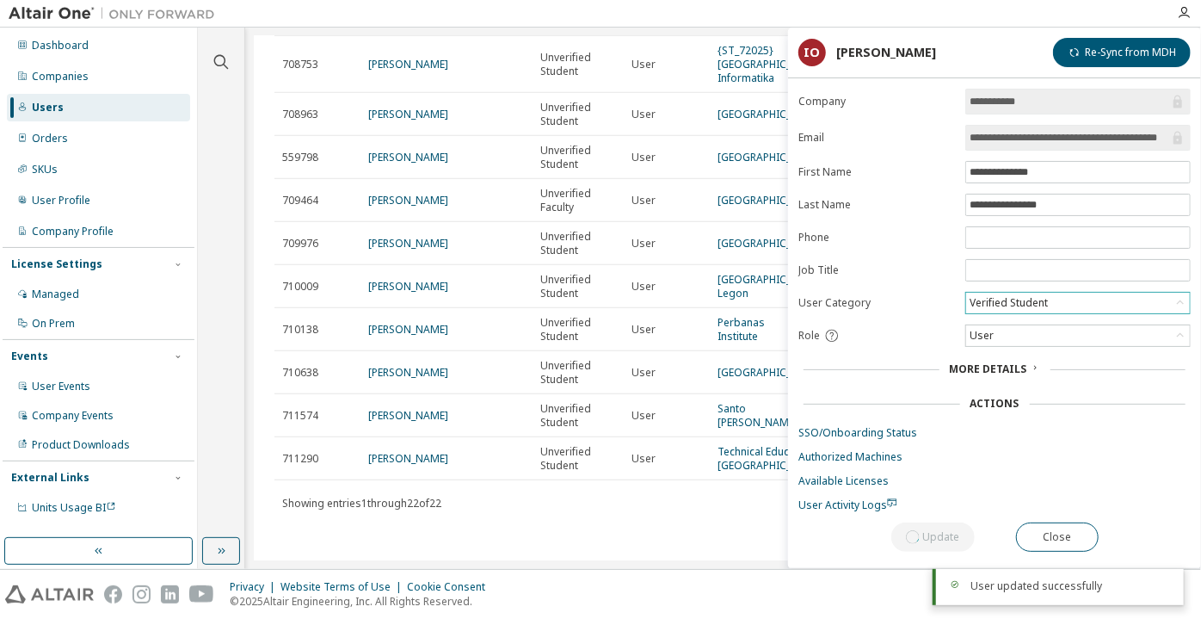
scroll to position [903, 0]
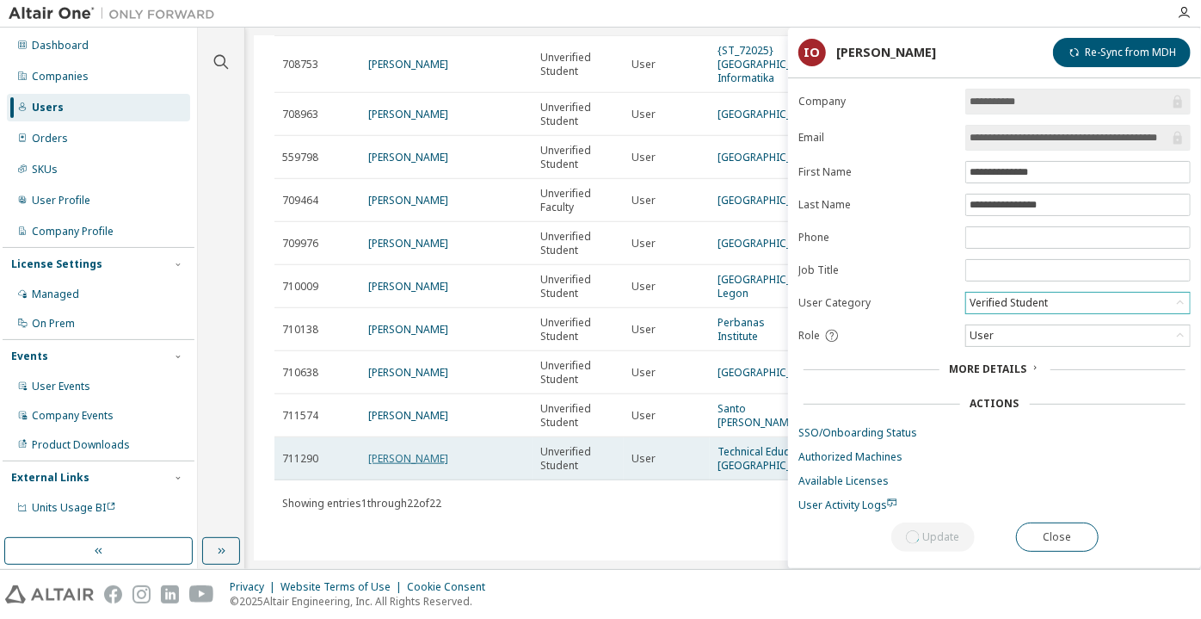
click at [448, 451] on link "Mikkel Krogh Johansen" at bounding box center [408, 458] width 80 height 15
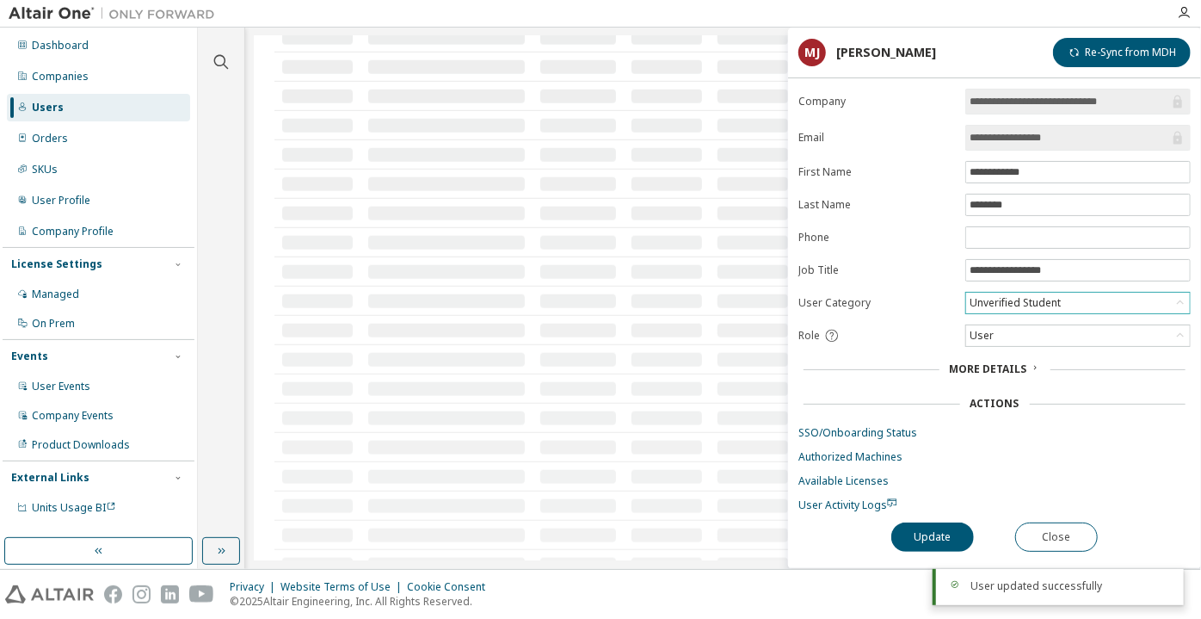
click at [997, 305] on div "Unverified Student" at bounding box center [1015, 302] width 96 height 19
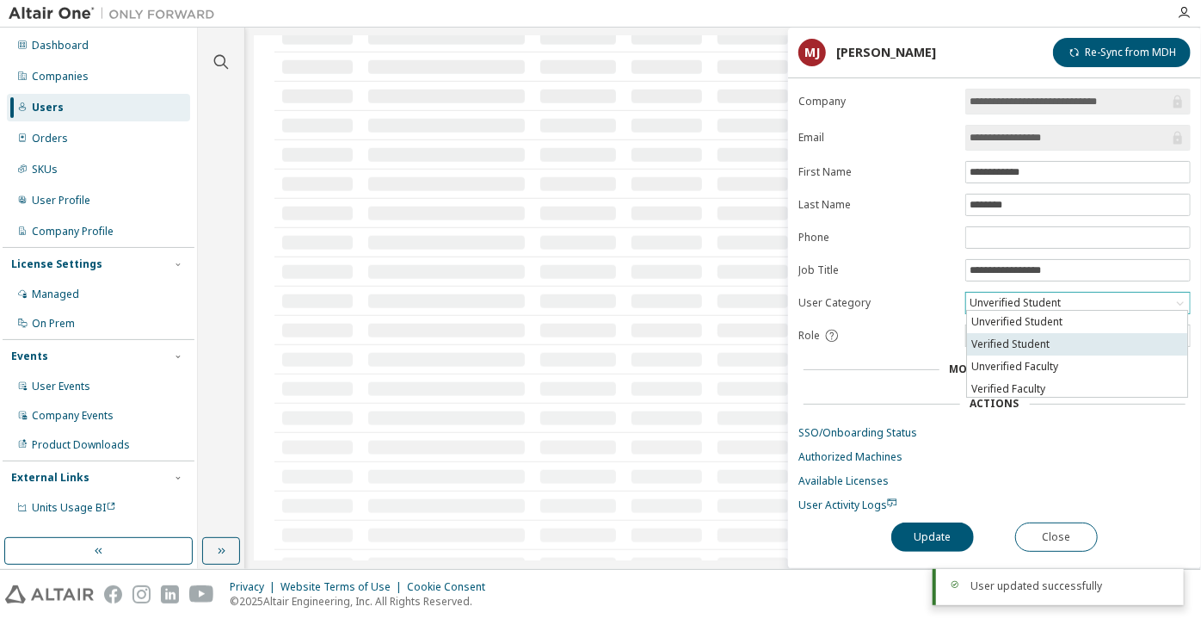
click at [1017, 336] on li "Verified Student" at bounding box center [1077, 344] width 220 height 22
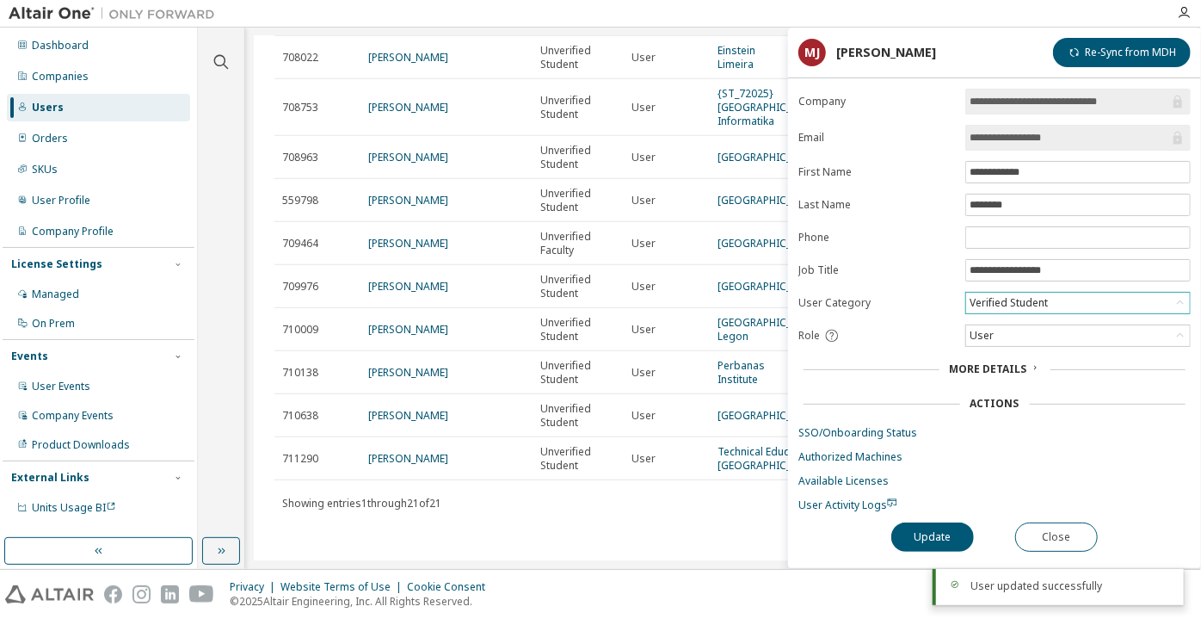
scroll to position [861, 0]
click at [927, 543] on button "Update" at bounding box center [932, 536] width 83 height 29
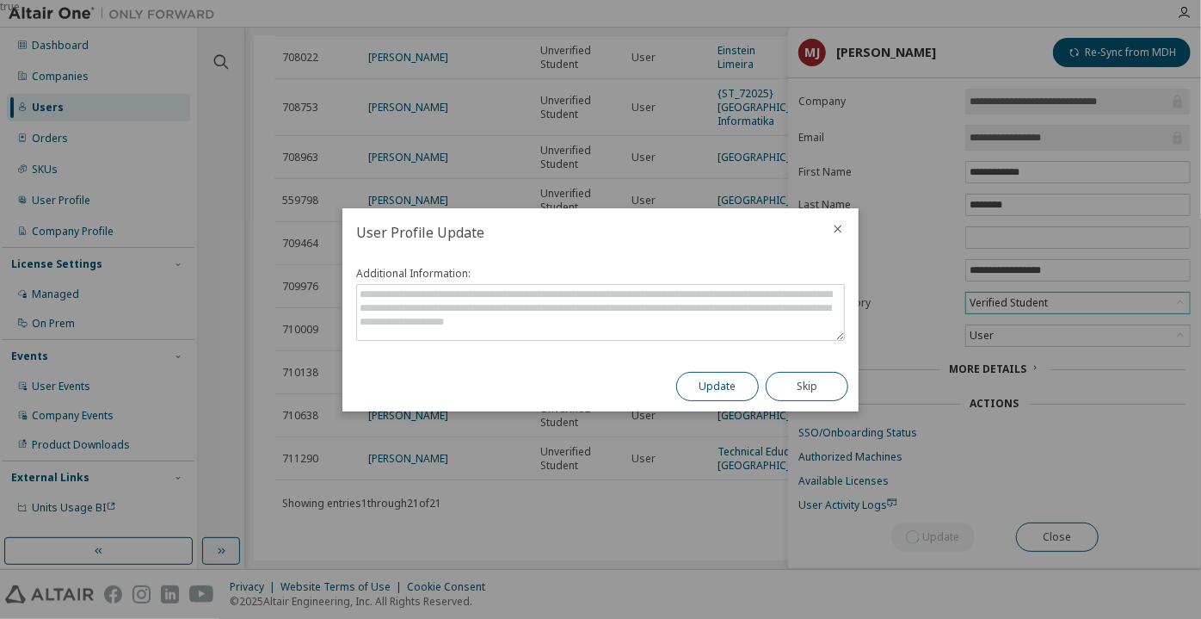
click at [731, 386] on button "Update" at bounding box center [717, 386] width 83 height 29
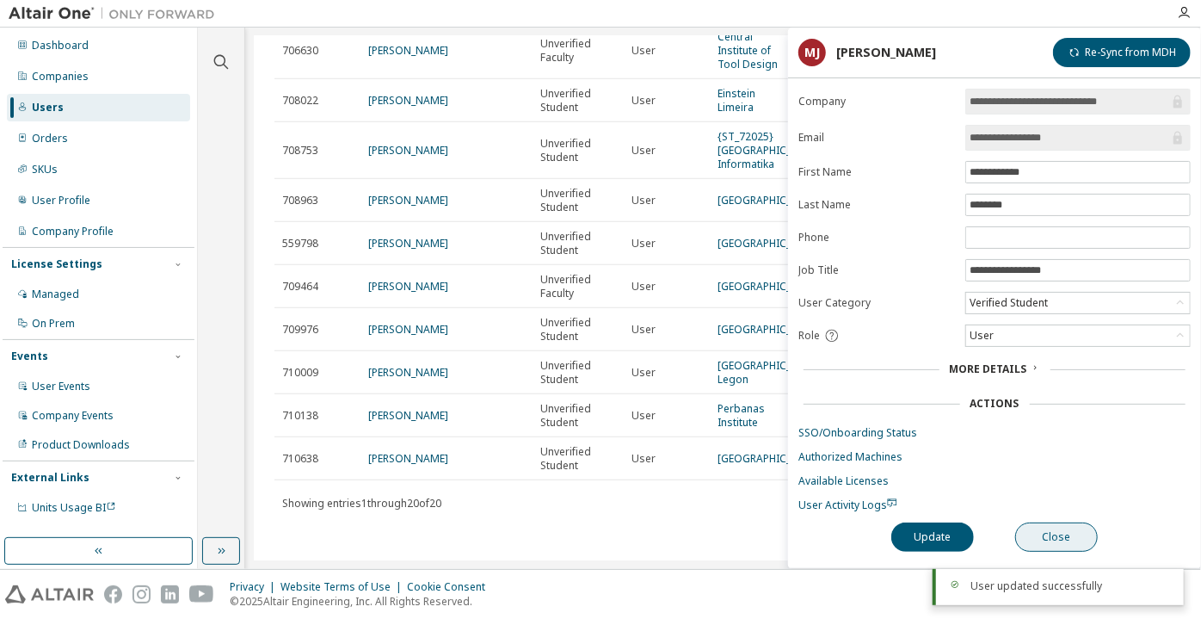
scroll to position [804, 0]
click at [1059, 528] on button "Close" at bounding box center [1056, 536] width 83 height 29
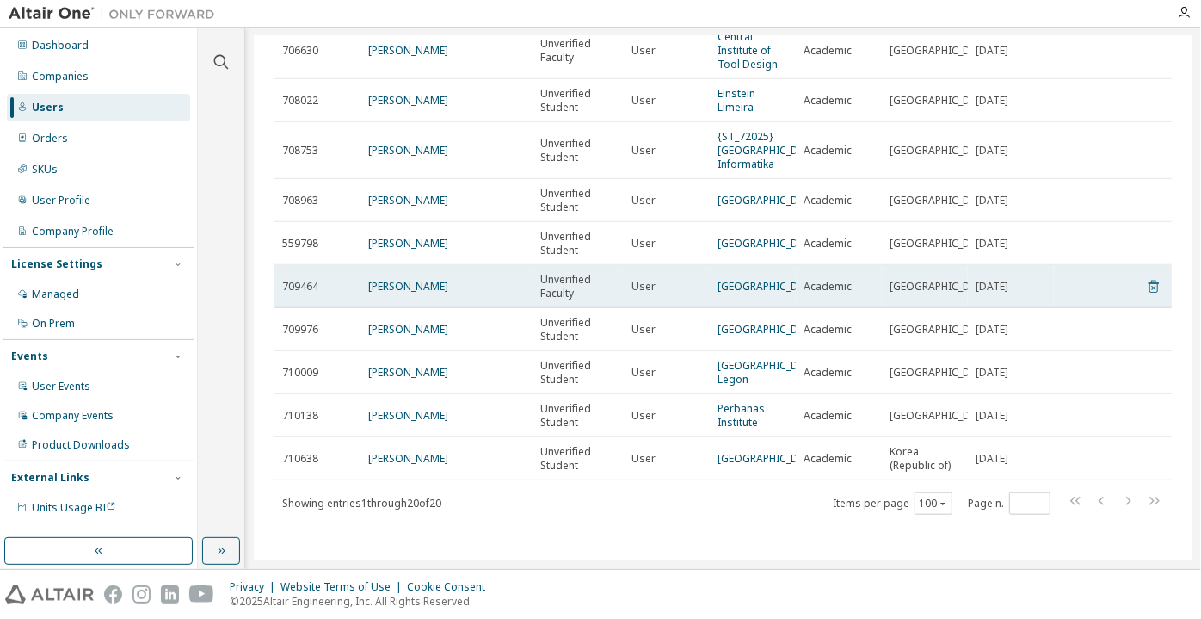
click at [1146, 276] on icon at bounding box center [1153, 286] width 15 height 21
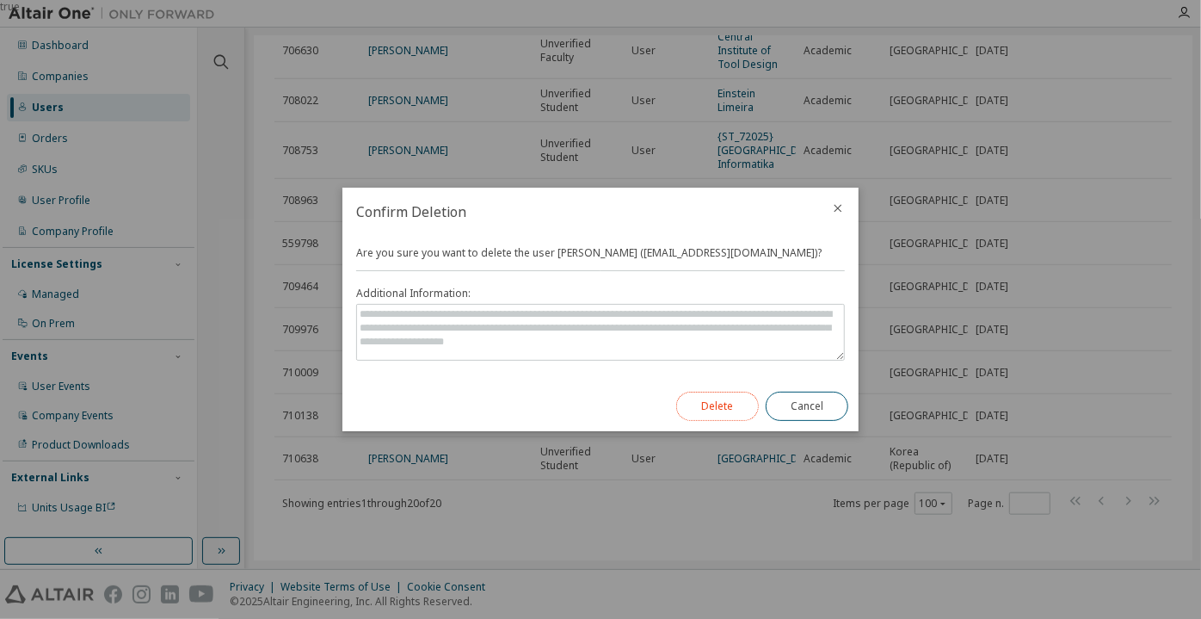
click at [731, 400] on button "Delete" at bounding box center [717, 405] width 83 height 29
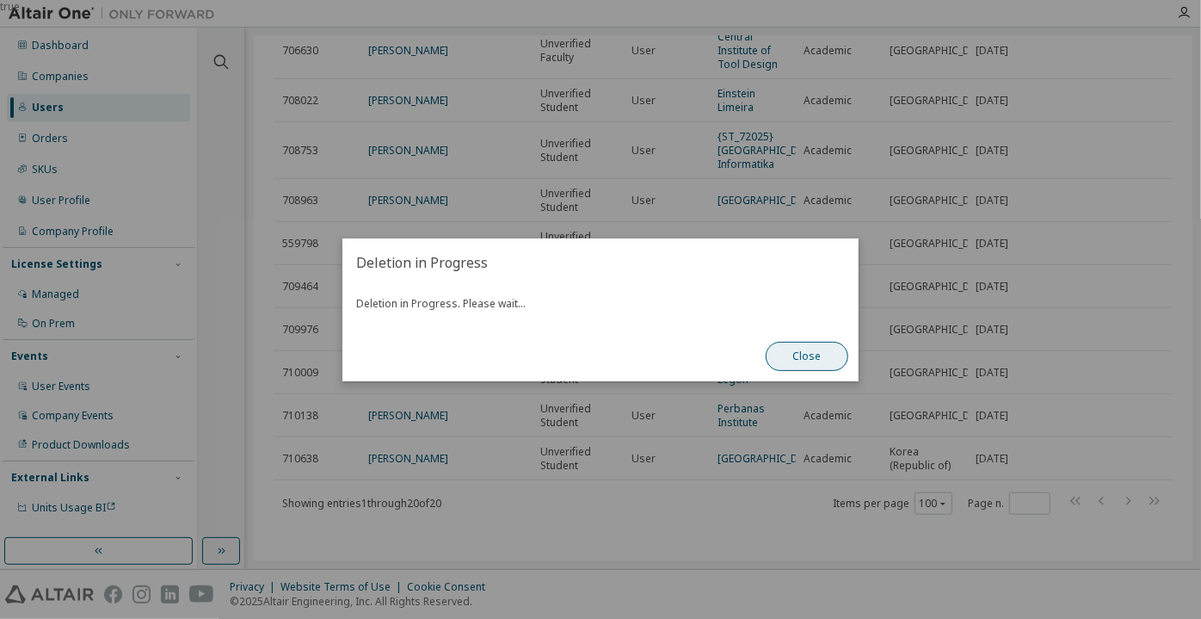
scroll to position [903, 0]
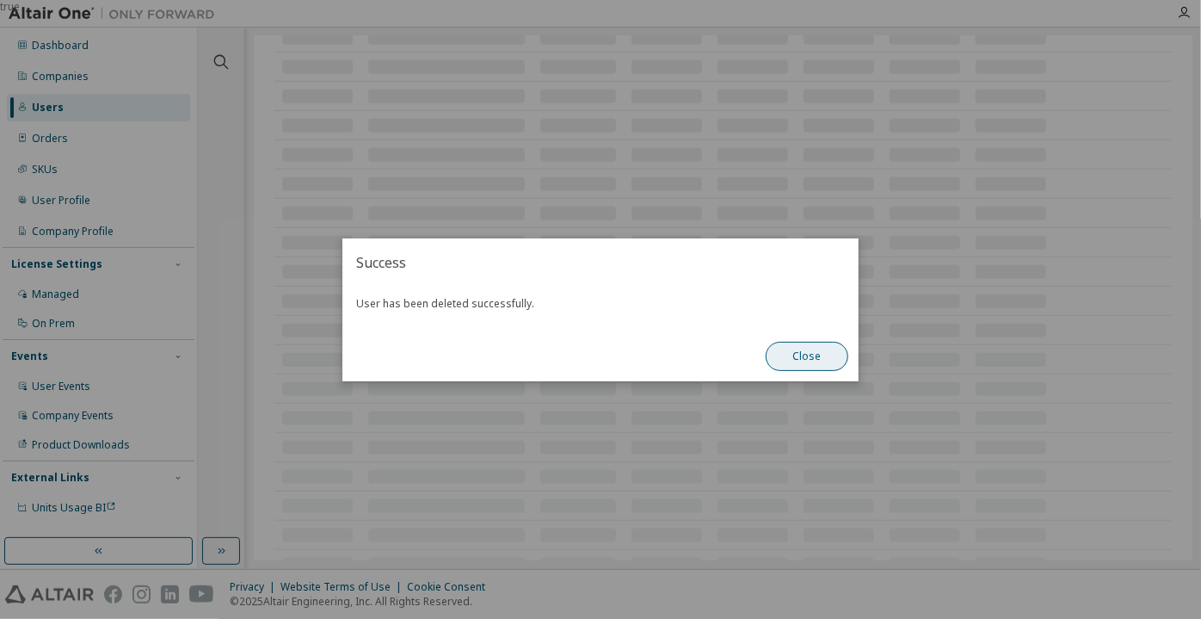
click at [780, 362] on button "Close" at bounding box center [807, 356] width 83 height 29
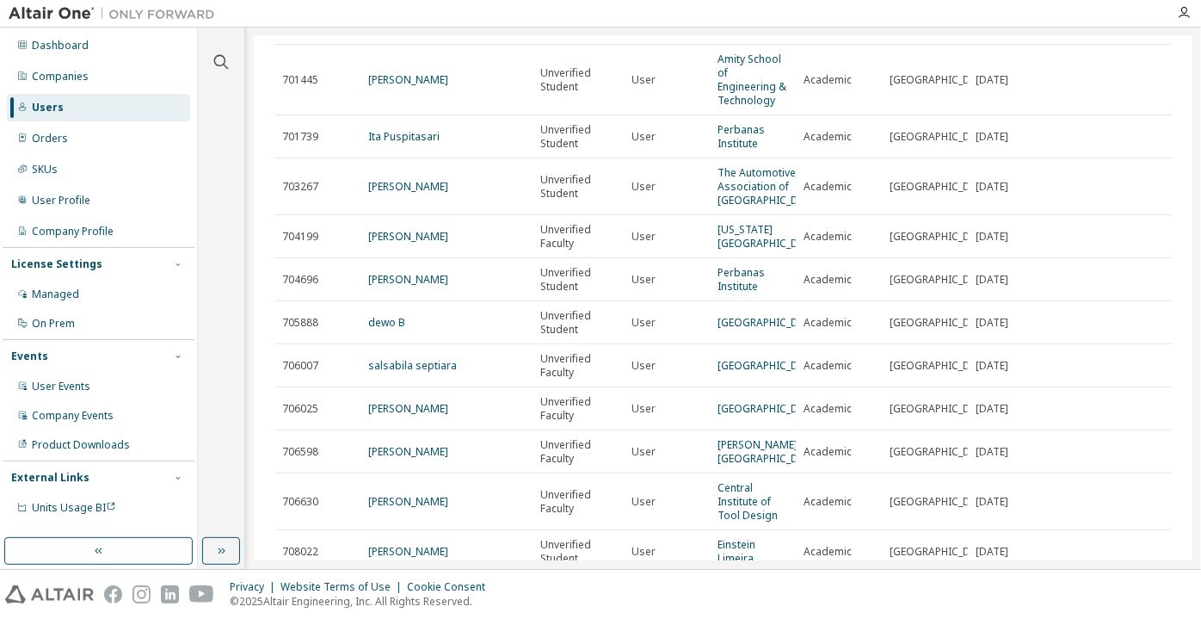
scroll to position [29, 0]
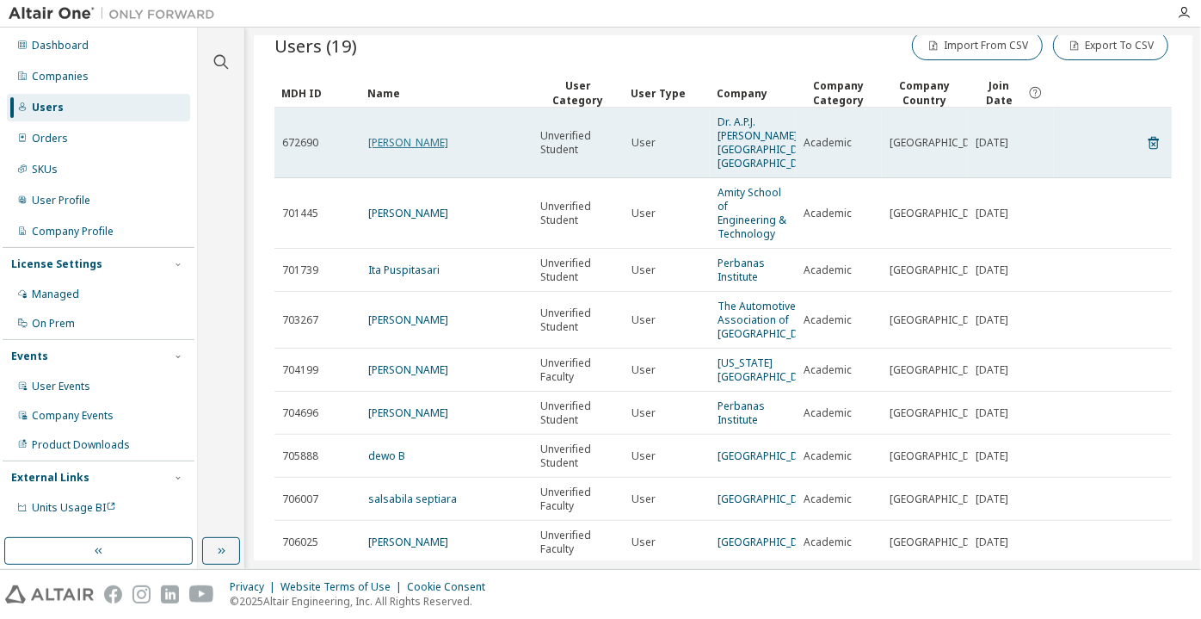
click at [383, 145] on link "Maneesha Dwivedi" at bounding box center [408, 142] width 80 height 15
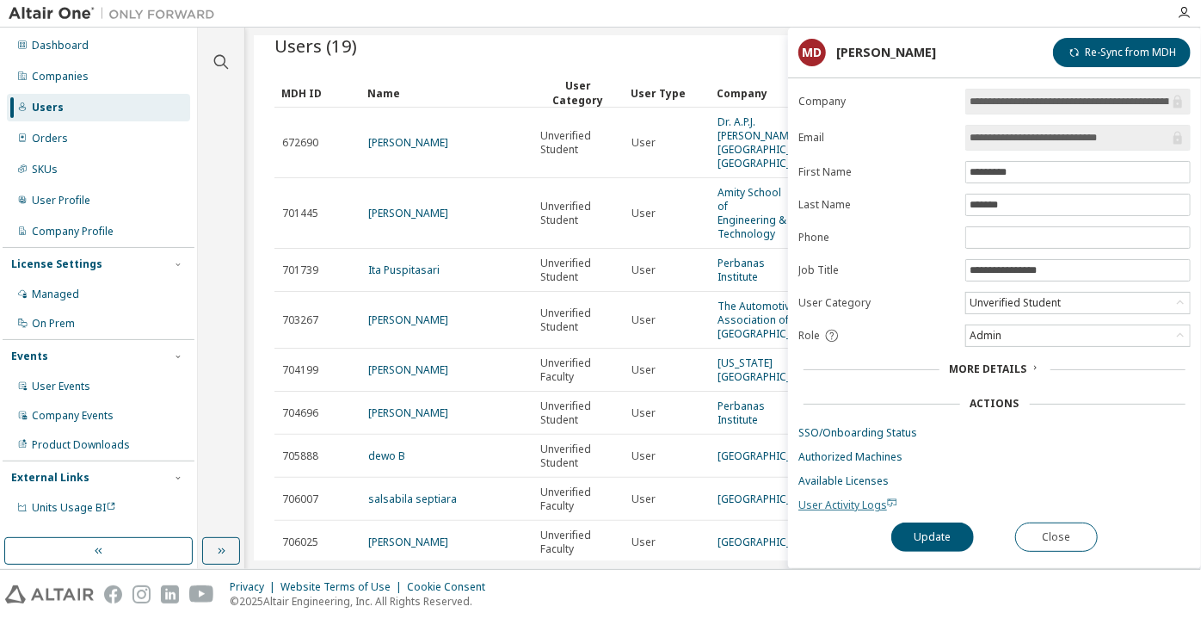
click at [817, 497] on span "User Activity Logs" at bounding box center [847, 504] width 99 height 15
drag, startPoint x: 1054, startPoint y: 136, endPoint x: 1158, endPoint y: 142, distance: 104.3
click at [1158, 142] on input "**********" at bounding box center [1070, 137] width 200 height 17
click at [1022, 133] on input "**********" at bounding box center [1070, 137] width 200 height 17
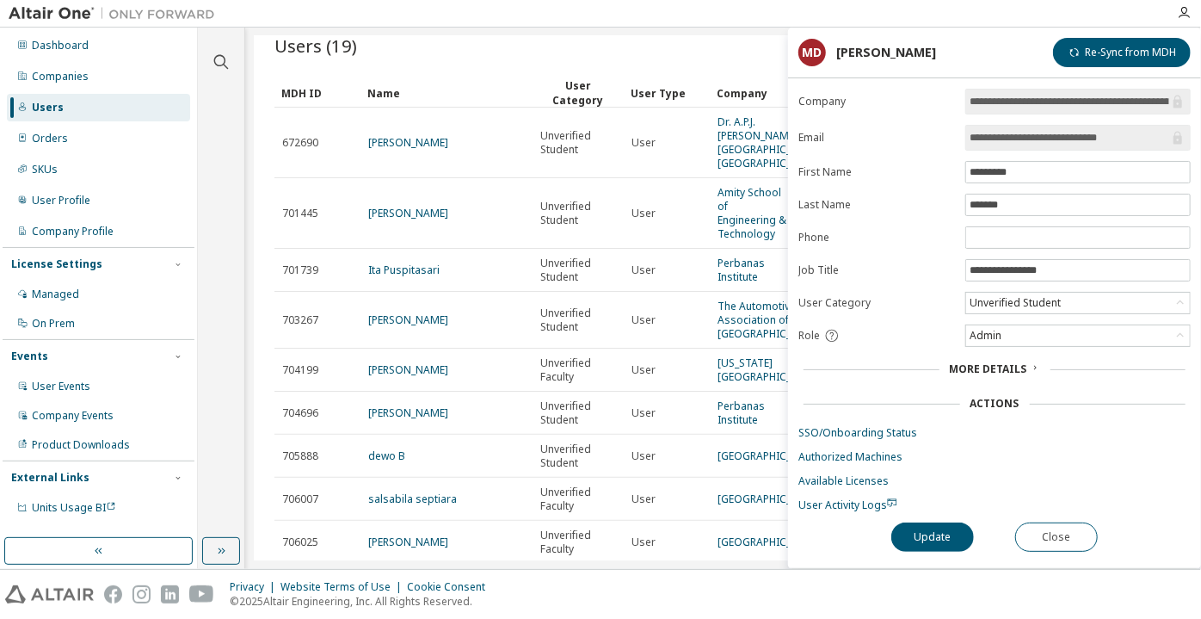
click at [1022, 133] on input "**********" at bounding box center [1070, 137] width 200 height 17
click at [1059, 527] on button "Close" at bounding box center [1056, 536] width 83 height 29
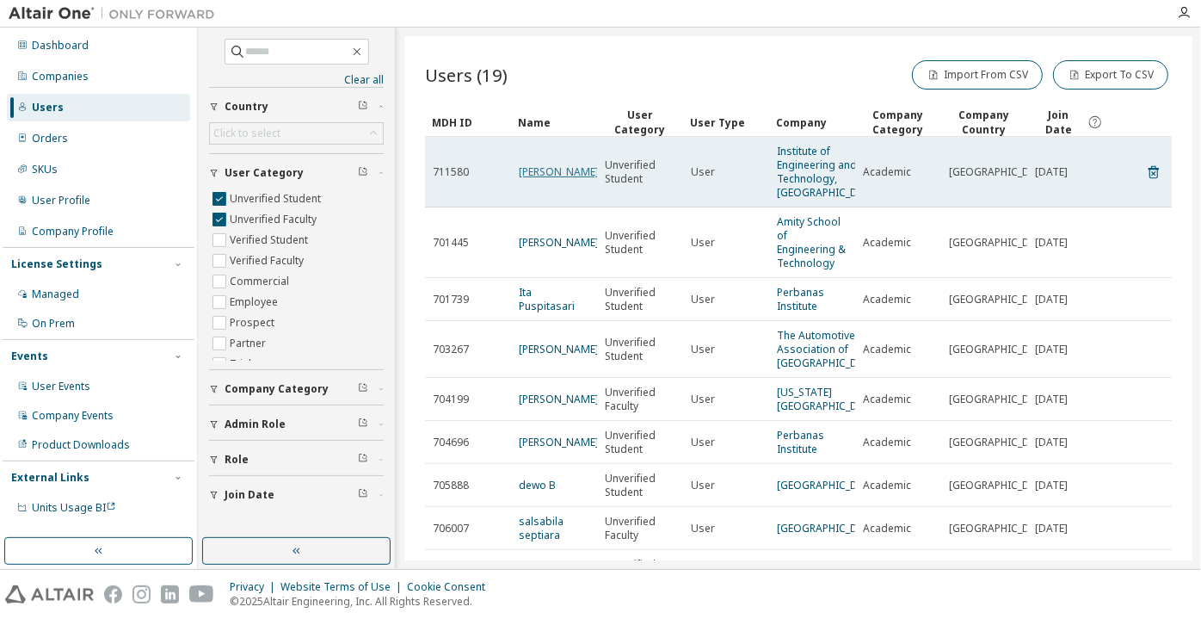
click at [532, 176] on link "[PERSON_NAME]" at bounding box center [559, 171] width 80 height 15
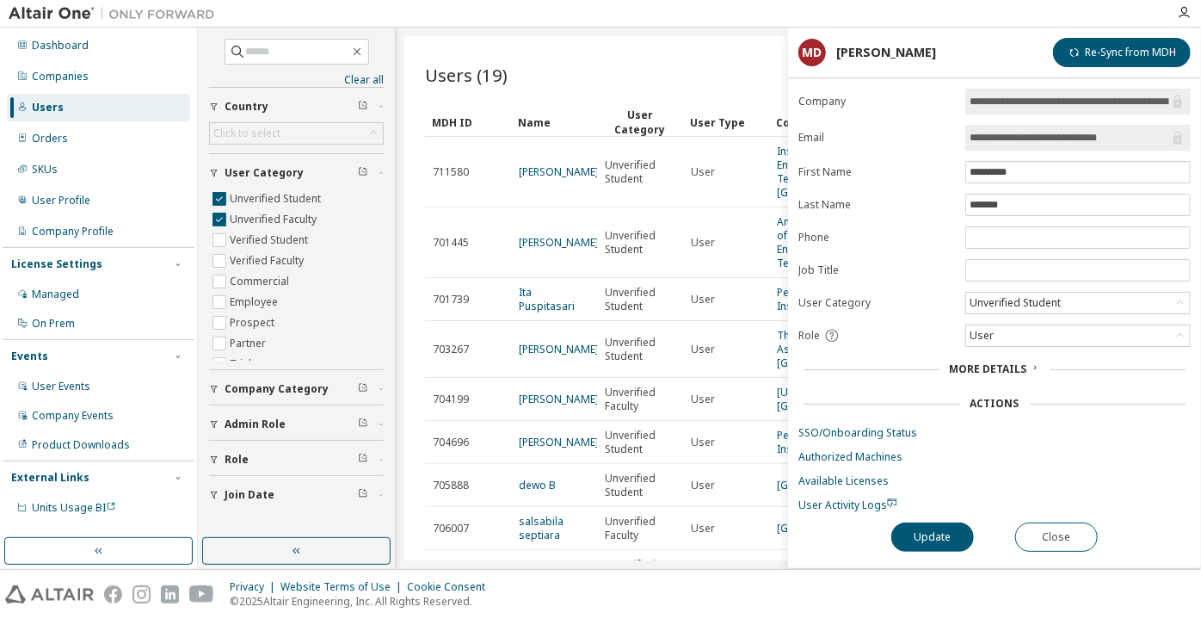
click at [1020, 286] on form "**********" at bounding box center [994, 300] width 392 height 423
click at [1020, 293] on div "Unverified Student" at bounding box center [1015, 302] width 96 height 19
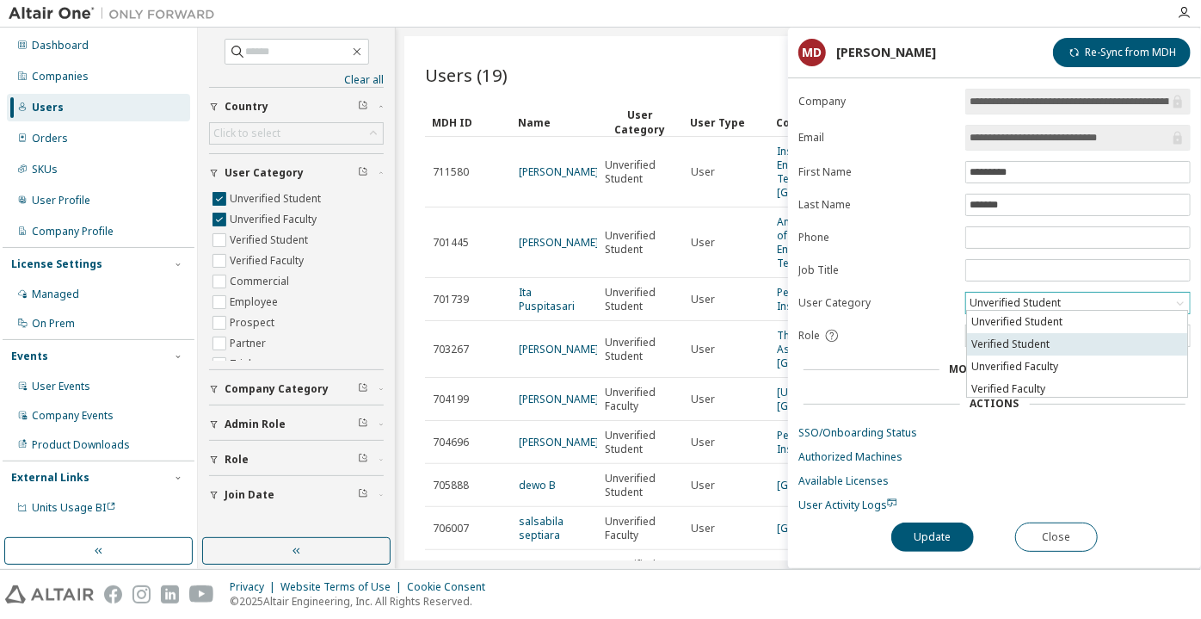
click at [1028, 339] on li "Verified Student" at bounding box center [1077, 344] width 220 height 22
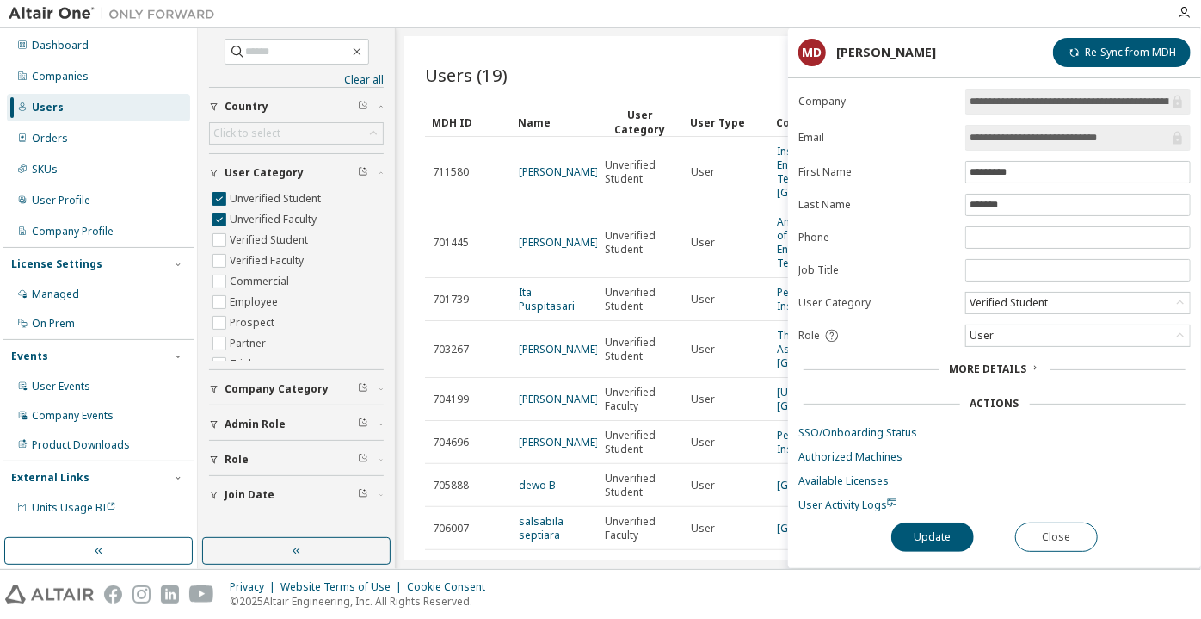
click at [931, 556] on div "**********" at bounding box center [994, 328] width 413 height 479
click at [916, 533] on button "Update" at bounding box center [932, 536] width 83 height 29
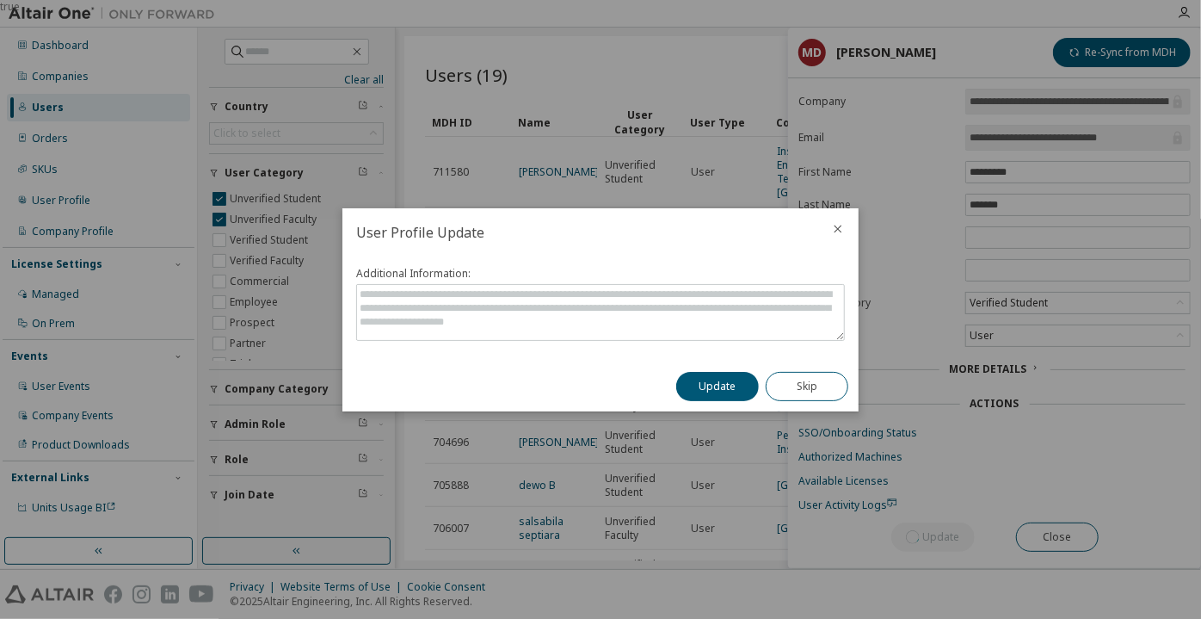
click at [706, 404] on div "Update Skip" at bounding box center [762, 386] width 193 height 50
click at [706, 391] on button "Update" at bounding box center [717, 386] width 83 height 29
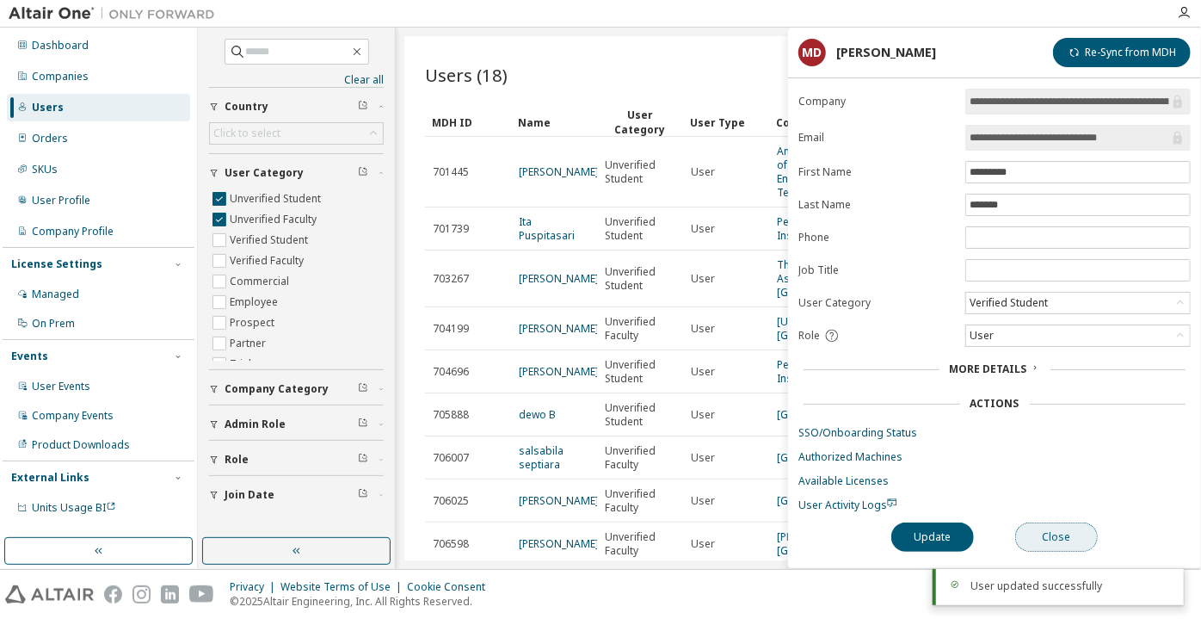
click at [1044, 534] on button "Close" at bounding box center [1056, 536] width 83 height 29
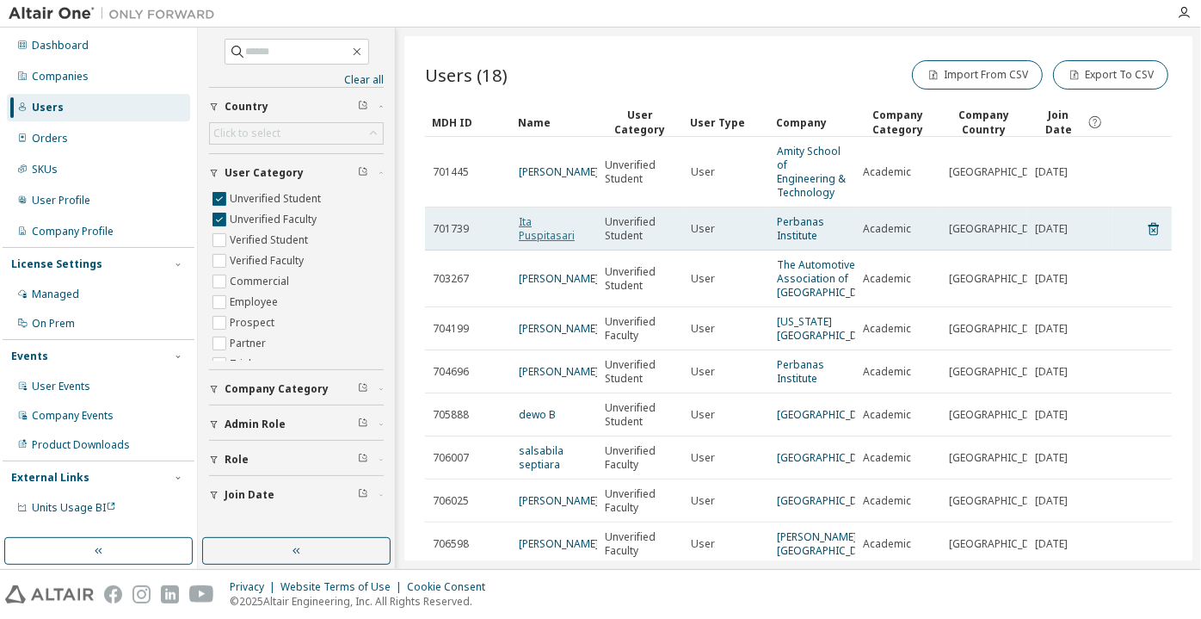
click at [530, 233] on link "Ita Puspitasari" at bounding box center [547, 228] width 56 height 28
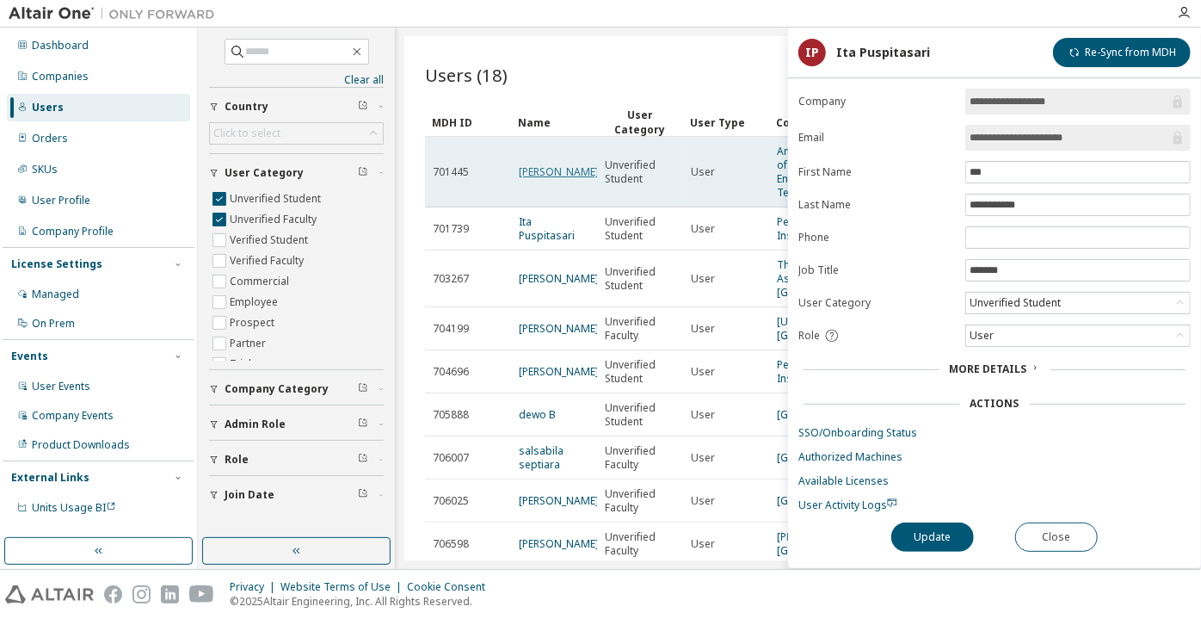
click at [552, 168] on link "jihwan shin" at bounding box center [559, 171] width 80 height 15
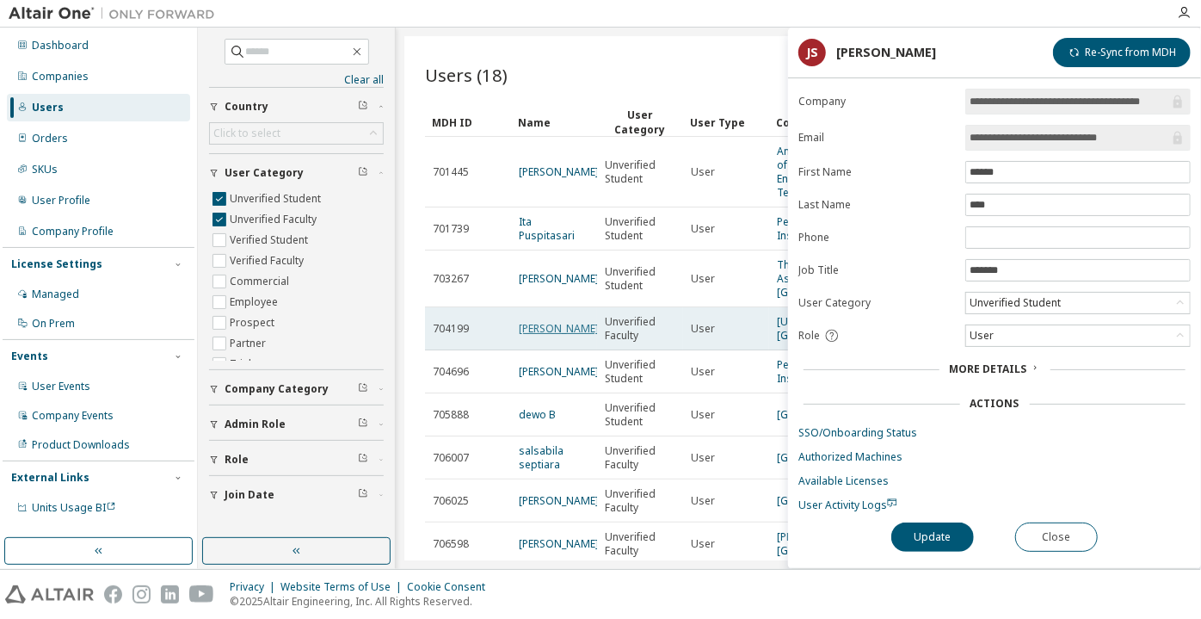
click at [541, 336] on link "Hubert Leo" at bounding box center [559, 328] width 80 height 15
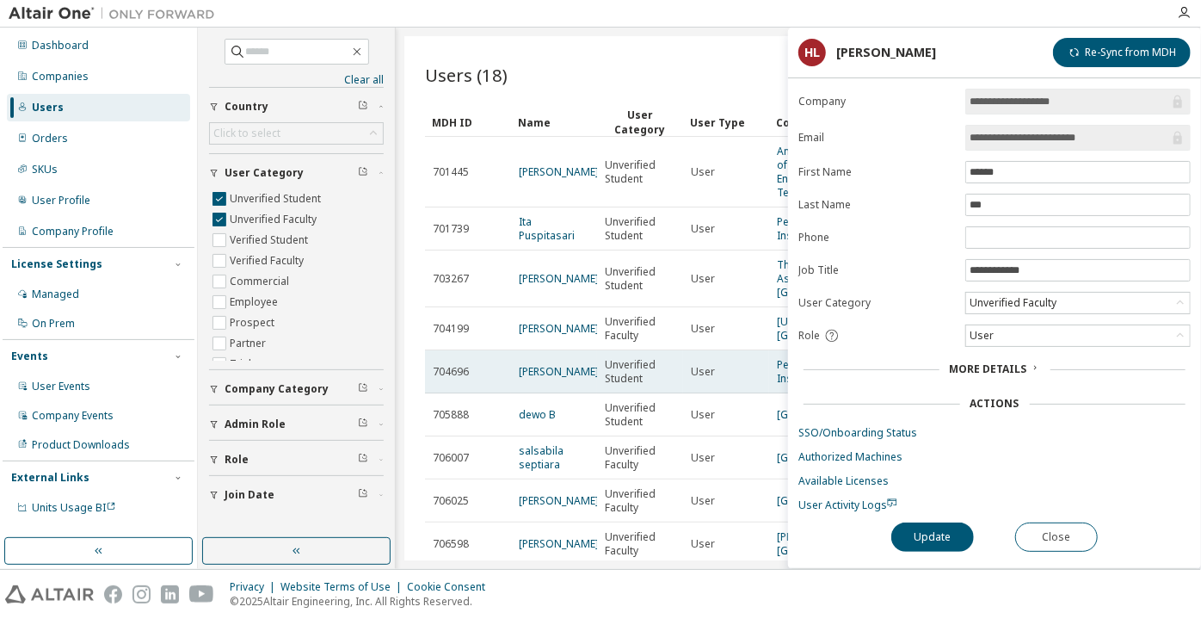
click at [544, 393] on td "Yayah Inayah" at bounding box center [554, 371] width 86 height 43
click at [539, 379] on link "Yayah Inayah" at bounding box center [559, 371] width 80 height 15
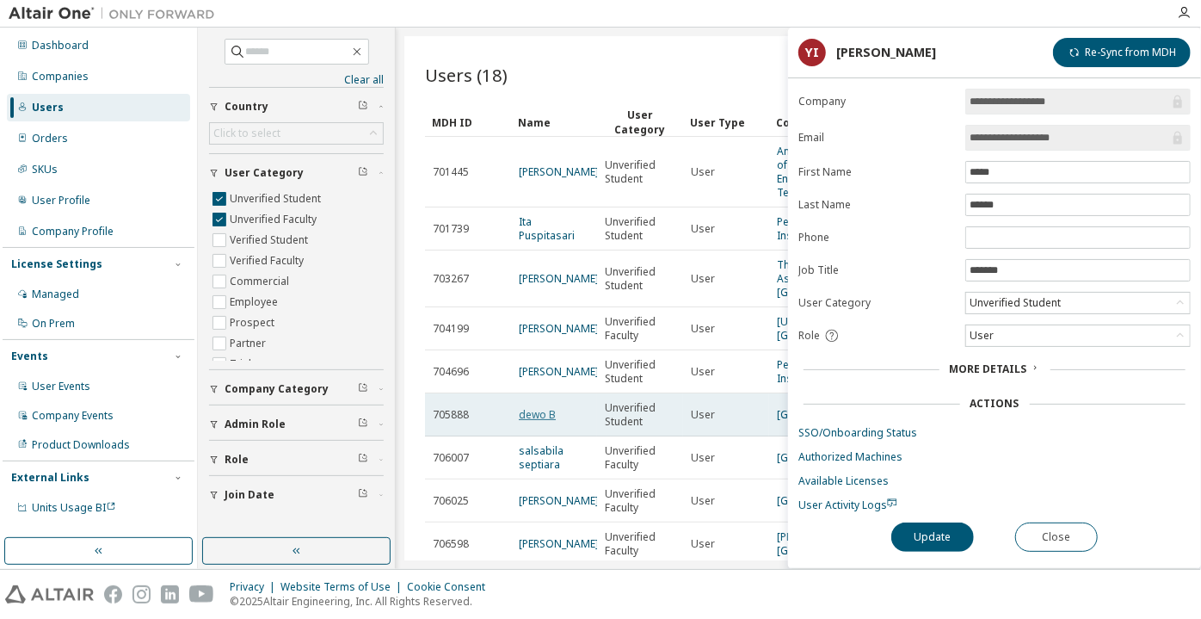
click at [548, 422] on link "dewo B" at bounding box center [537, 414] width 37 height 15
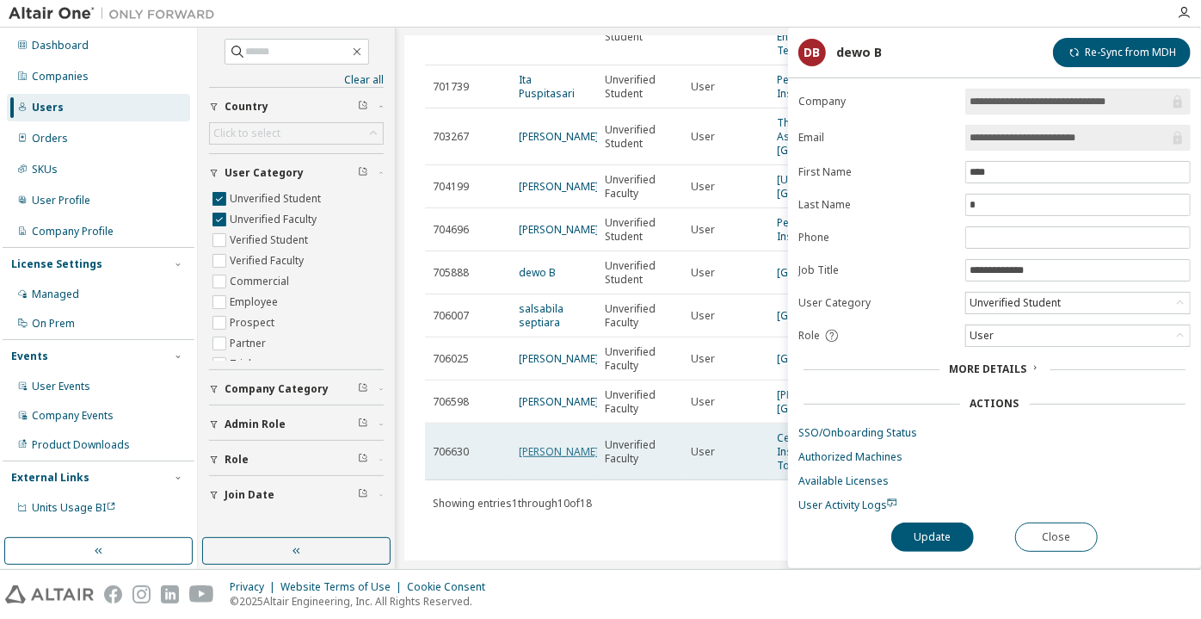
scroll to position [234, 0]
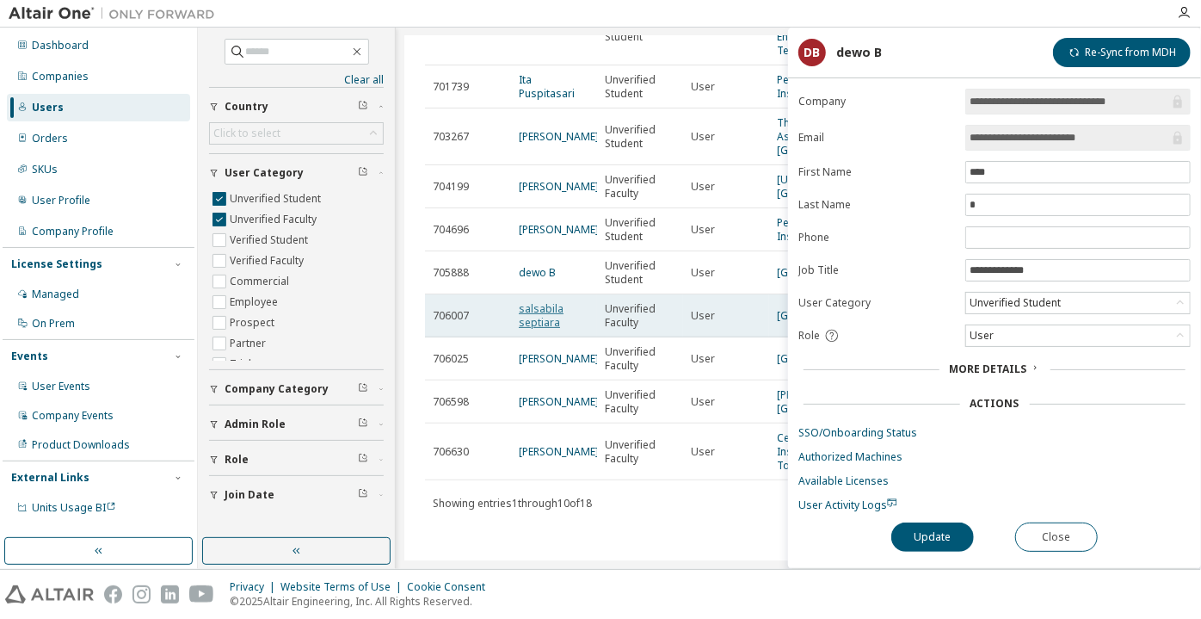
click at [543, 301] on link "salsabila septiara" at bounding box center [541, 315] width 45 height 28
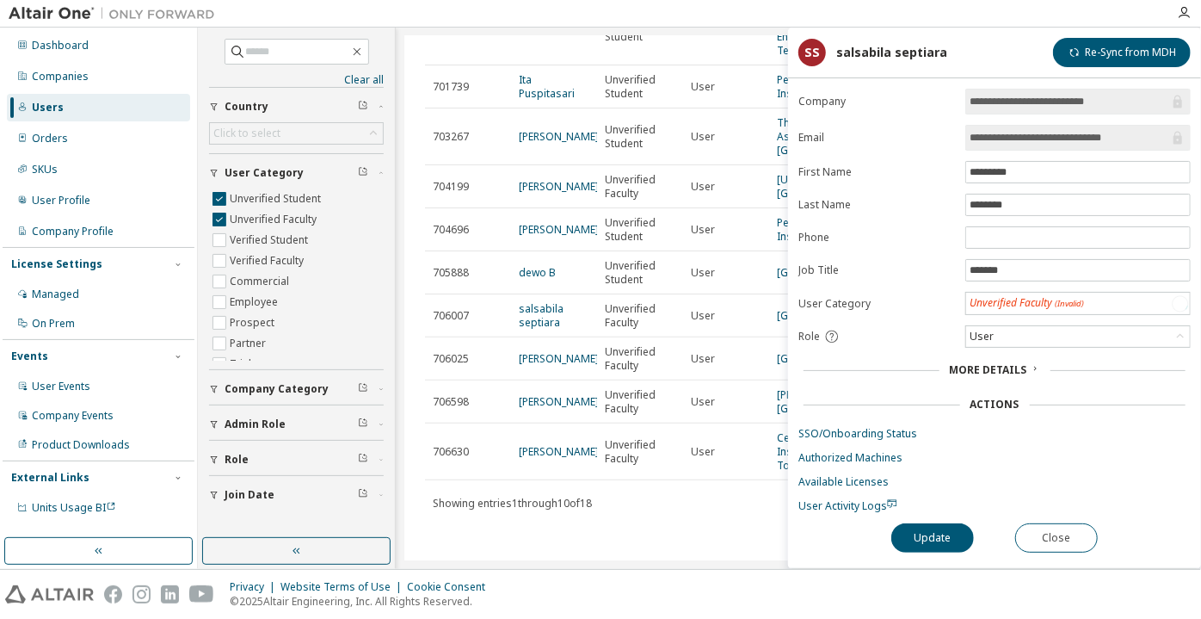
click at [549, 351] on link "Vaishali Yadav" at bounding box center [559, 358] width 80 height 15
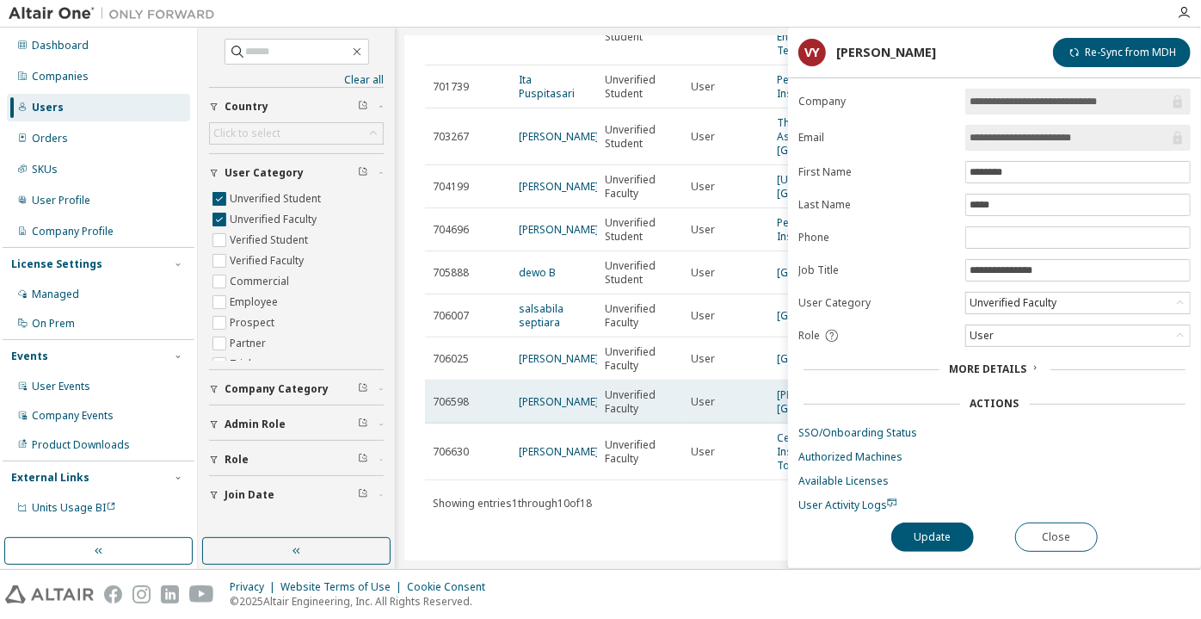
click at [557, 381] on td "Rahul Patil" at bounding box center [554, 401] width 86 height 43
click at [558, 394] on link "Rahul Patil" at bounding box center [559, 401] width 80 height 15
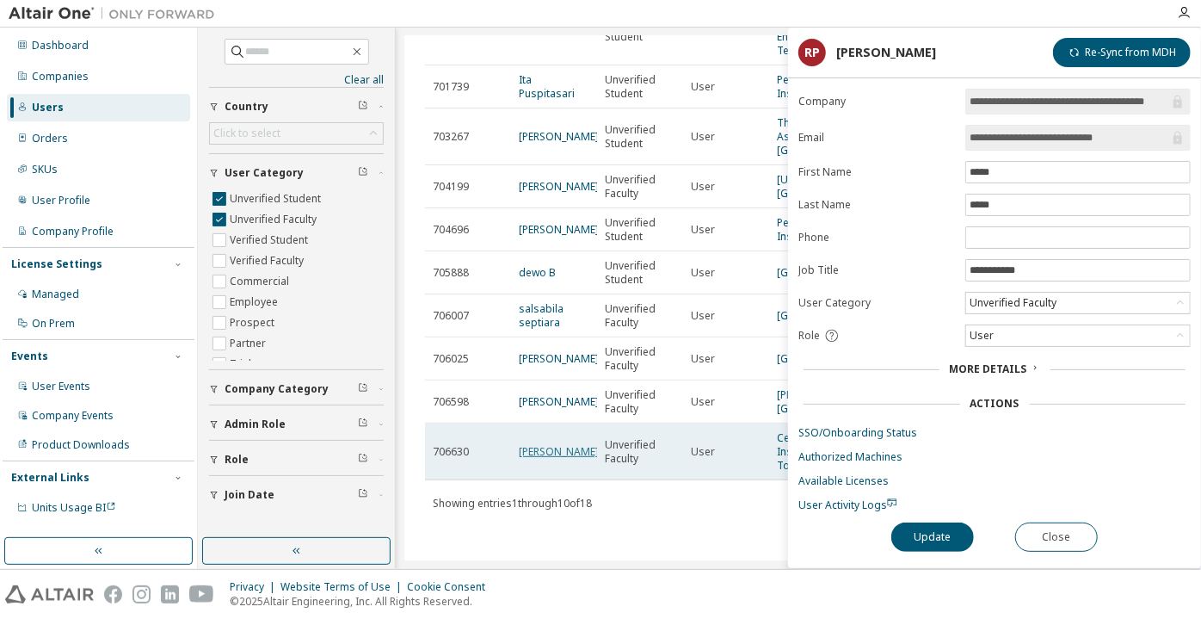
click at [545, 459] on link "Anil Bairapudi" at bounding box center [559, 451] width 80 height 15
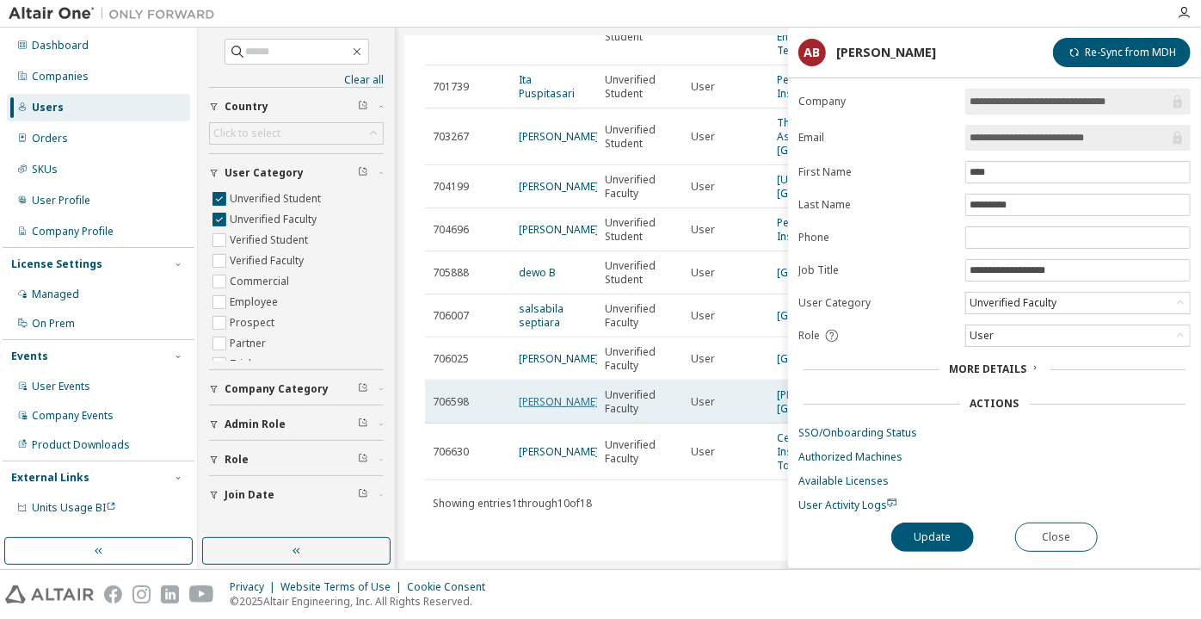
click at [541, 394] on link "Rahul Patil" at bounding box center [559, 401] width 80 height 15
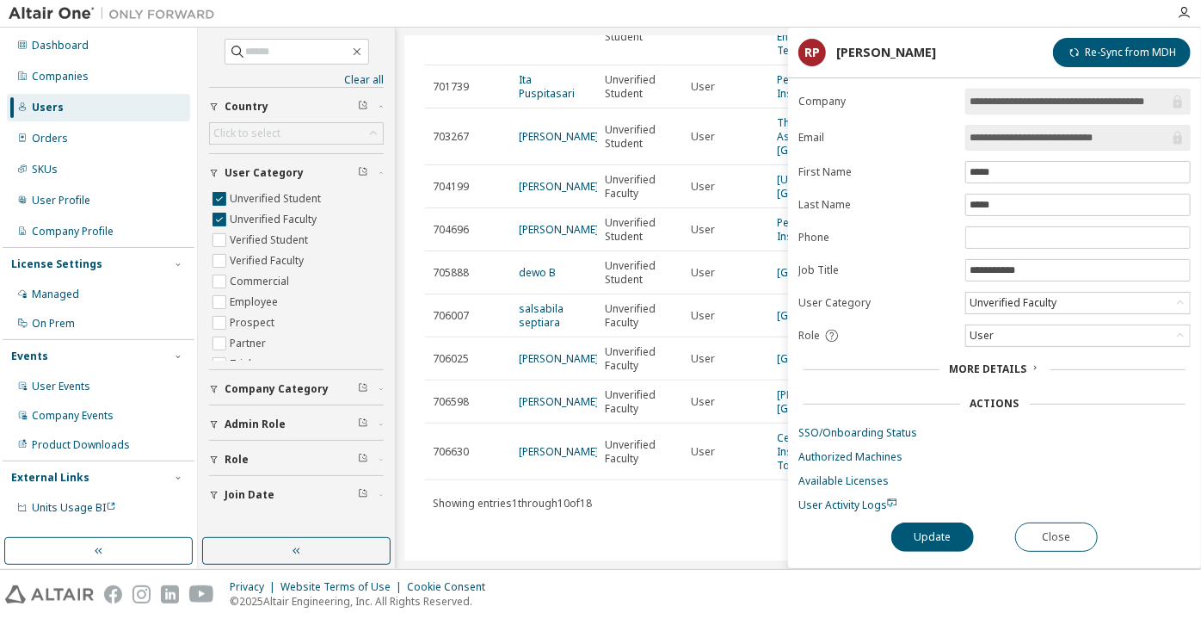
drag, startPoint x: 1119, startPoint y: 127, endPoint x: 1027, endPoint y: 146, distance: 94.0
click at [1027, 146] on span "**********" at bounding box center [1077, 138] width 225 height 26
click at [1074, 541] on button "Close" at bounding box center [1056, 536] width 83 height 29
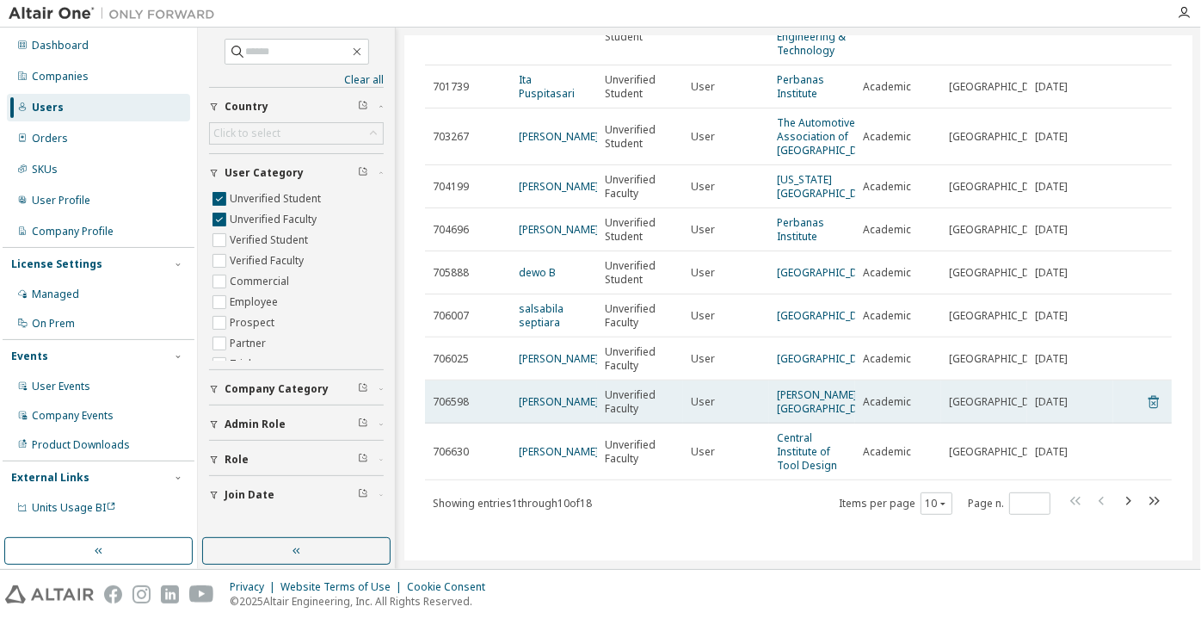
click at [1146, 393] on icon at bounding box center [1153, 401] width 15 height 21
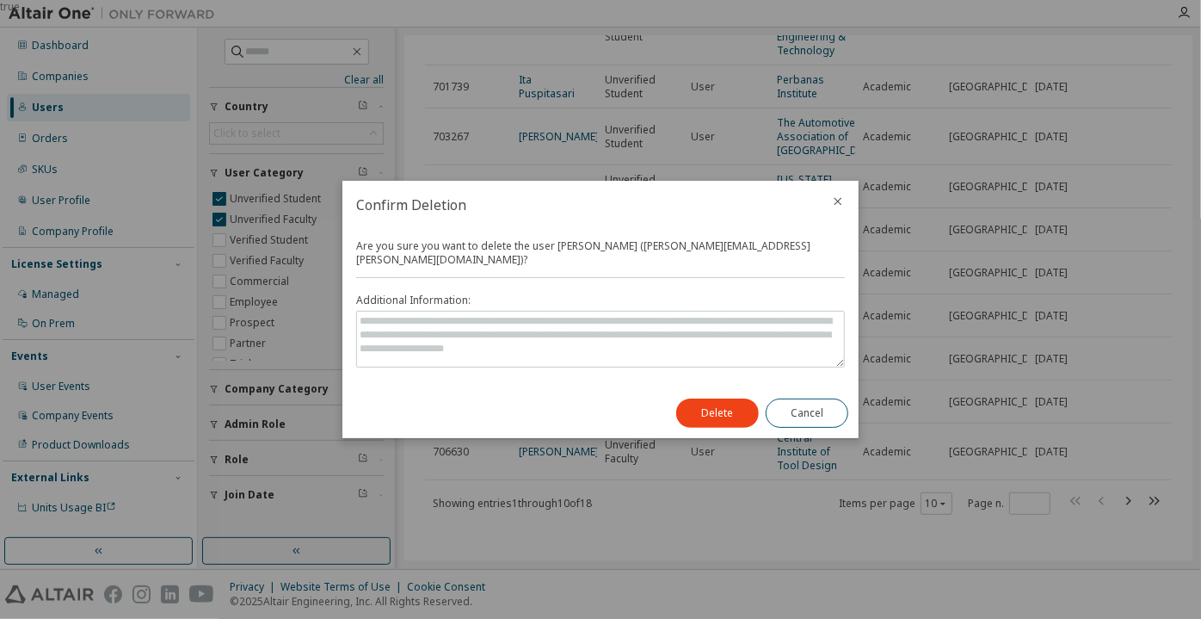
click at [669, 405] on div "Delete Cancel" at bounding box center [762, 413] width 193 height 50
click at [698, 401] on button "Delete" at bounding box center [717, 412] width 83 height 29
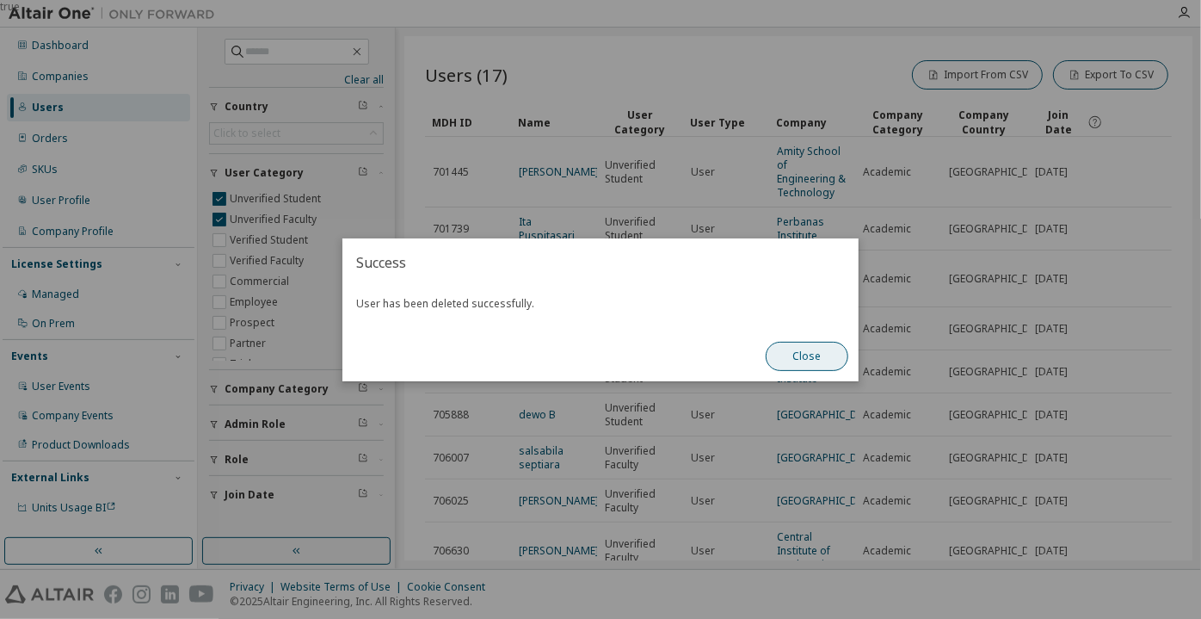
click at [811, 361] on button "Close" at bounding box center [807, 356] width 83 height 29
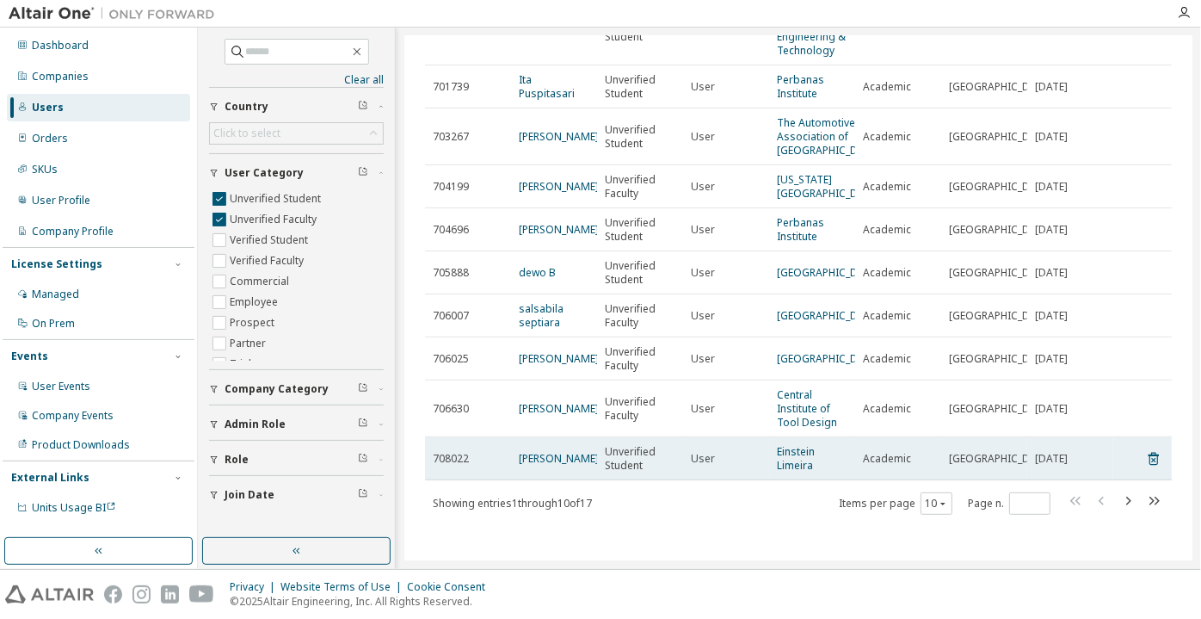
scroll to position [208, 0]
